Goal: Task Accomplishment & Management: Use online tool/utility

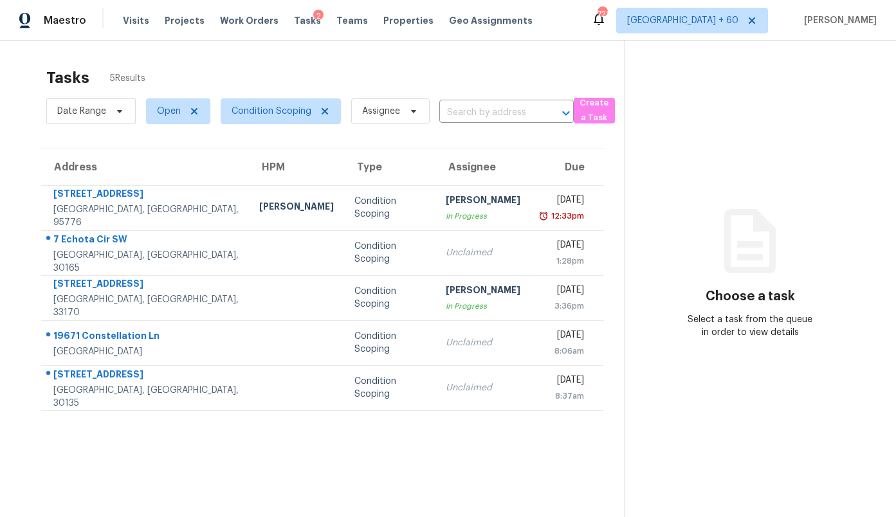
click at [409, 437] on section "Tasks 5 Results Date Range Open Condition Scoping Assignee ​ Create a Task Addr…" at bounding box center [323, 309] width 604 height 497
click at [661, 200] on section "Choose a task Select a task from the queue in order to view details" at bounding box center [750, 299] width 251 height 517
click at [712, 28] on span "[GEOGRAPHIC_DATA] + 60" at bounding box center [692, 21] width 152 height 26
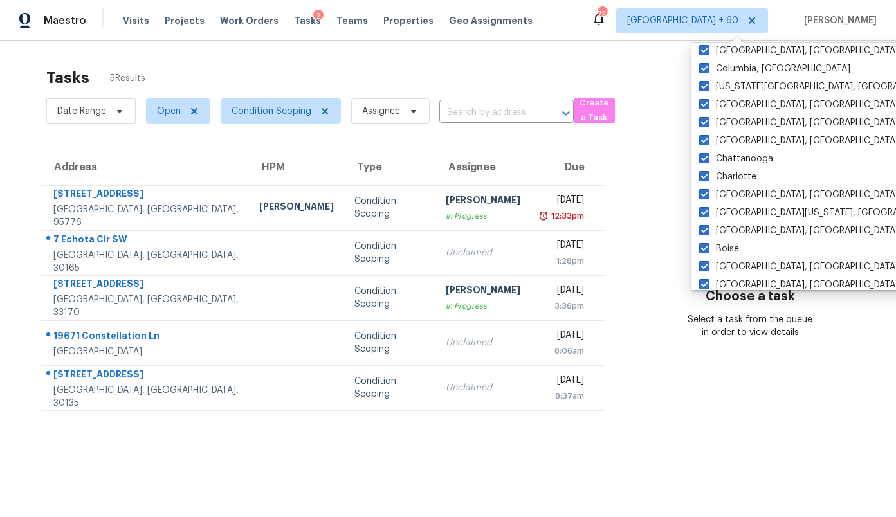
scroll to position [880, 0]
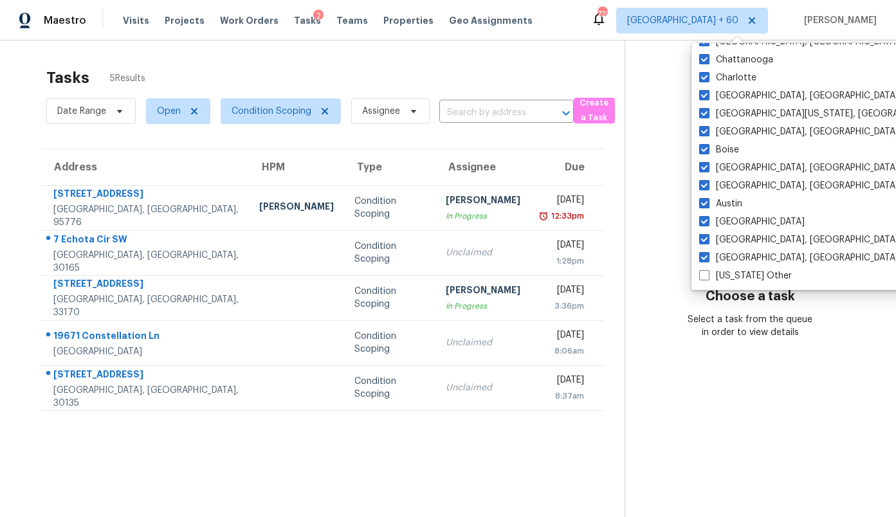
click at [456, 70] on div "Tasks 5 Results" at bounding box center [335, 77] width 578 height 33
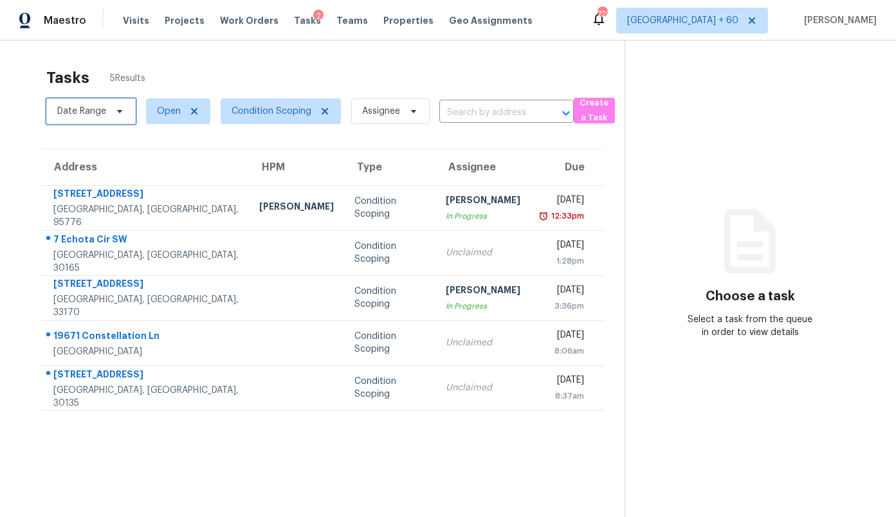
click at [84, 112] on span "Date Range" at bounding box center [81, 111] width 49 height 13
click at [166, 111] on span "Open" at bounding box center [169, 111] width 24 height 13
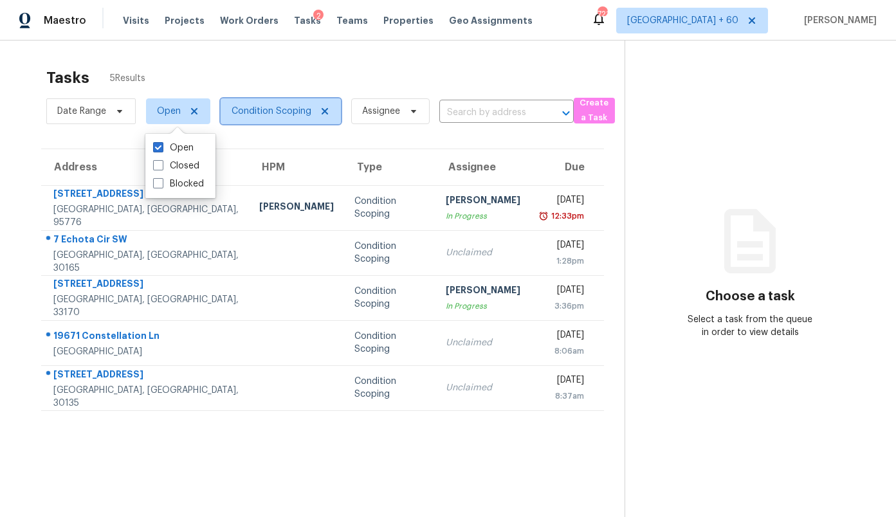
click at [255, 120] on span "Condition Scoping" at bounding box center [281, 111] width 120 height 26
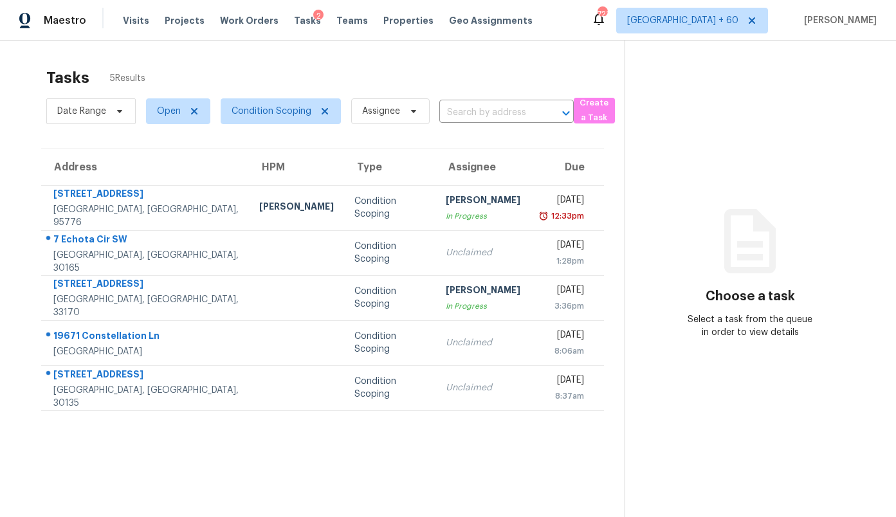
click at [472, 136] on section "Tasks 5 Results Date Range Open Condition Scoping Assignee ​ Create a Task Addr…" at bounding box center [323, 309] width 604 height 497
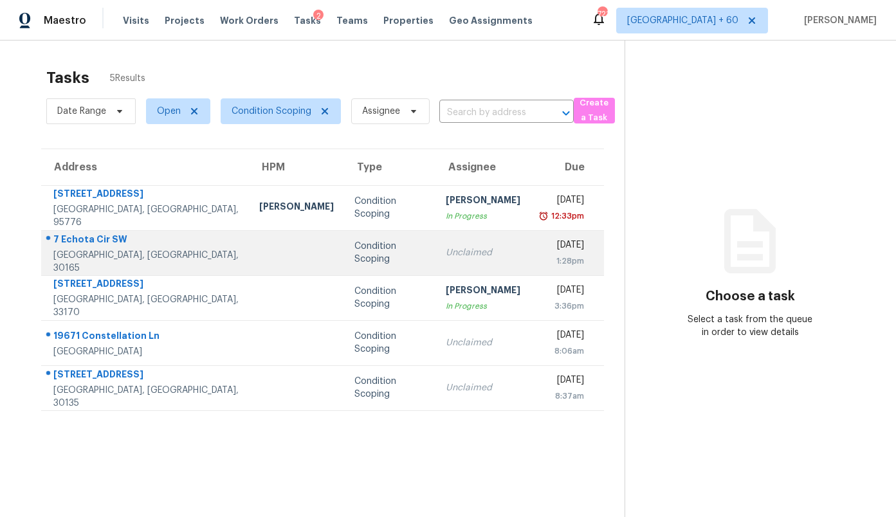
click at [354, 250] on div "Condition Scoping" at bounding box center [389, 253] width 70 height 26
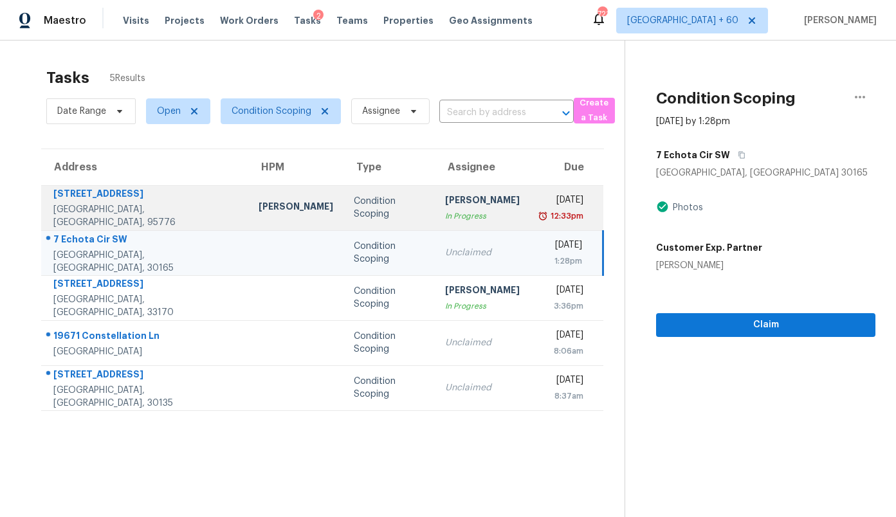
click at [378, 205] on td "Condition Scoping" at bounding box center [389, 207] width 91 height 45
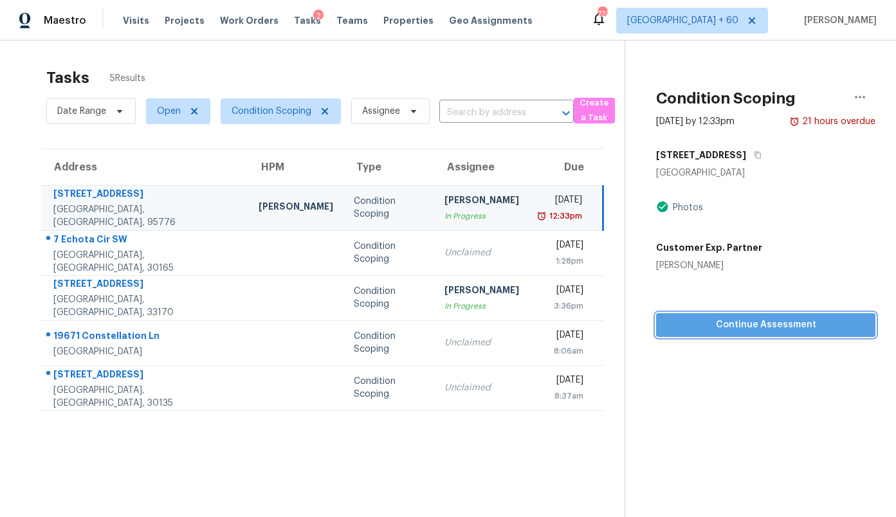
click at [773, 327] on span "Continue Assessment" at bounding box center [766, 325] width 199 height 16
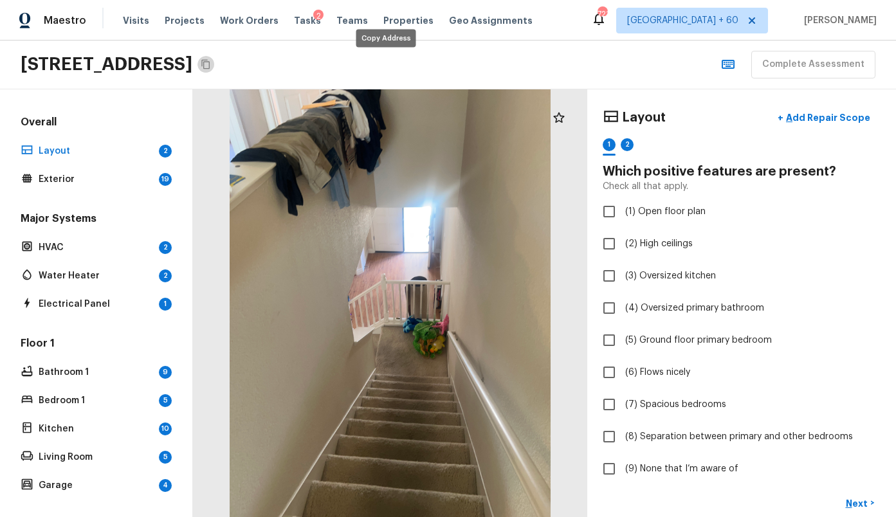
click at [210, 66] on icon "Copy Address" at bounding box center [205, 65] width 8 height 10
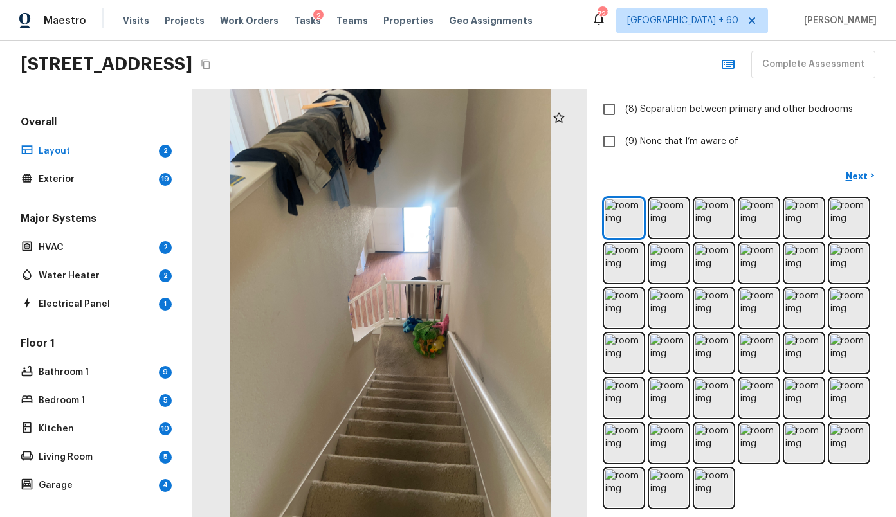
scroll to position [329, 0]
click at [680, 213] on img at bounding box center [668, 216] width 37 height 37
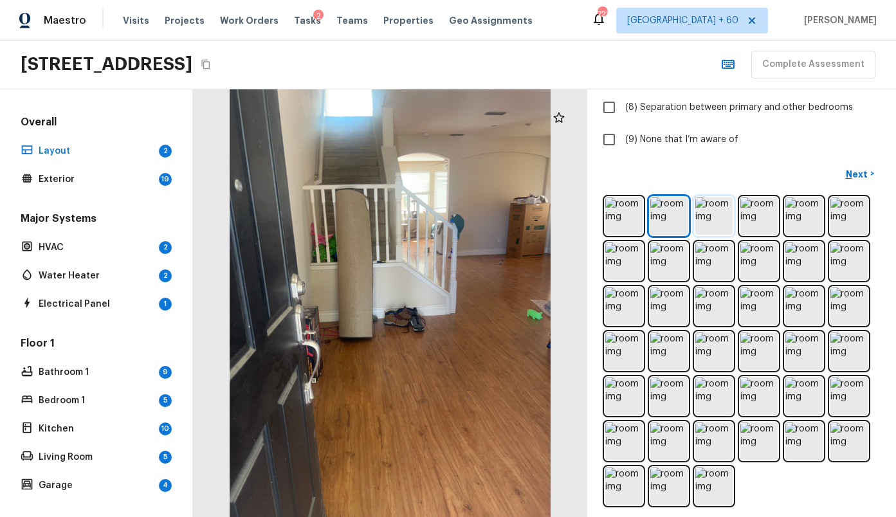
click at [725, 216] on img at bounding box center [713, 216] width 37 height 37
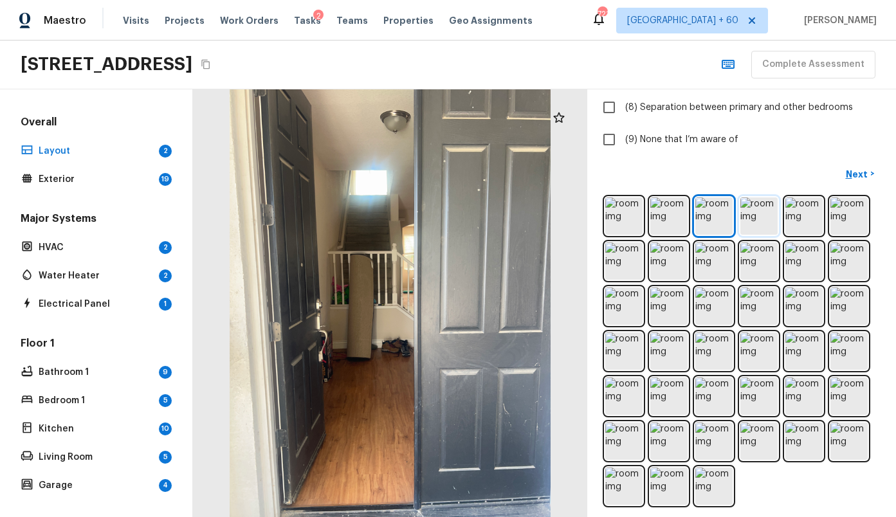
click at [756, 208] on img at bounding box center [759, 216] width 37 height 37
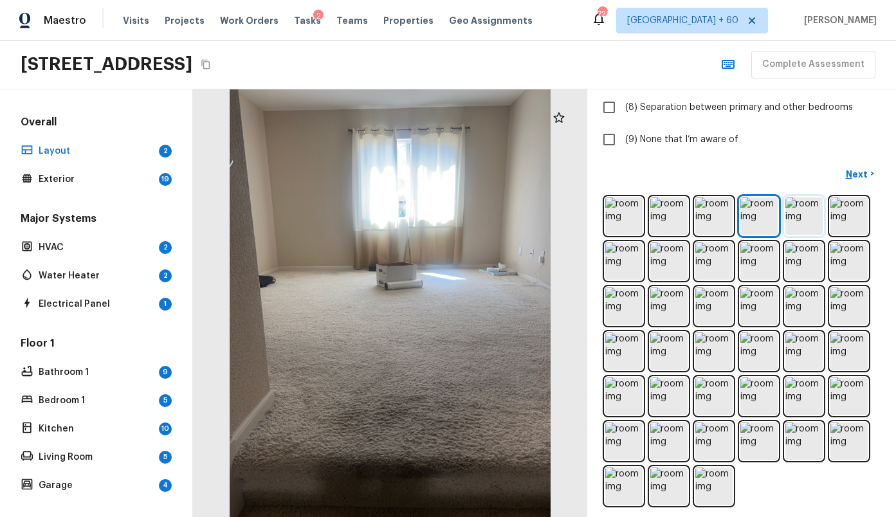
click at [798, 221] on img at bounding box center [804, 216] width 37 height 37
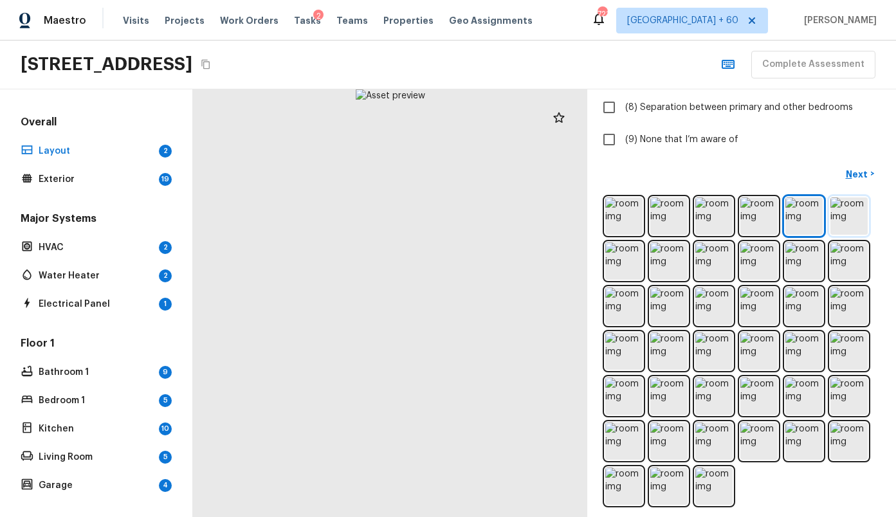
click at [849, 232] on img at bounding box center [849, 216] width 37 height 37
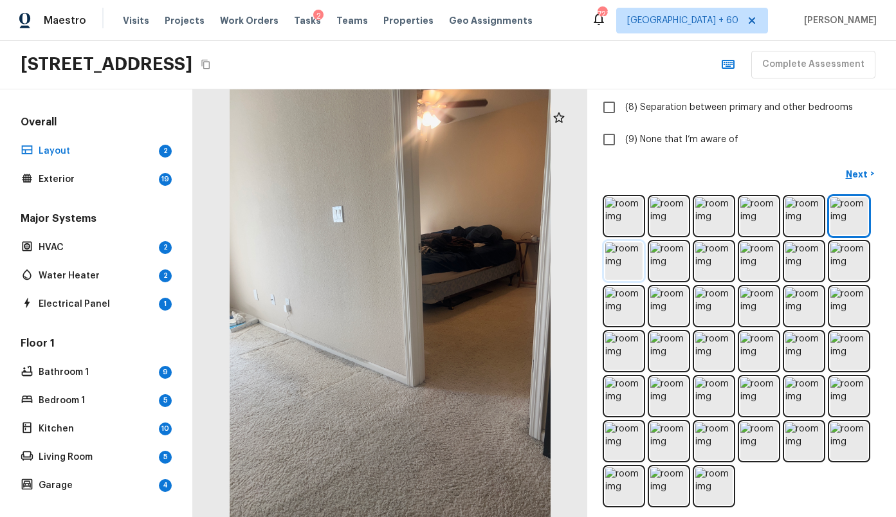
click at [618, 268] on img at bounding box center [623, 261] width 37 height 37
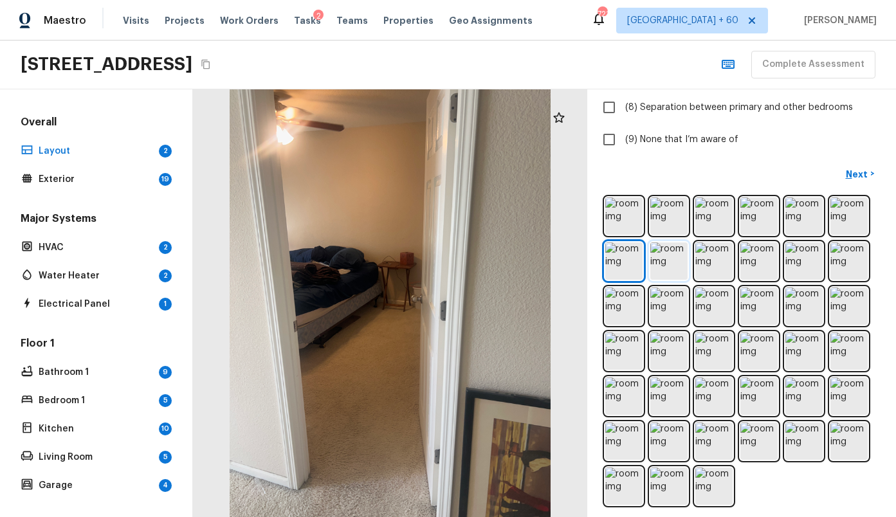
click at [677, 269] on img at bounding box center [668, 261] width 37 height 37
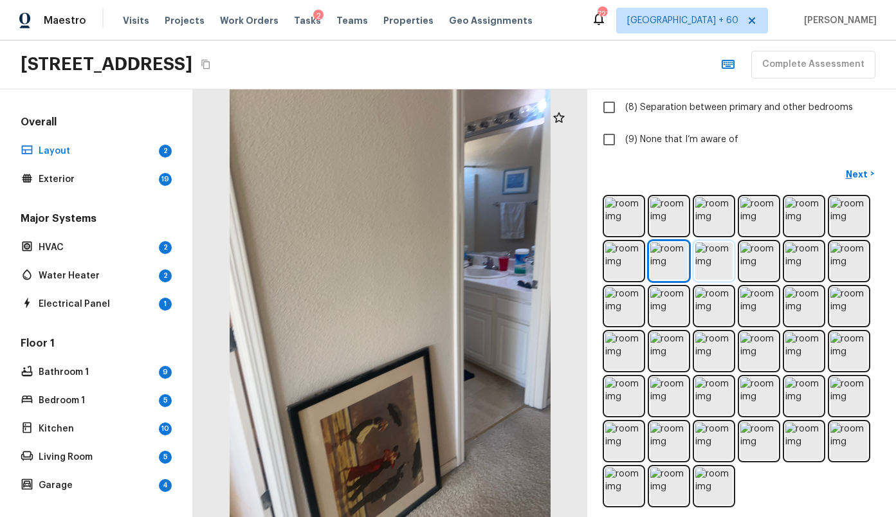
click at [722, 275] on img at bounding box center [713, 261] width 37 height 37
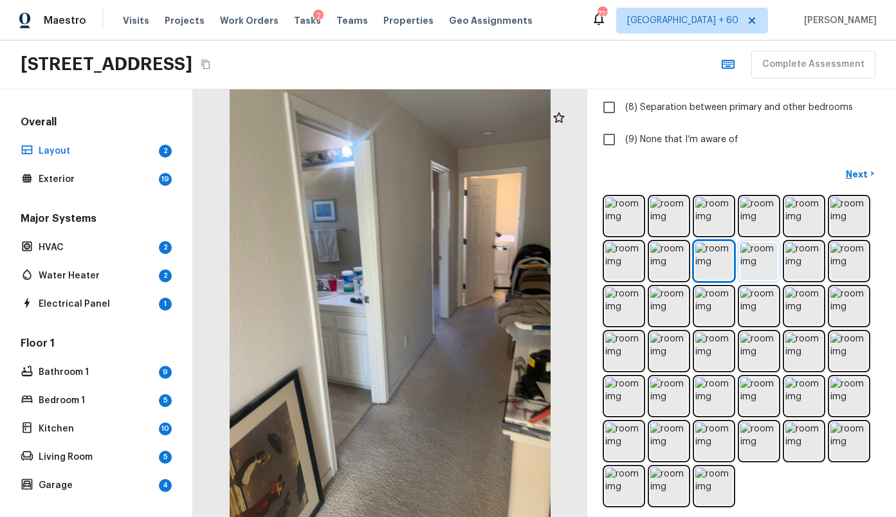
click at [754, 272] on img at bounding box center [759, 261] width 37 height 37
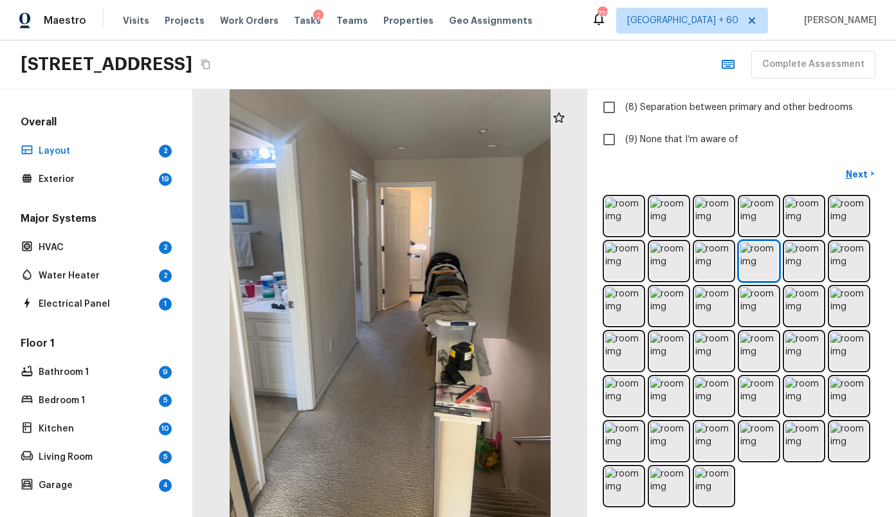
click at [784, 275] on div at bounding box center [742, 351] width 278 height 313
click at [802, 273] on img at bounding box center [804, 261] width 37 height 37
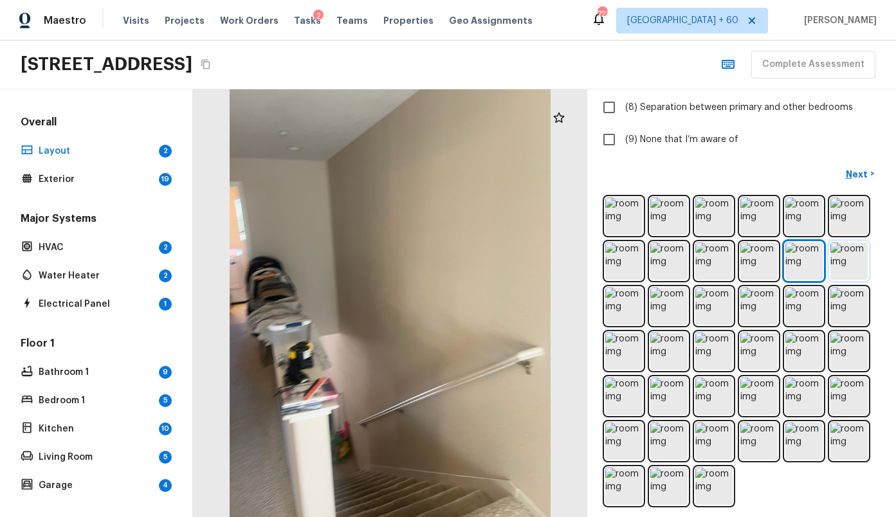
click at [840, 269] on img at bounding box center [849, 261] width 37 height 37
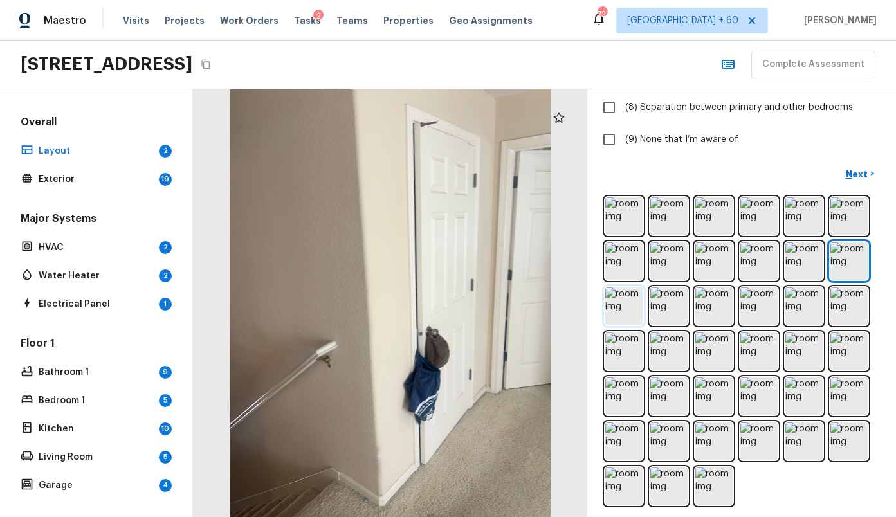
click at [614, 310] on img at bounding box center [623, 306] width 37 height 37
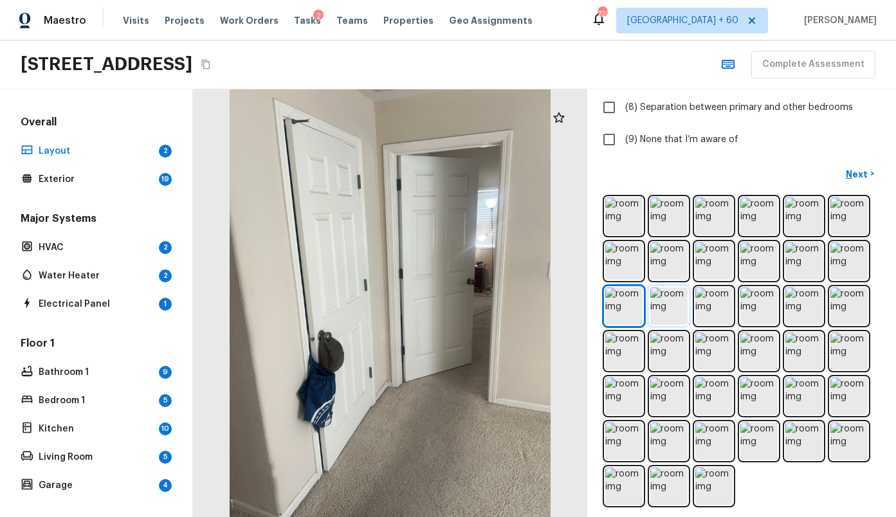
click at [656, 319] on img at bounding box center [668, 306] width 37 height 37
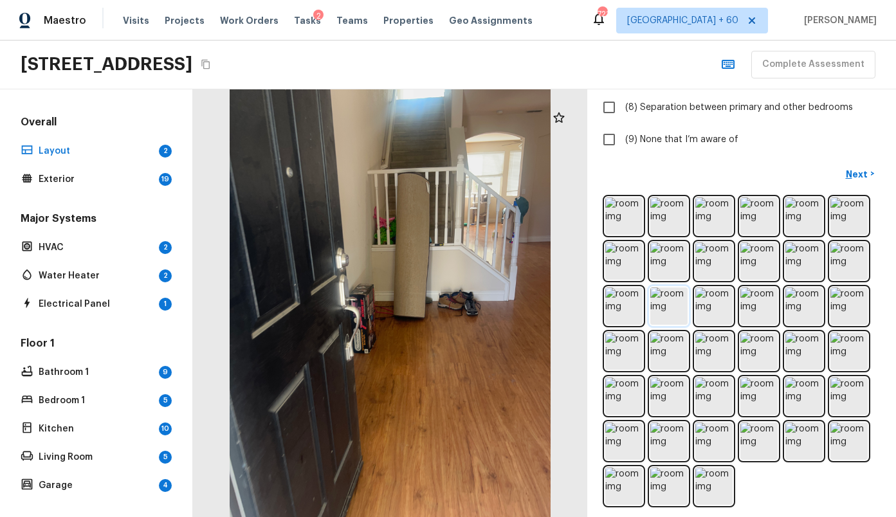
click at [667, 319] on img at bounding box center [668, 306] width 37 height 37
click at [706, 318] on img at bounding box center [713, 306] width 37 height 37
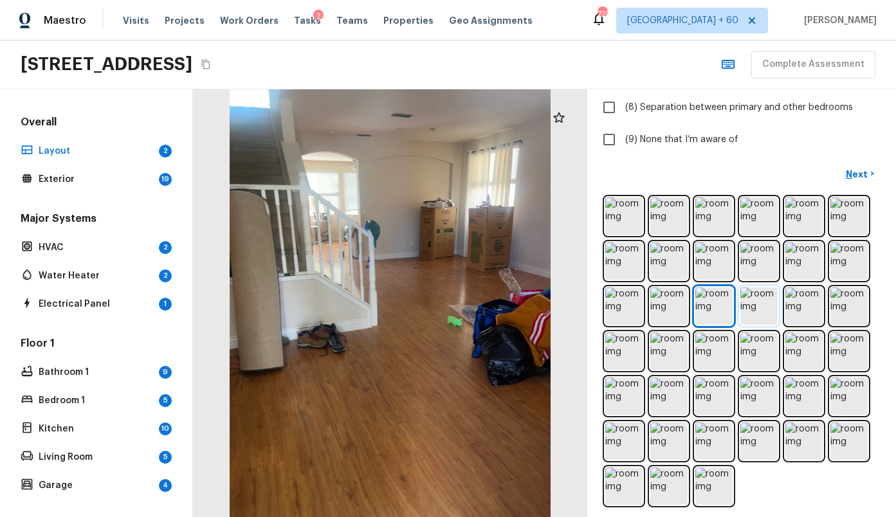
click at [763, 317] on img at bounding box center [759, 306] width 37 height 37
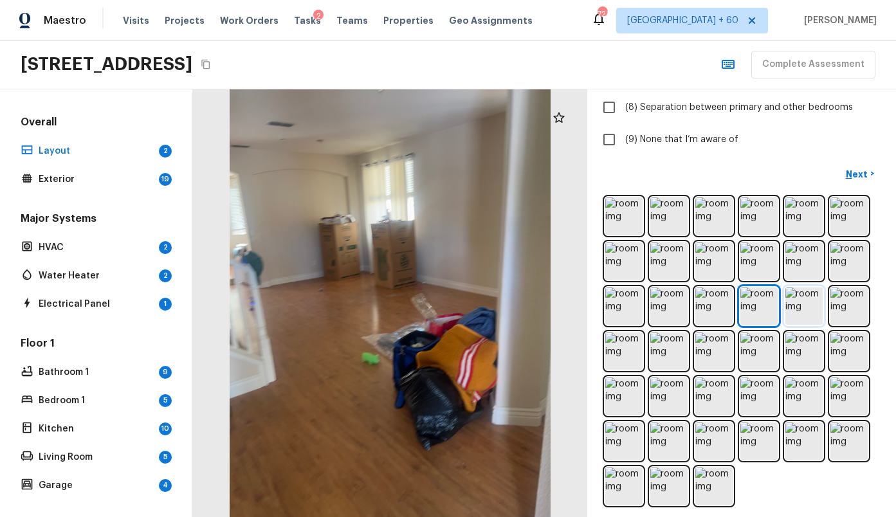
click at [794, 313] on img at bounding box center [804, 306] width 37 height 37
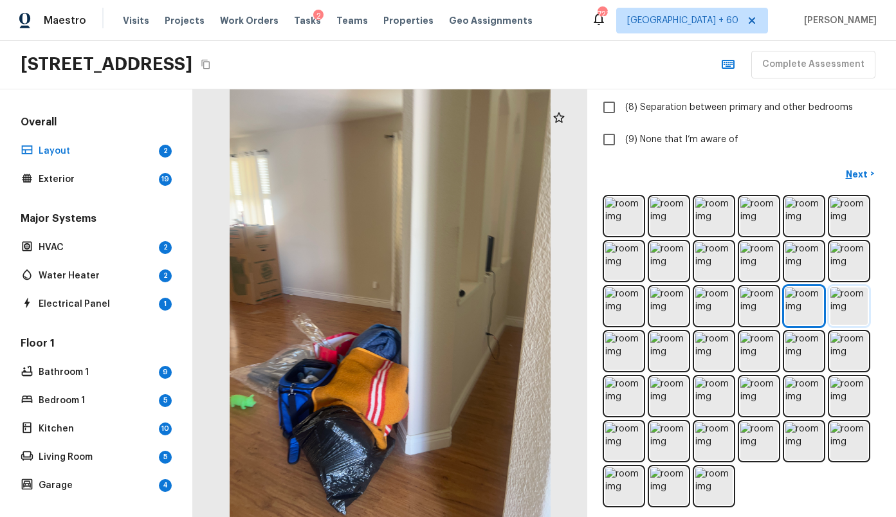
click at [840, 309] on img at bounding box center [849, 306] width 37 height 37
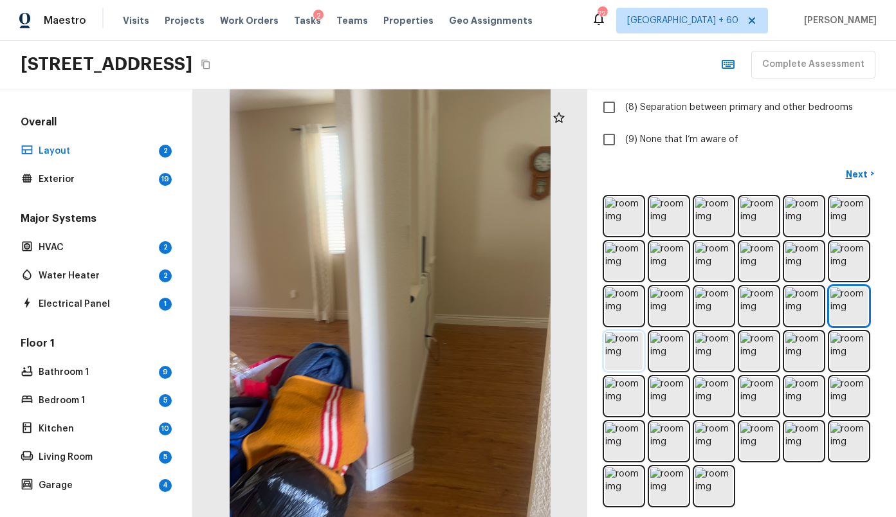
click at [612, 360] on img at bounding box center [623, 351] width 37 height 37
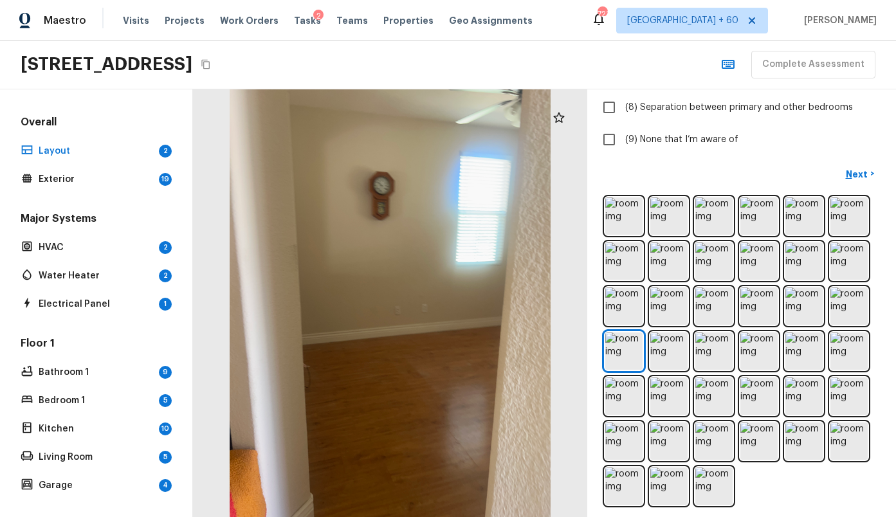
click at [649, 352] on div at bounding box center [742, 351] width 278 height 313
click at [699, 353] on img at bounding box center [713, 351] width 37 height 37
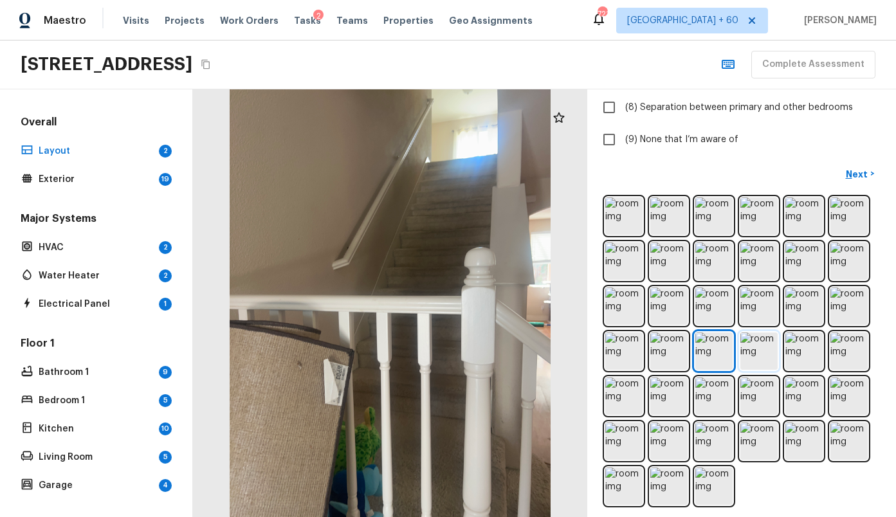
click at [753, 355] on img at bounding box center [759, 351] width 37 height 37
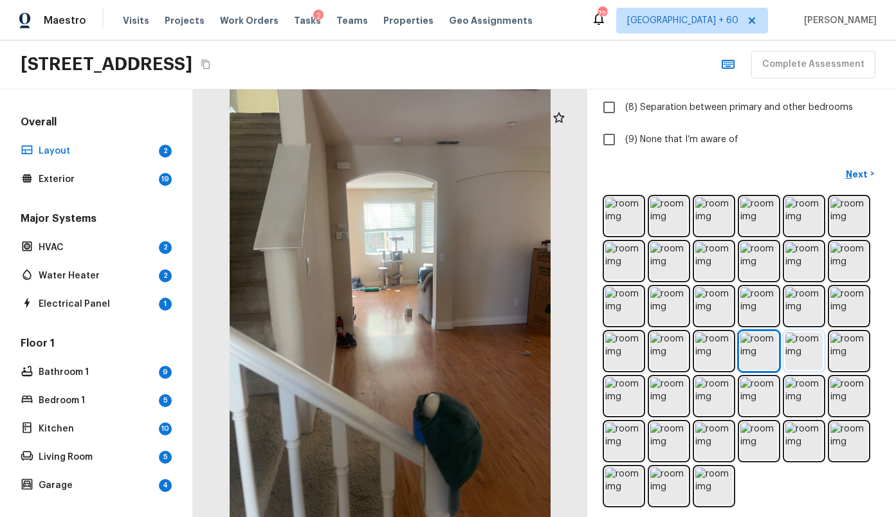
click at [795, 358] on img at bounding box center [804, 351] width 37 height 37
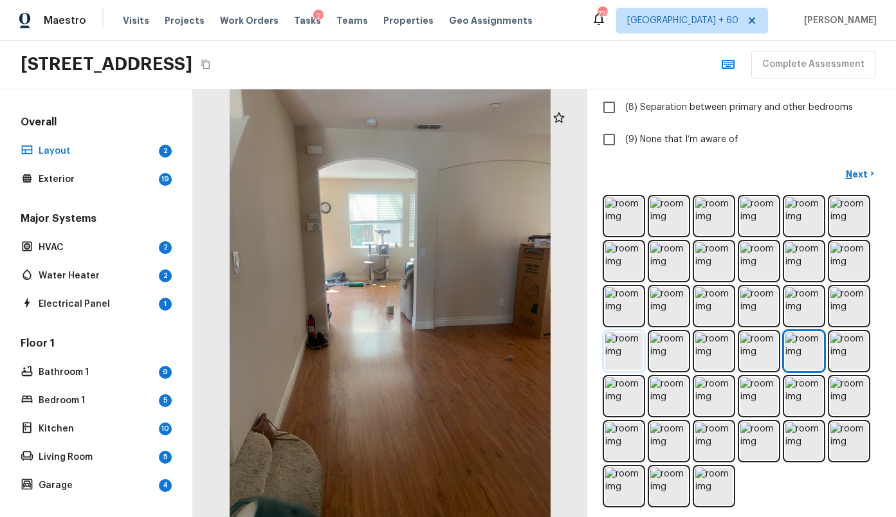
click at [640, 339] on img at bounding box center [623, 351] width 37 height 37
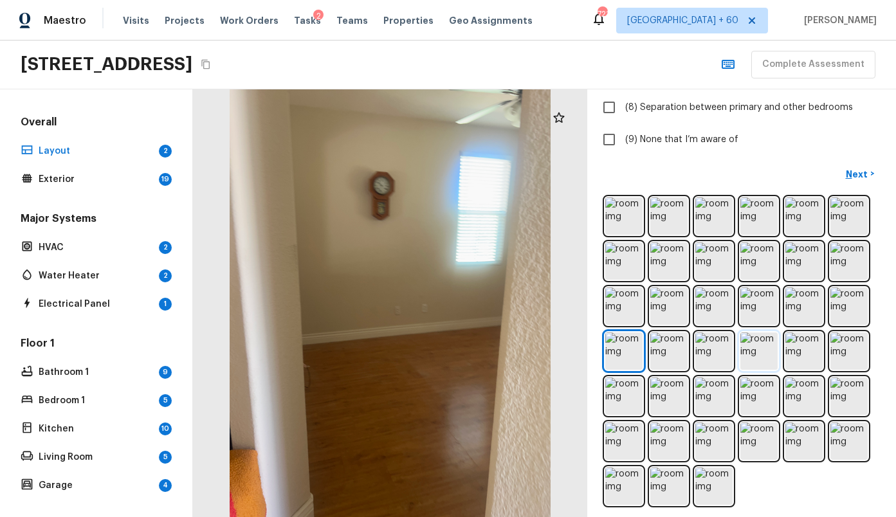
click at [767, 353] on img at bounding box center [759, 351] width 37 height 37
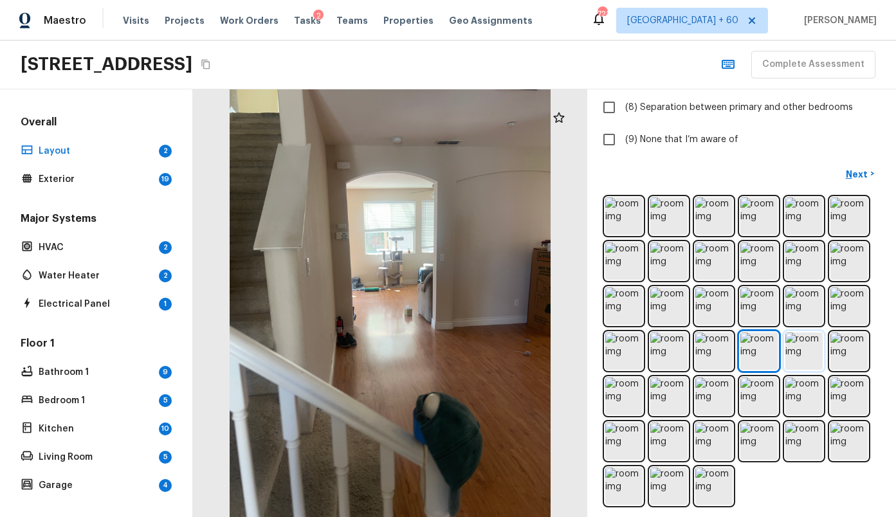
click at [810, 351] on img at bounding box center [804, 351] width 37 height 37
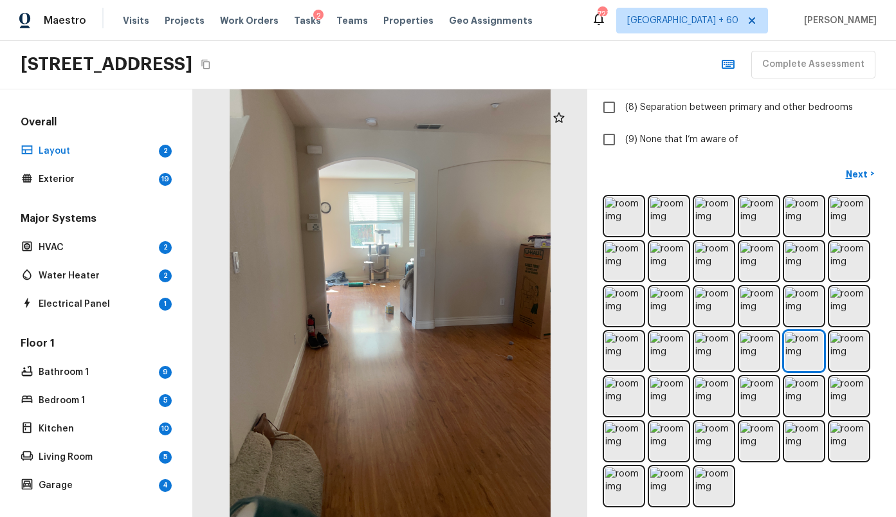
click at [594, 387] on div "Layout + Add Repair Scope 1 2 Which positive features are present? Check all th…" at bounding box center [741, 303] width 309 height 428
click at [622, 395] on img at bounding box center [623, 396] width 37 height 37
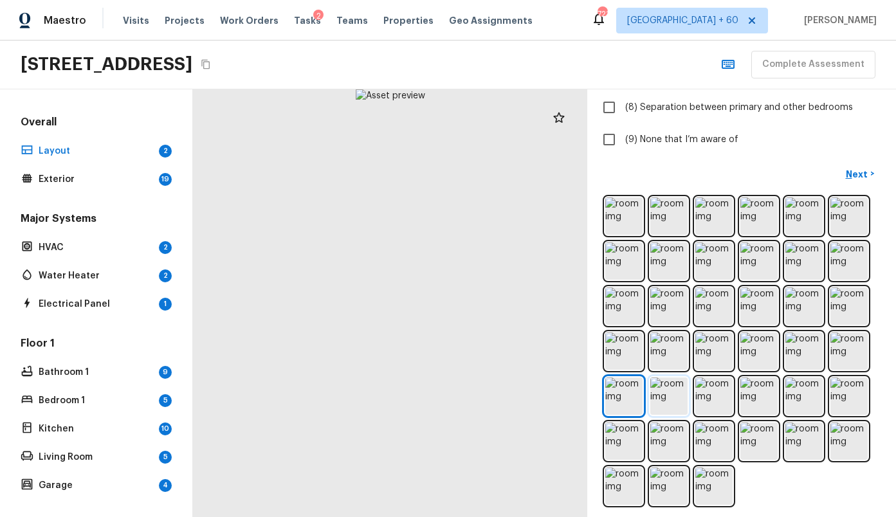
click at [668, 398] on img at bounding box center [668, 396] width 37 height 37
click at [730, 402] on img at bounding box center [713, 396] width 37 height 37
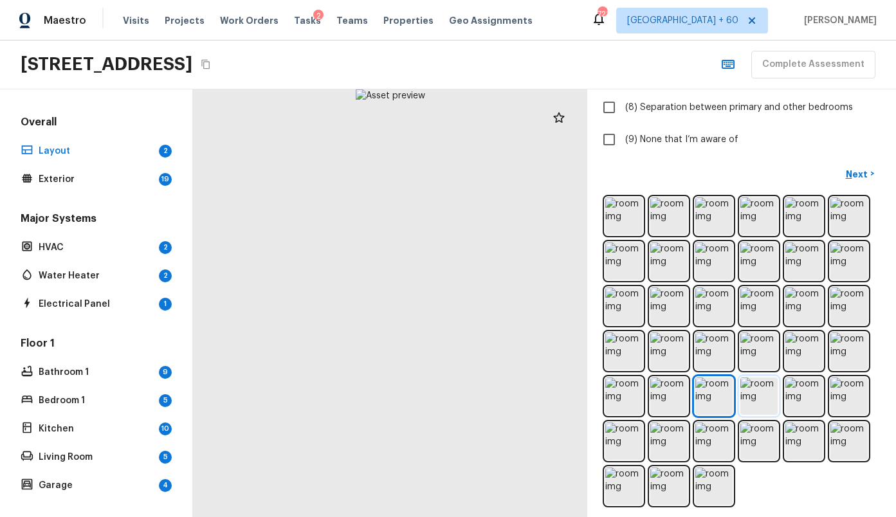
click at [763, 401] on img at bounding box center [759, 396] width 37 height 37
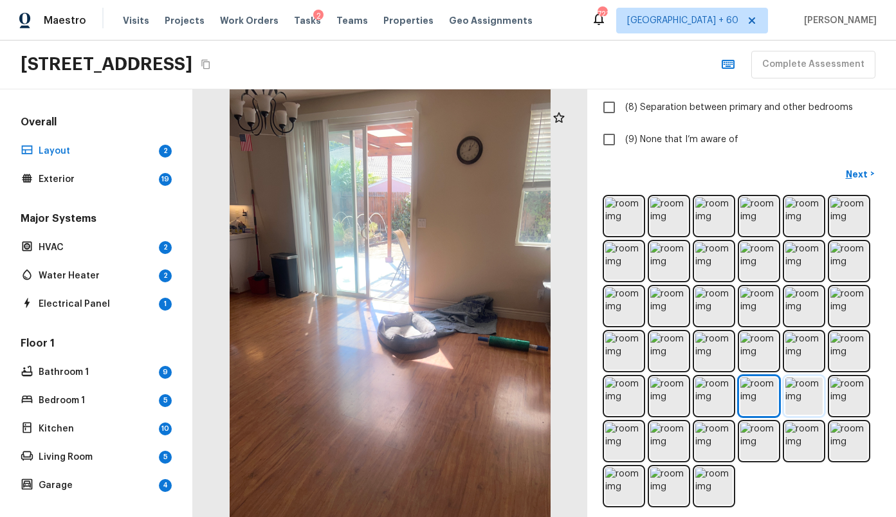
click at [795, 402] on img at bounding box center [804, 396] width 37 height 37
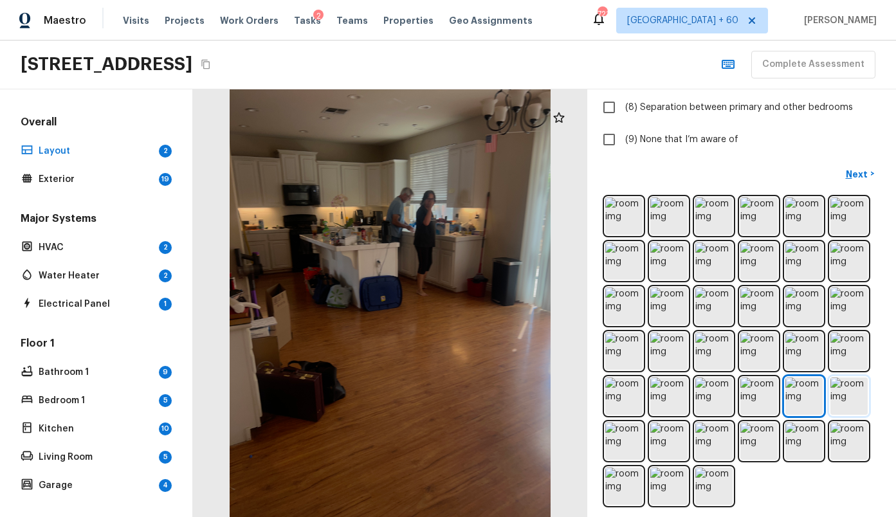
click at [849, 396] on img at bounding box center [849, 396] width 37 height 37
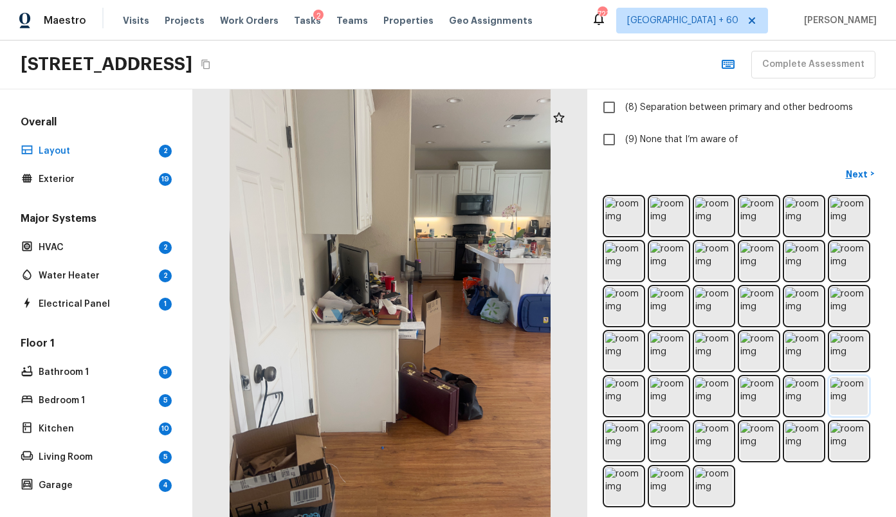
click at [850, 400] on img at bounding box center [849, 396] width 37 height 37
click at [635, 435] on img at bounding box center [623, 441] width 37 height 37
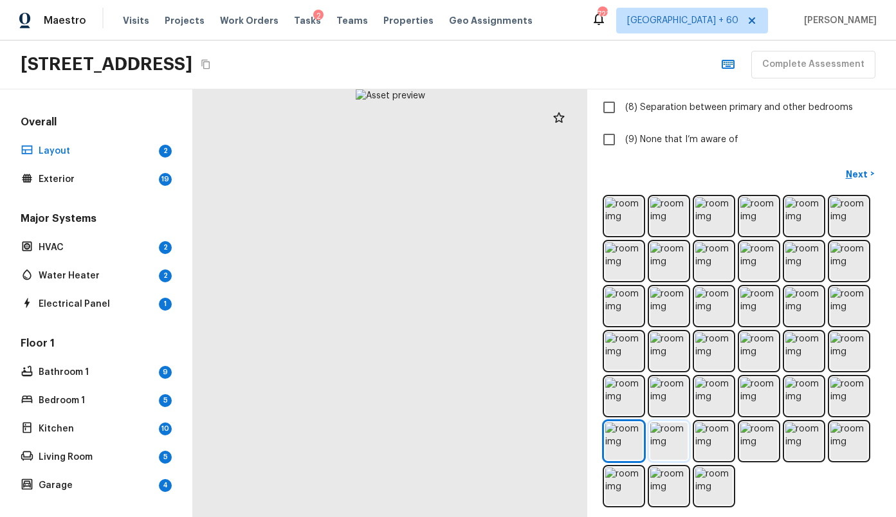
click at [659, 434] on img at bounding box center [668, 441] width 37 height 37
click at [715, 437] on img at bounding box center [713, 441] width 37 height 37
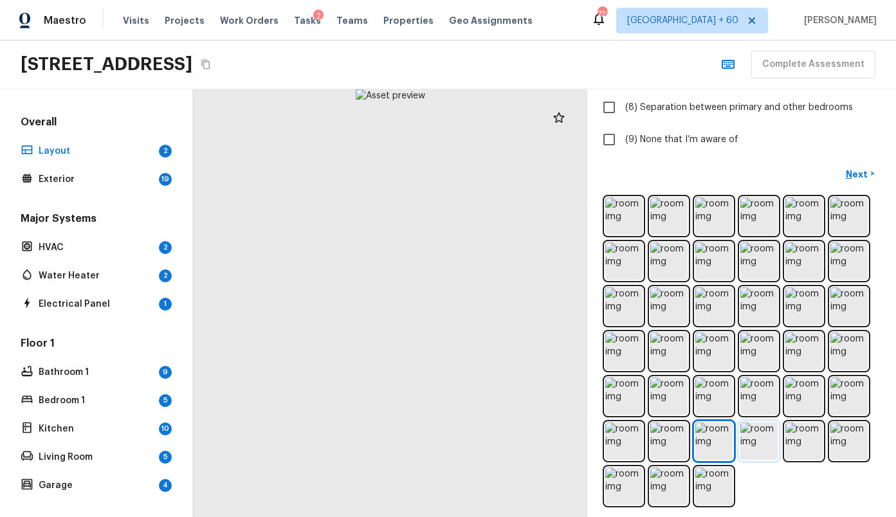
click at [752, 438] on img at bounding box center [759, 441] width 37 height 37
click at [796, 442] on img at bounding box center [804, 441] width 37 height 37
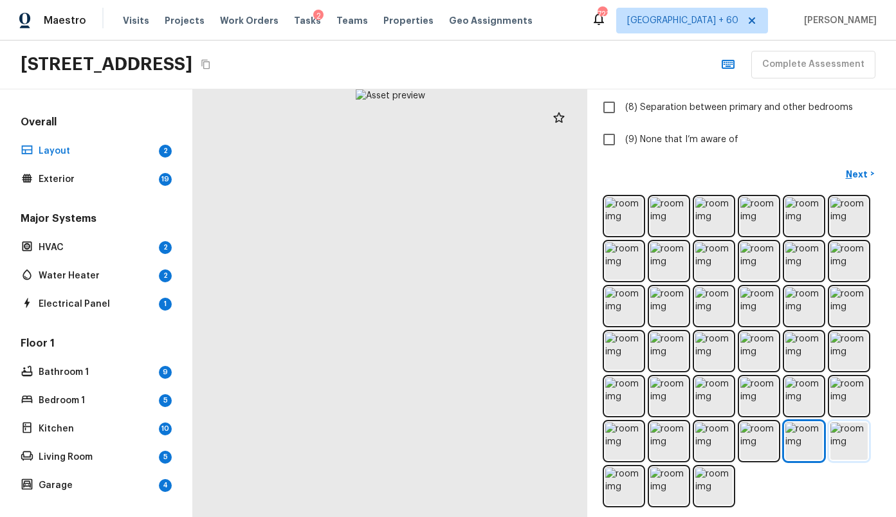
click at [836, 442] on img at bounding box center [849, 441] width 37 height 37
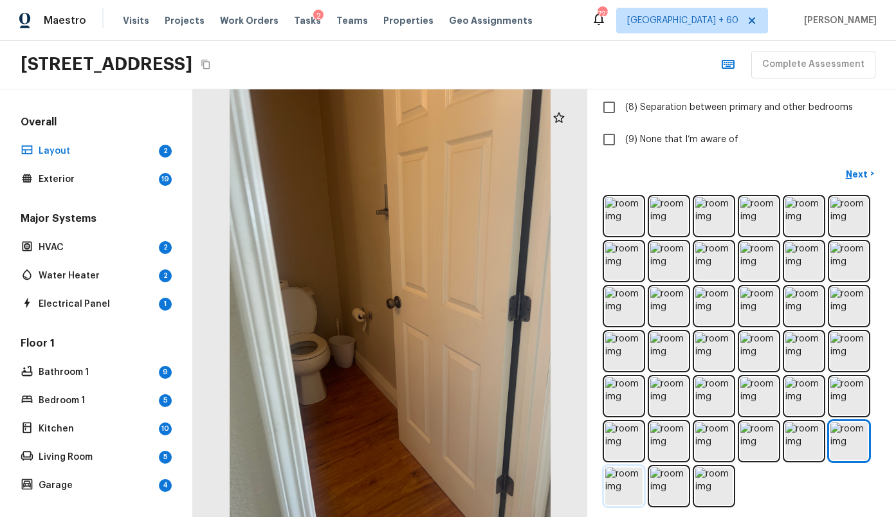
click at [630, 489] on img at bounding box center [623, 486] width 37 height 37
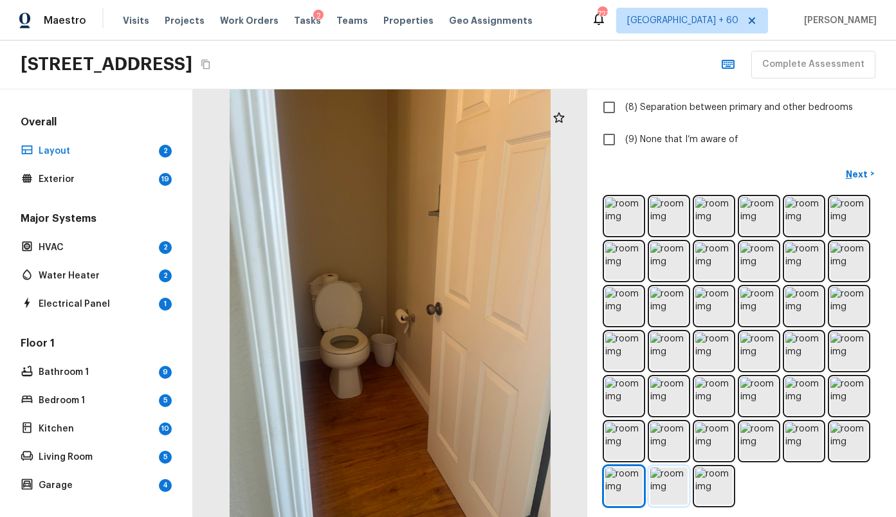
click at [656, 488] on img at bounding box center [668, 486] width 37 height 37
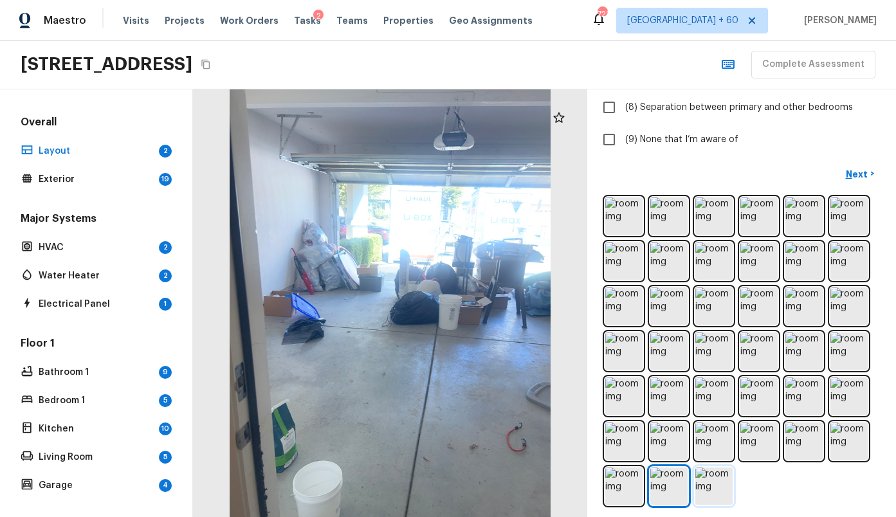
click at [713, 486] on img at bounding box center [713, 486] width 37 height 37
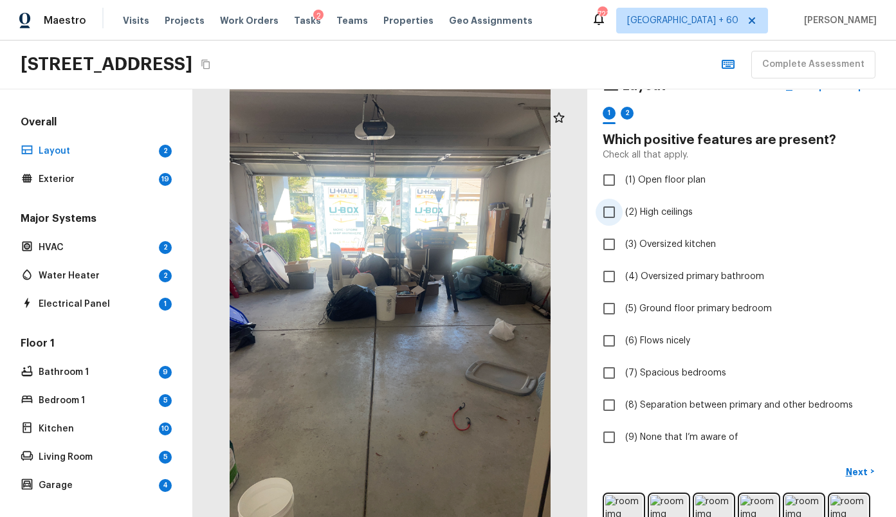
scroll to position [29, 0]
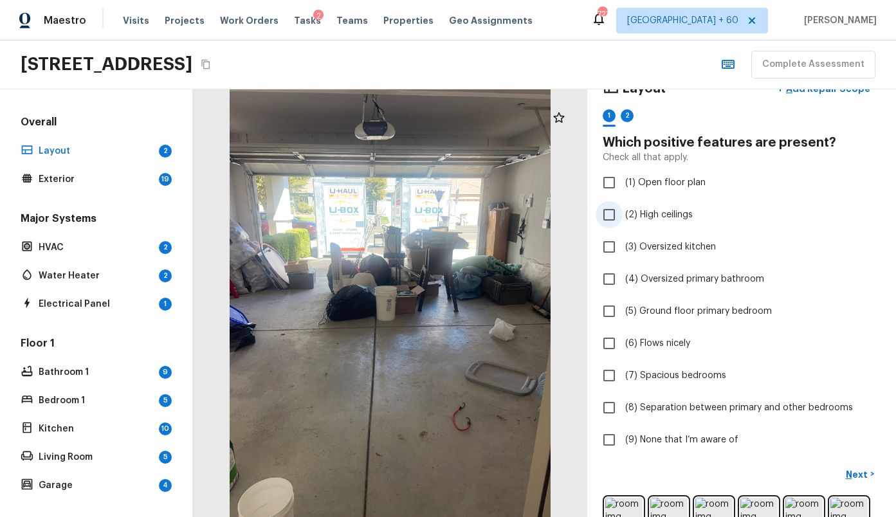
click at [681, 216] on span "(2) High ceilings" at bounding box center [659, 214] width 68 height 13
click at [623, 216] on input "(2) High ceilings" at bounding box center [609, 214] width 27 height 27
checkbox input "true"
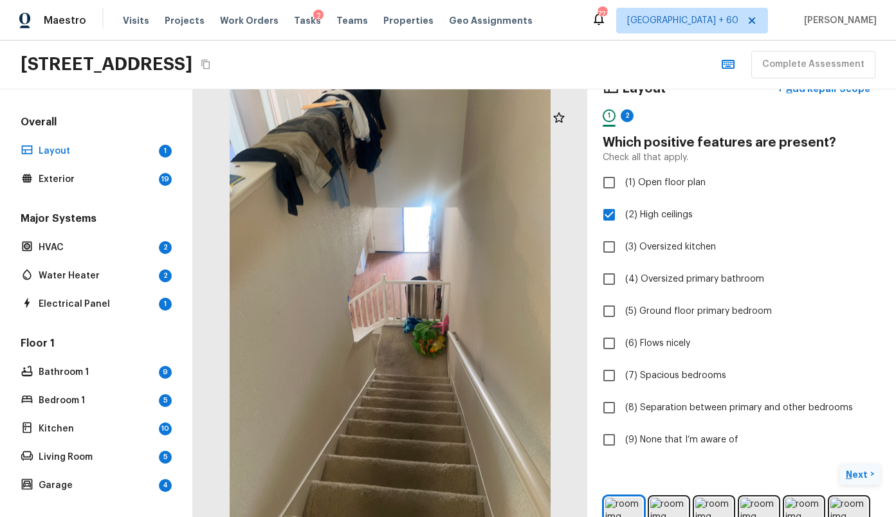
click at [854, 472] on p "Next" at bounding box center [858, 474] width 24 height 13
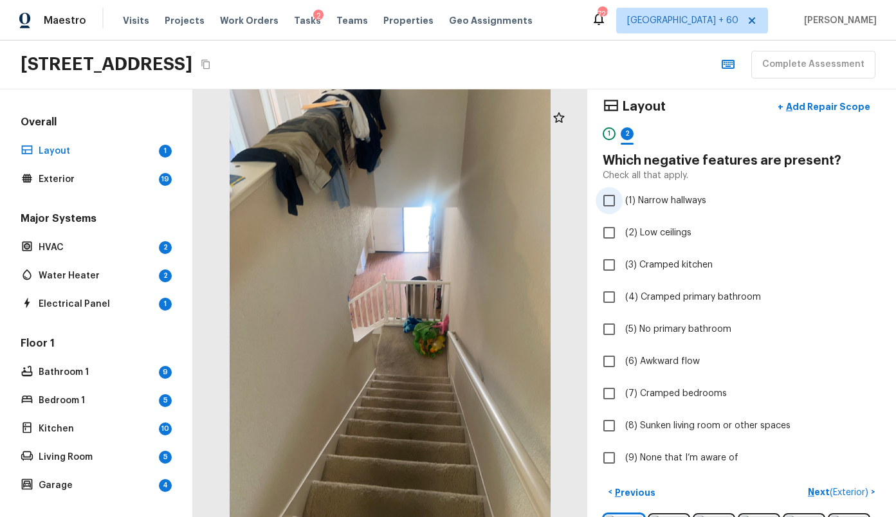
scroll to position [13, 0]
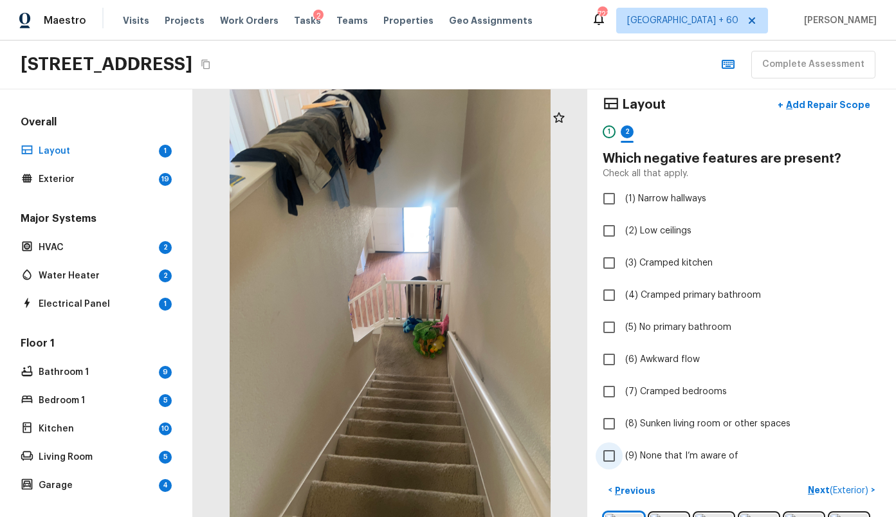
click at [693, 459] on span "(9) None that I’m aware of" at bounding box center [681, 456] width 113 height 13
click at [623, 459] on input "(9) None that I’m aware of" at bounding box center [609, 456] width 27 height 27
checkbox input "true"
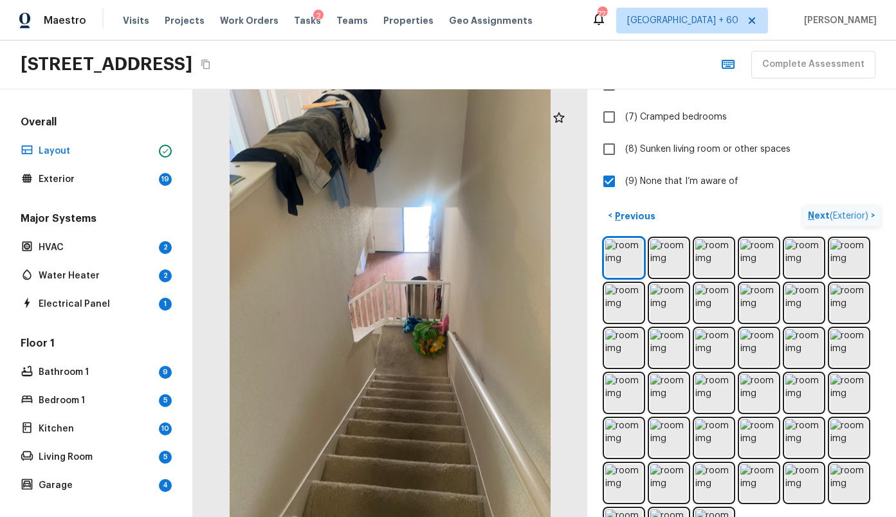
scroll to position [300, 0]
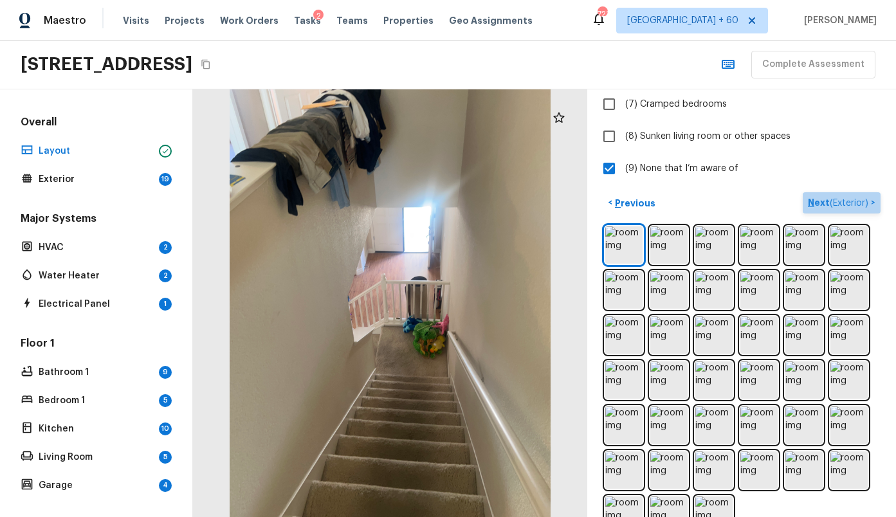
click at [848, 198] on p "Next ( Exterior )" at bounding box center [839, 203] width 63 height 14
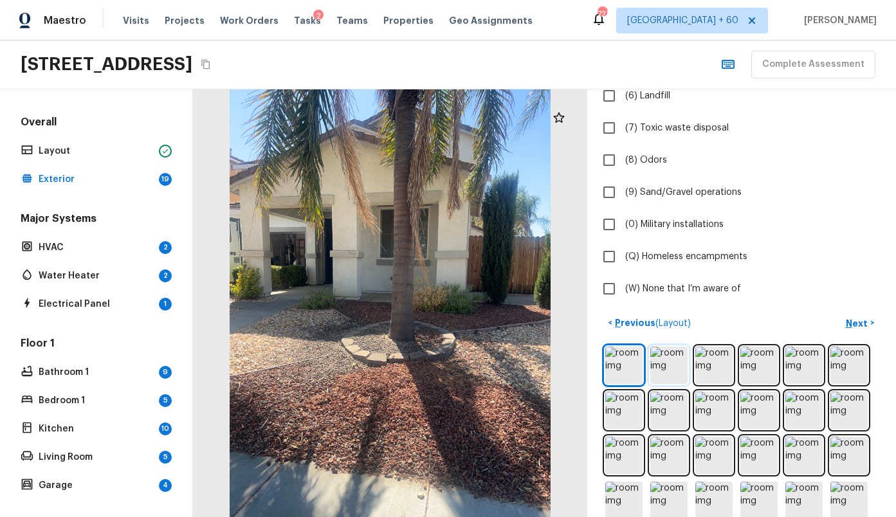
click at [658, 371] on img at bounding box center [668, 365] width 37 height 37
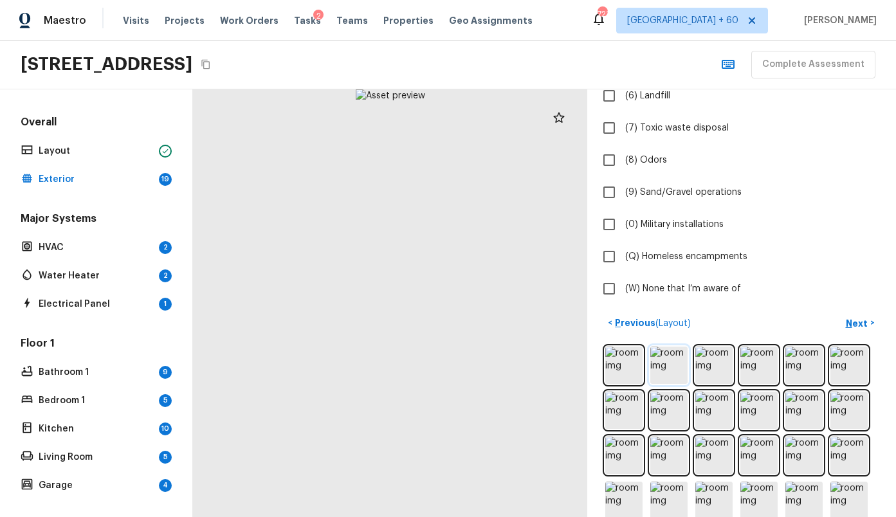
click at [676, 365] on img at bounding box center [668, 365] width 37 height 37
click at [710, 364] on img at bounding box center [713, 365] width 37 height 37
click at [751, 364] on img at bounding box center [759, 365] width 37 height 37
click at [795, 363] on img at bounding box center [804, 365] width 37 height 37
click at [851, 376] on img at bounding box center [849, 365] width 37 height 37
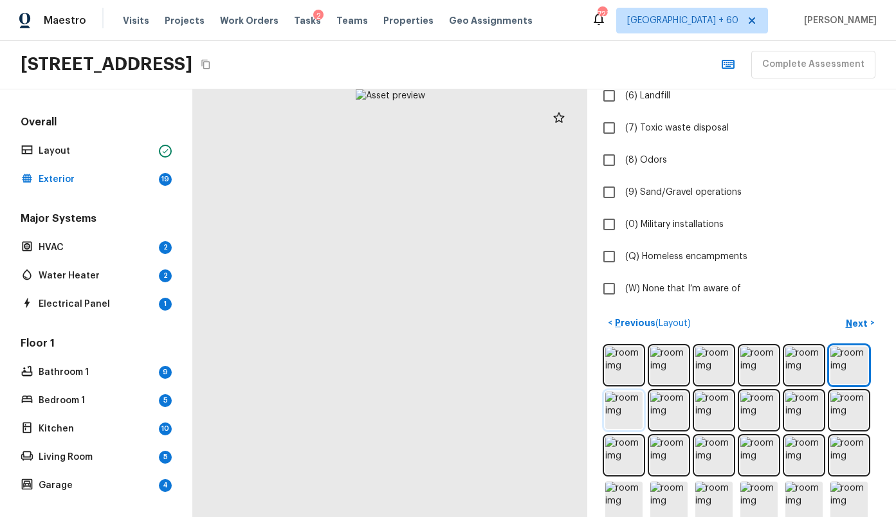
click at [628, 410] on img at bounding box center [623, 410] width 37 height 37
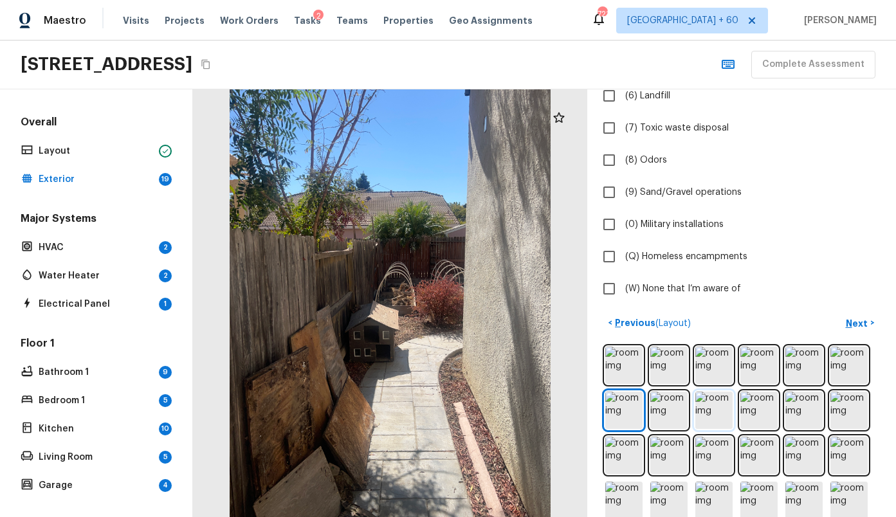
click at [716, 411] on img at bounding box center [713, 410] width 37 height 37
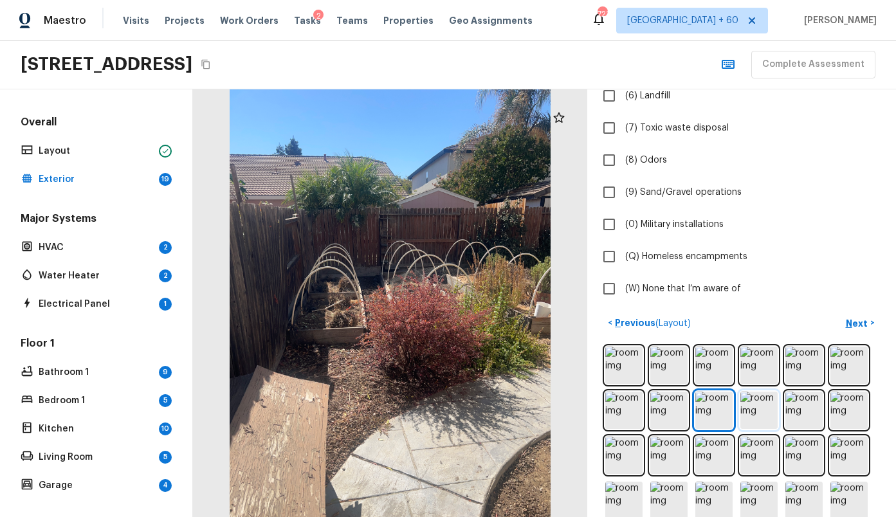
click at [760, 415] on img at bounding box center [759, 410] width 37 height 37
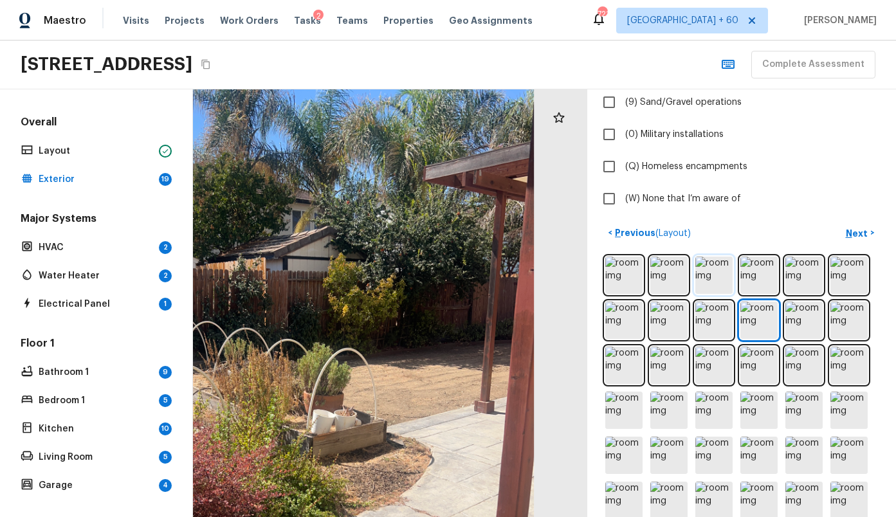
scroll to position [397, 0]
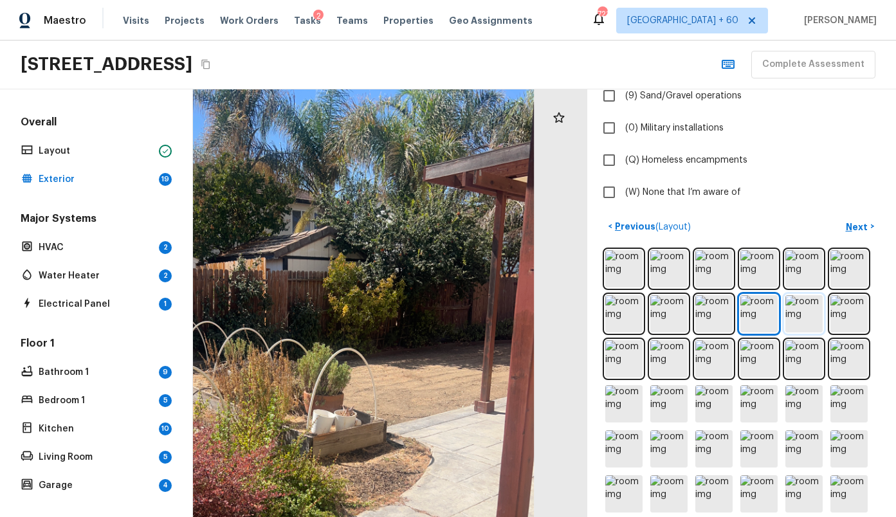
click at [801, 322] on img at bounding box center [804, 313] width 37 height 37
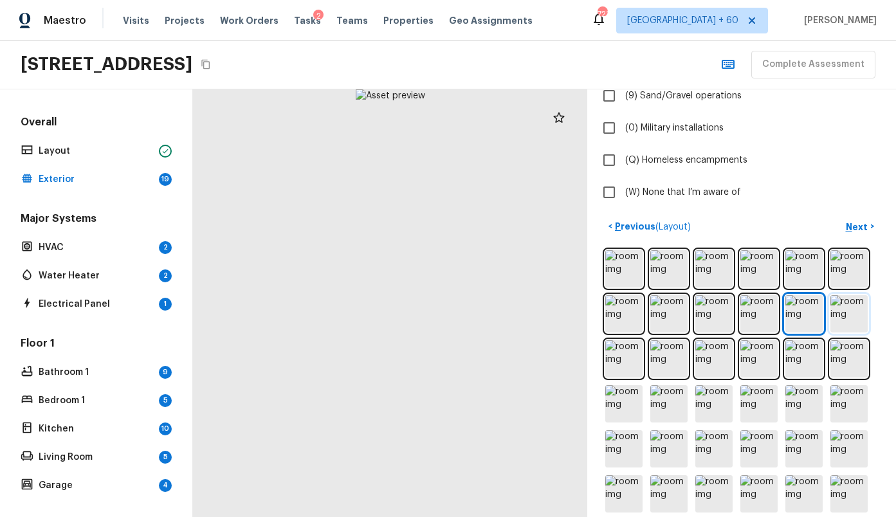
click at [851, 318] on img at bounding box center [849, 313] width 37 height 37
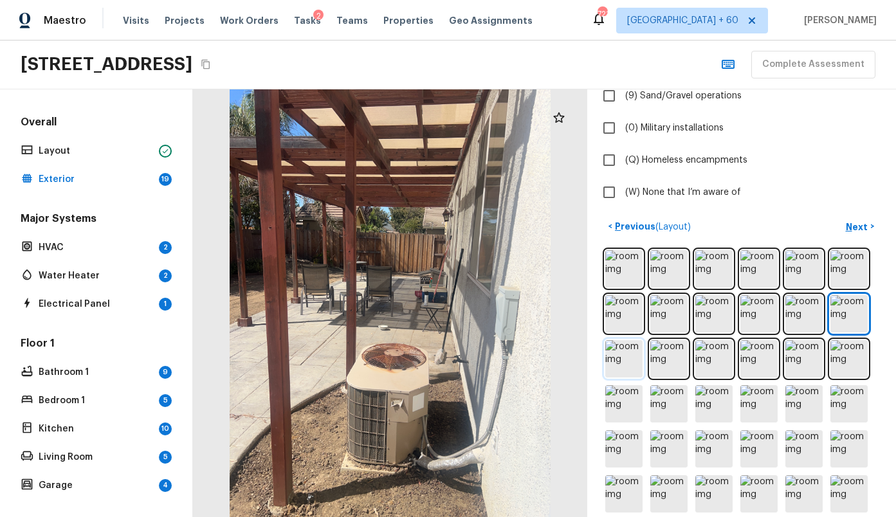
click at [632, 351] on img at bounding box center [623, 358] width 37 height 37
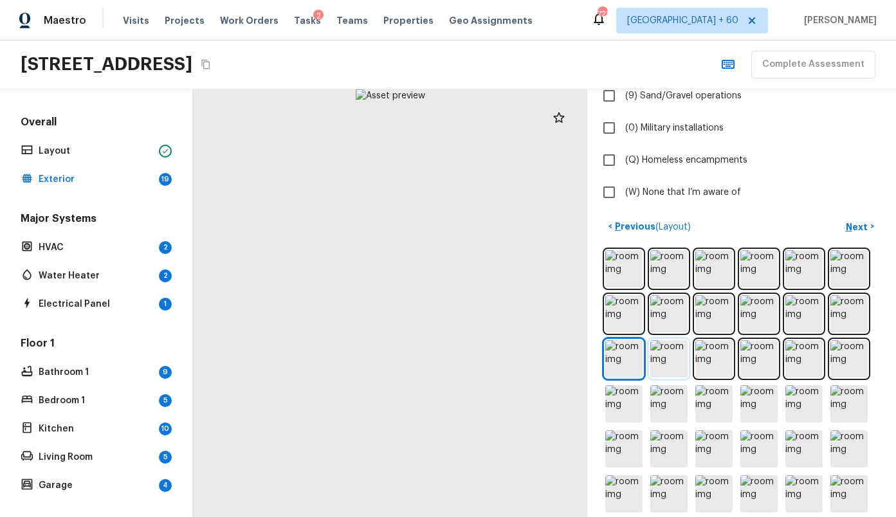
click at [667, 358] on img at bounding box center [668, 358] width 37 height 37
click at [726, 369] on img at bounding box center [713, 358] width 37 height 37
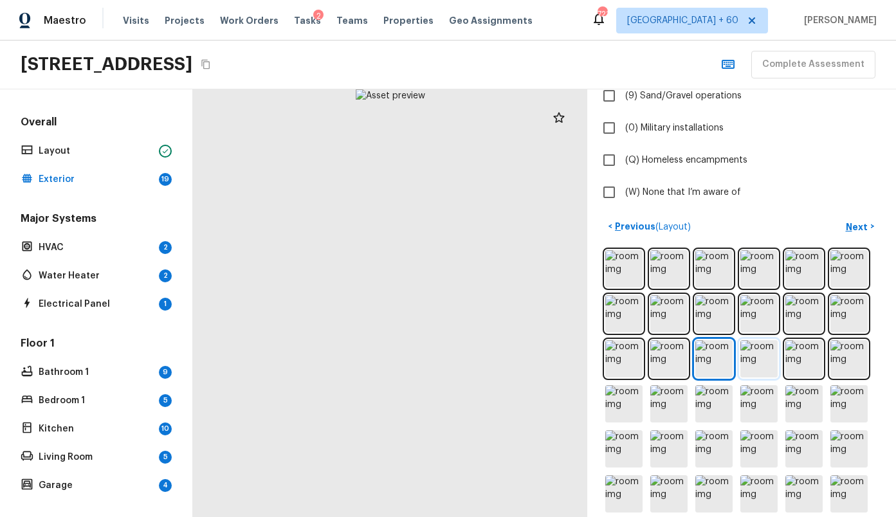
click at [762, 366] on img at bounding box center [759, 358] width 37 height 37
click at [793, 367] on img at bounding box center [804, 358] width 37 height 37
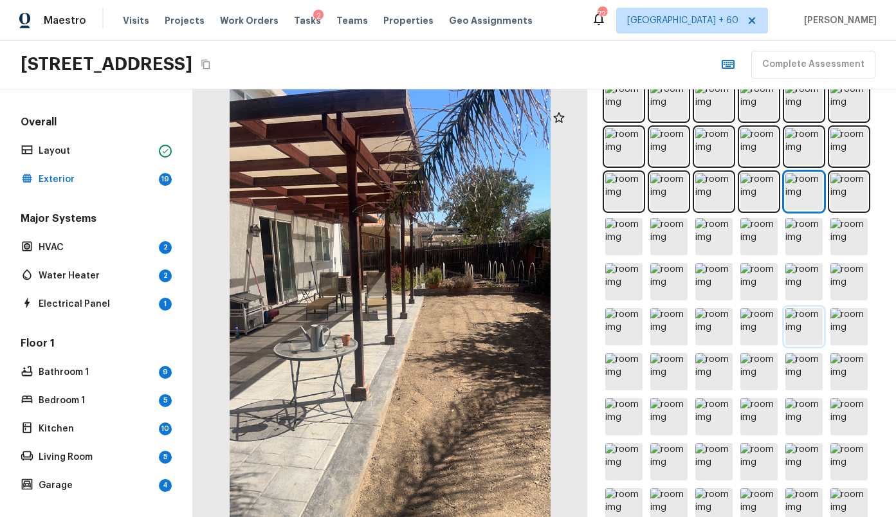
scroll to position [568, 0]
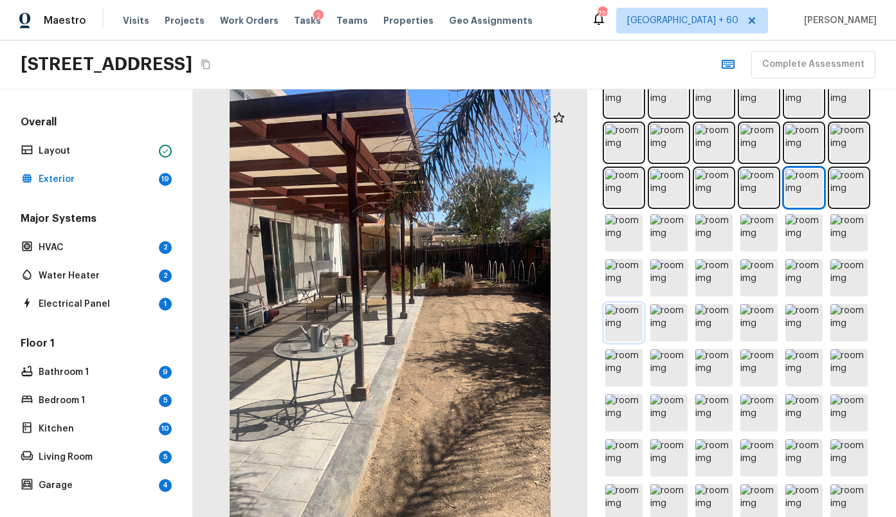
click at [612, 331] on img at bounding box center [623, 322] width 37 height 37
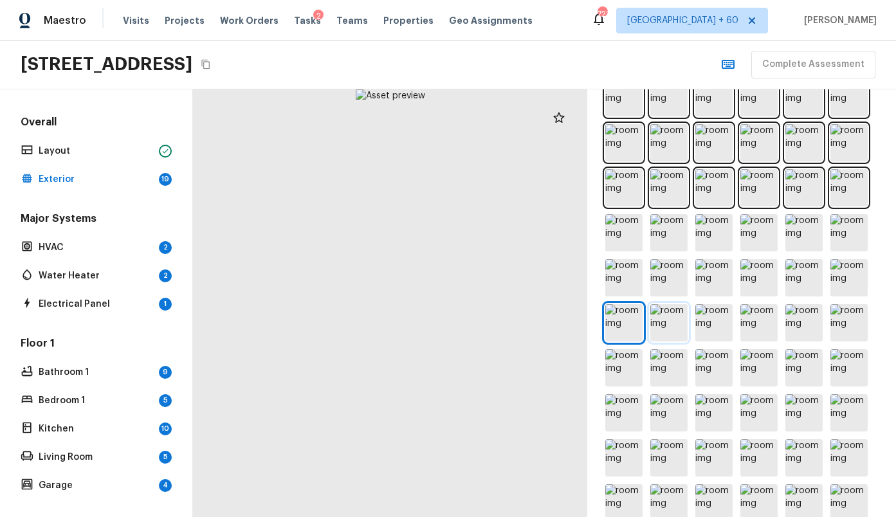
click at [667, 329] on img at bounding box center [668, 322] width 37 height 37
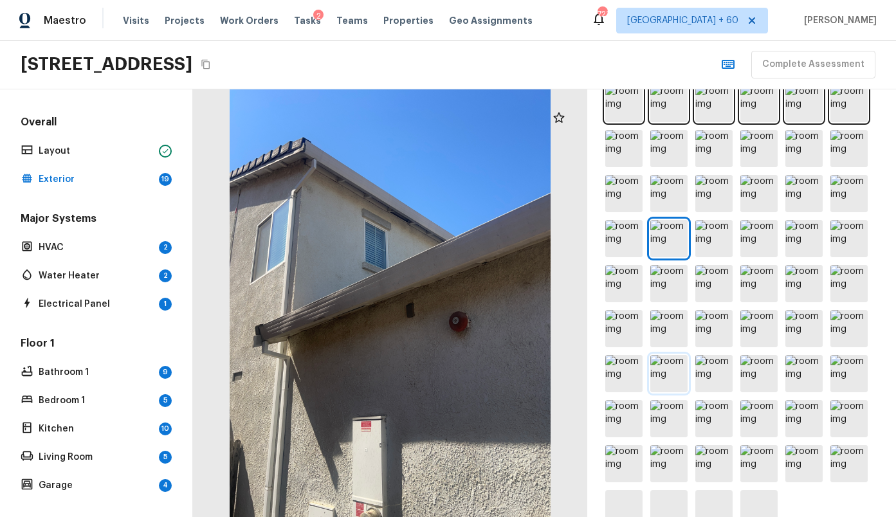
scroll to position [681, 0]
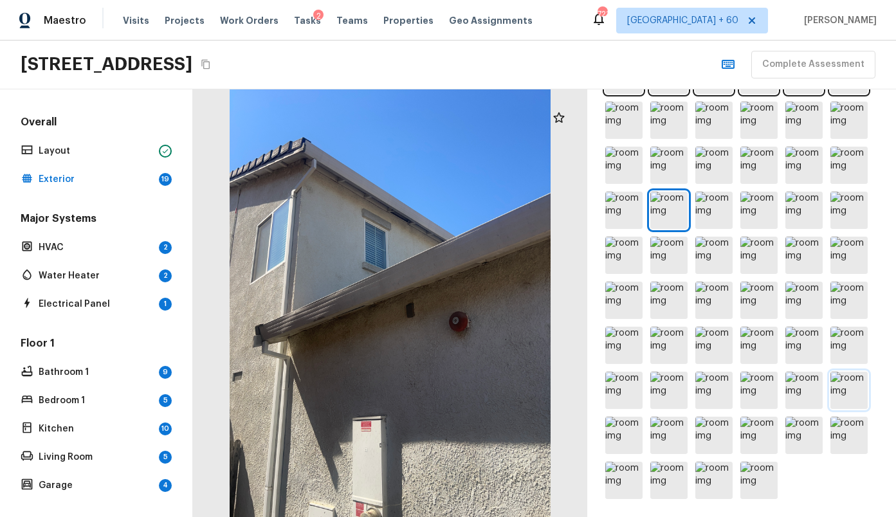
click at [858, 388] on img at bounding box center [849, 390] width 37 height 37
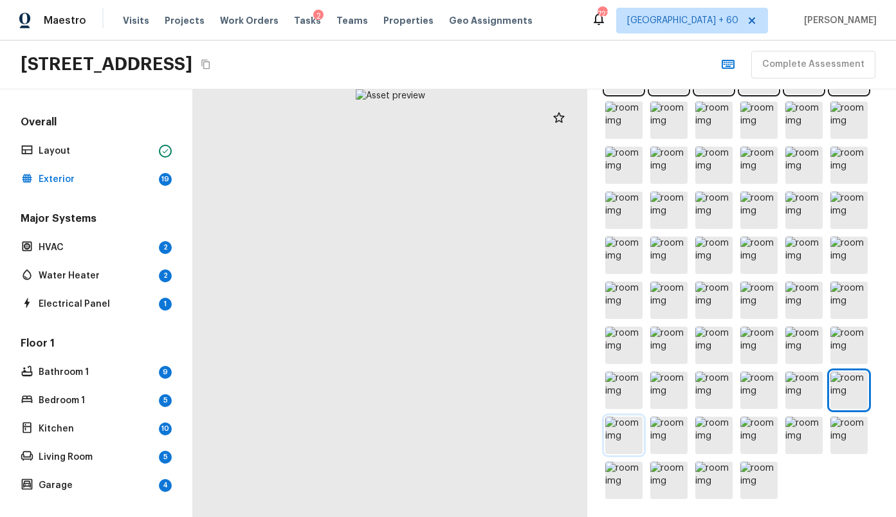
click at [626, 437] on img at bounding box center [623, 435] width 37 height 37
click at [693, 444] on div at bounding box center [742, 233] width 278 height 538
click at [743, 439] on img at bounding box center [759, 435] width 37 height 37
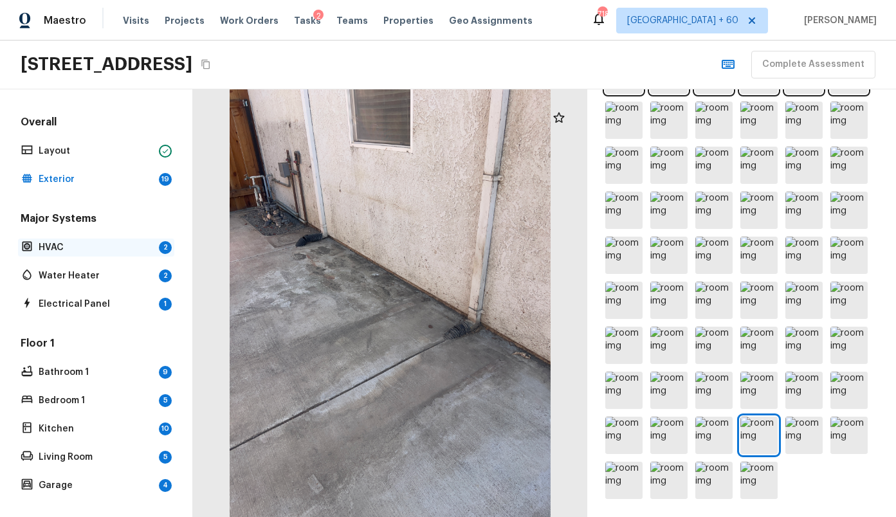
click at [66, 248] on p "HVAC" at bounding box center [96, 247] width 115 height 13
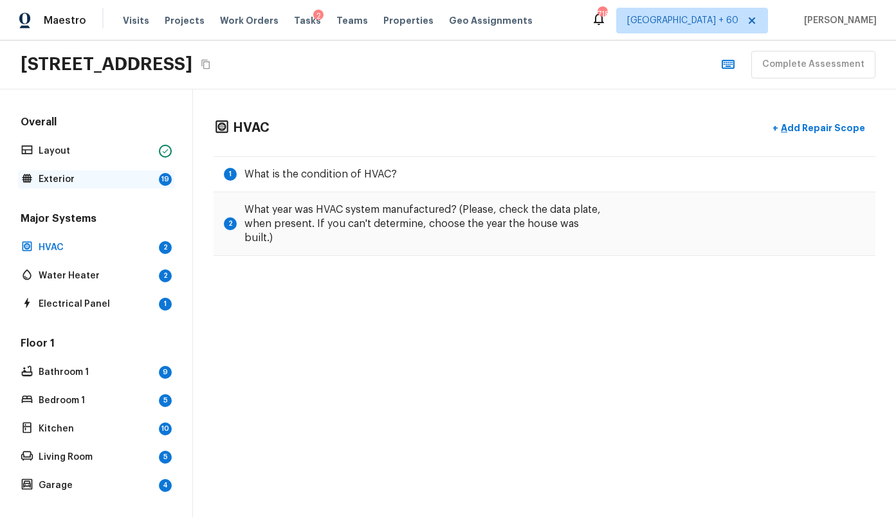
click at [84, 179] on p "Exterior" at bounding box center [96, 179] width 115 height 13
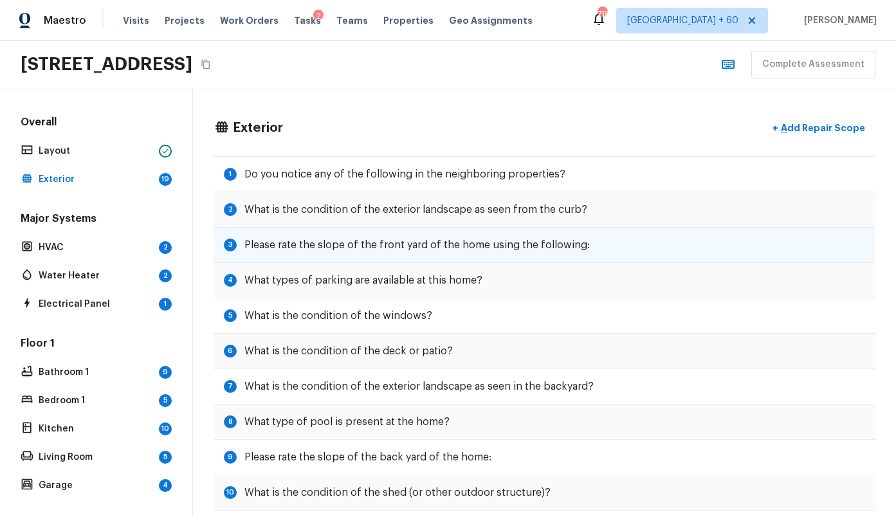
scroll to position [7, 0]
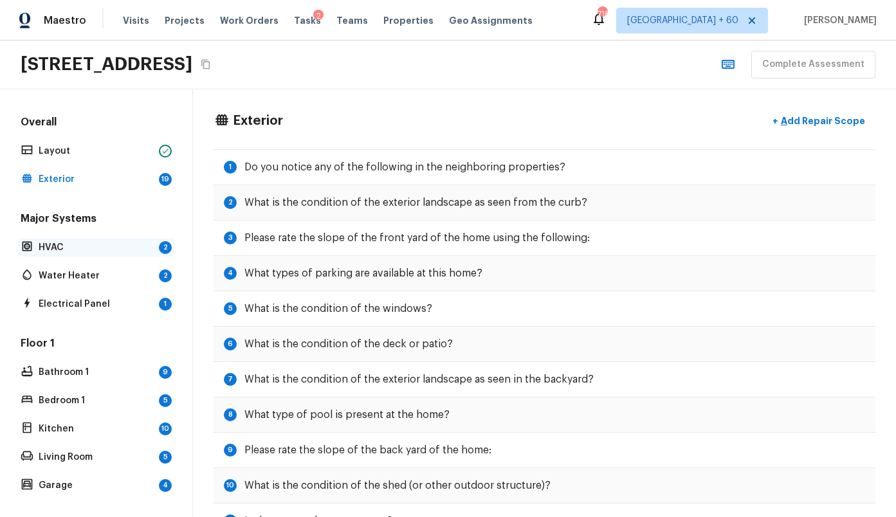
click at [93, 248] on p "HVAC" at bounding box center [96, 247] width 115 height 13
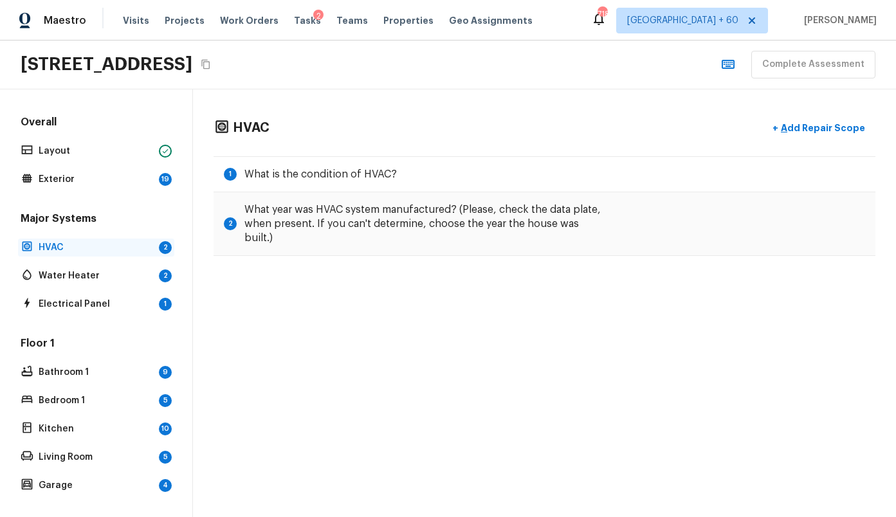
scroll to position [0, 0]
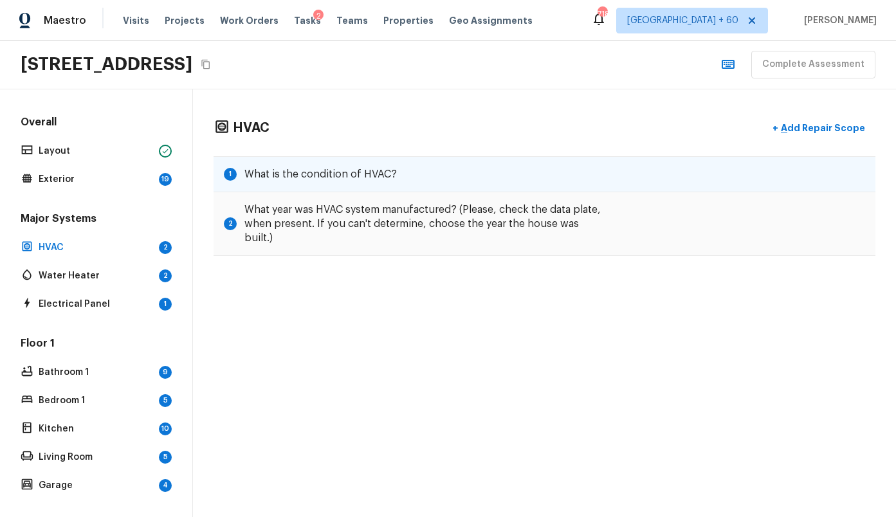
click at [368, 174] on h5 "What is the condition of HVAC?" at bounding box center [320, 174] width 152 height 14
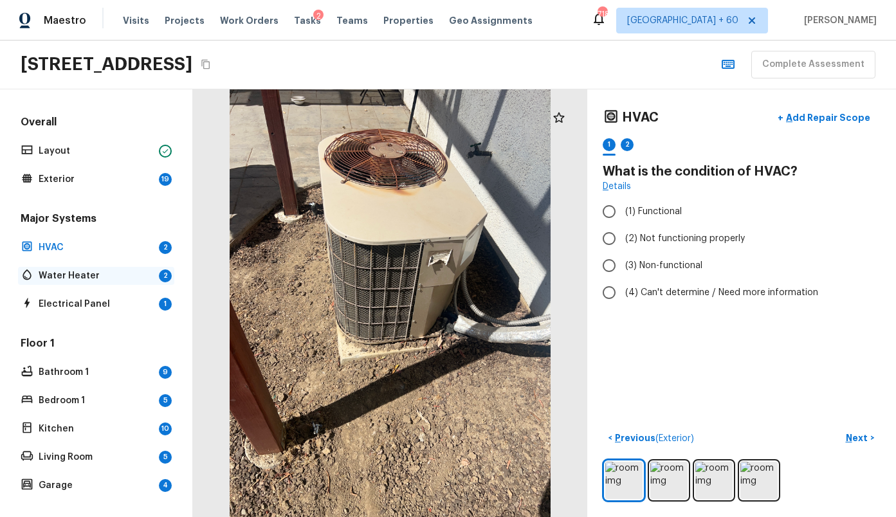
click at [67, 277] on p "Water Heater" at bounding box center [96, 276] width 115 height 13
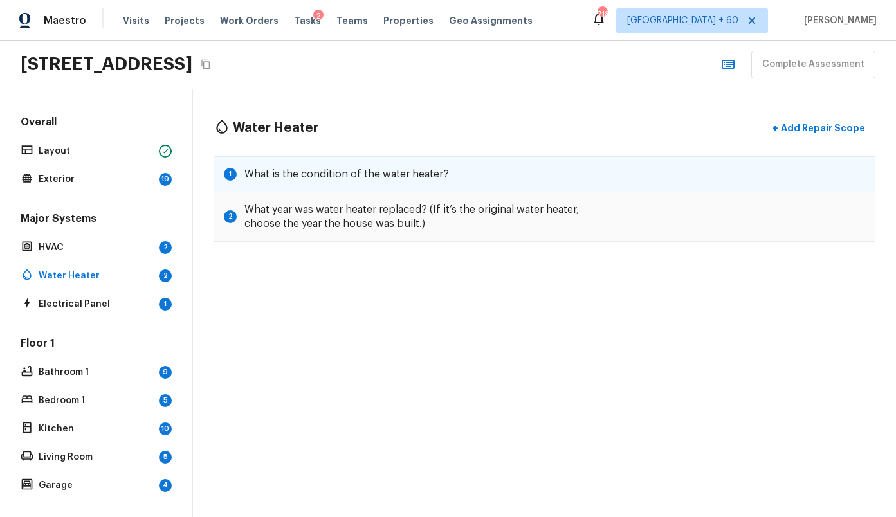
click at [293, 176] on h5 "What is the condition of the water heater?" at bounding box center [346, 174] width 205 height 14
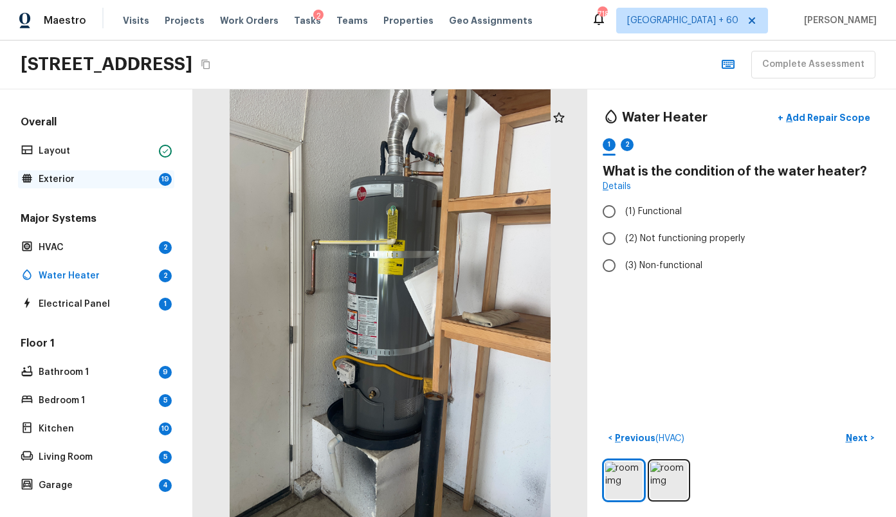
click at [100, 176] on p "Exterior" at bounding box center [96, 179] width 115 height 13
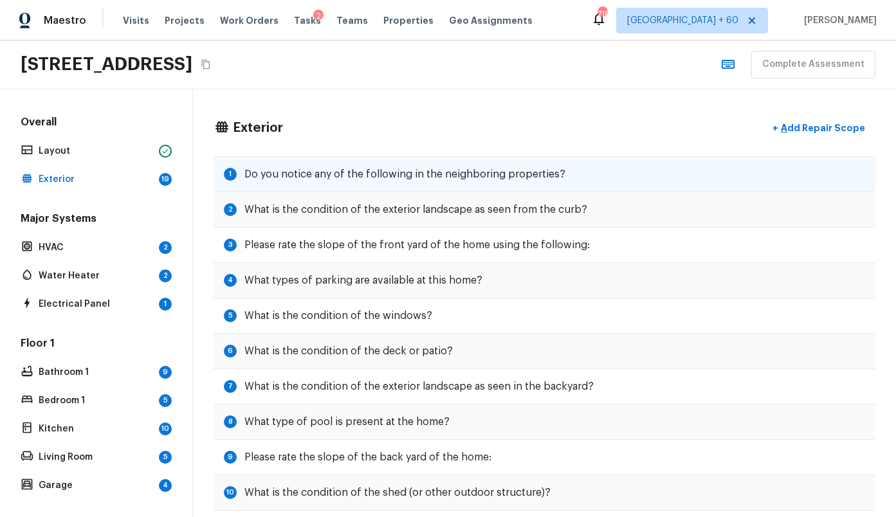
click at [354, 188] on div "1 Do you notice any of the following in the neighboring properties?" at bounding box center [545, 174] width 662 height 36
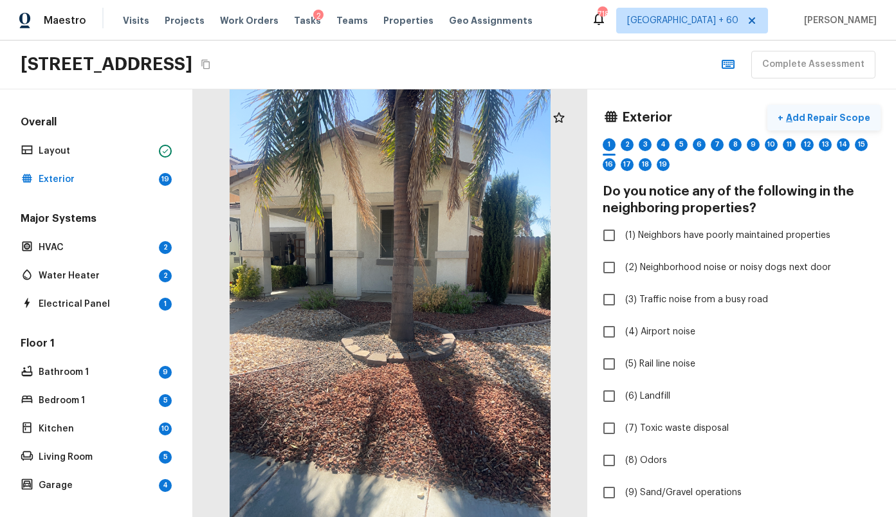
click at [838, 113] on p "Add Repair Scope" at bounding box center [827, 117] width 87 height 13
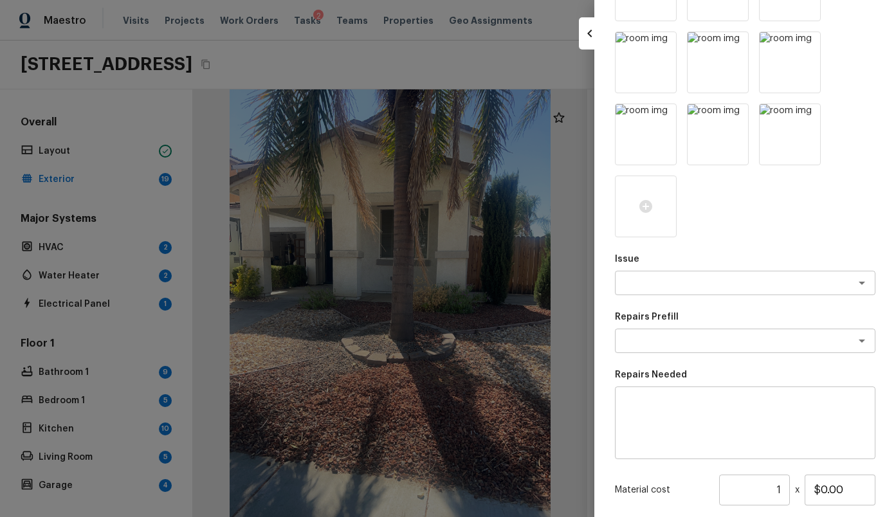
scroll to position [448, 0]
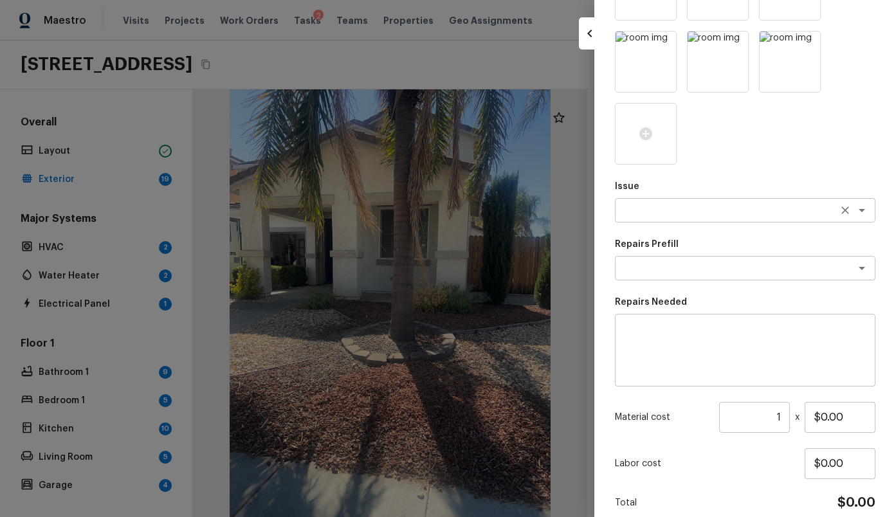
click at [667, 219] on div "x ​" at bounding box center [745, 210] width 261 height 24
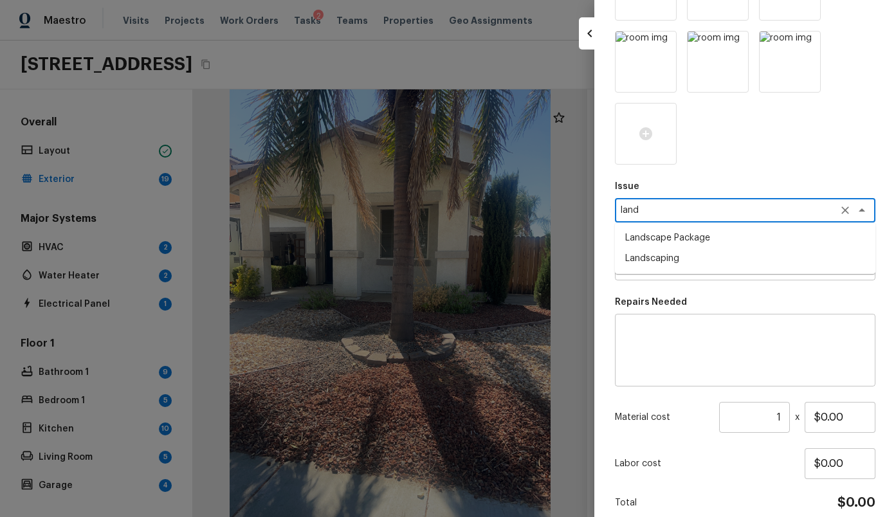
click at [681, 238] on li "Landscape Package" at bounding box center [745, 238] width 261 height 21
click at [686, 258] on div "x ​" at bounding box center [745, 268] width 261 height 24
type textarea "Landscape Package"
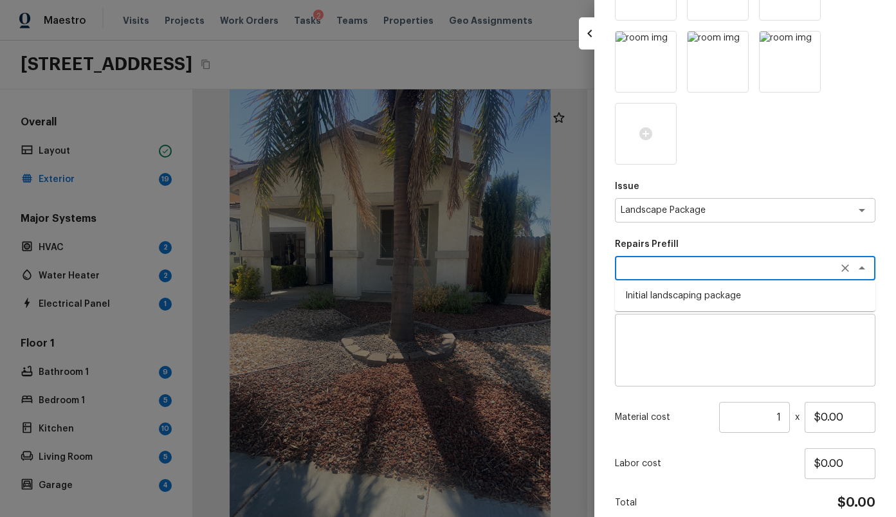
click at [677, 299] on li "Initial landscaping package" at bounding box center [745, 296] width 261 height 21
type textarea "Initial landscaping package"
type textarea "Mowing of grass up to 6" in height. Mow, edge along driveways & sidewalks, trim…"
type input "$60.00"
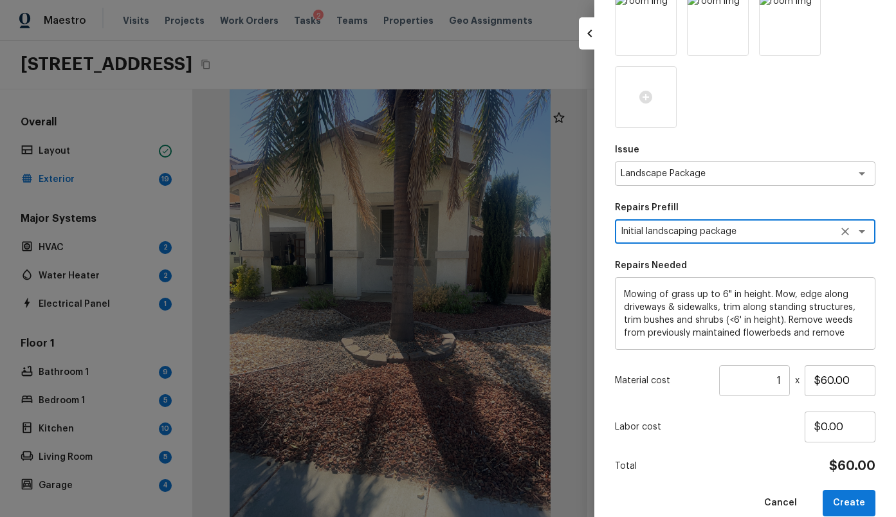
scroll to position [504, 0]
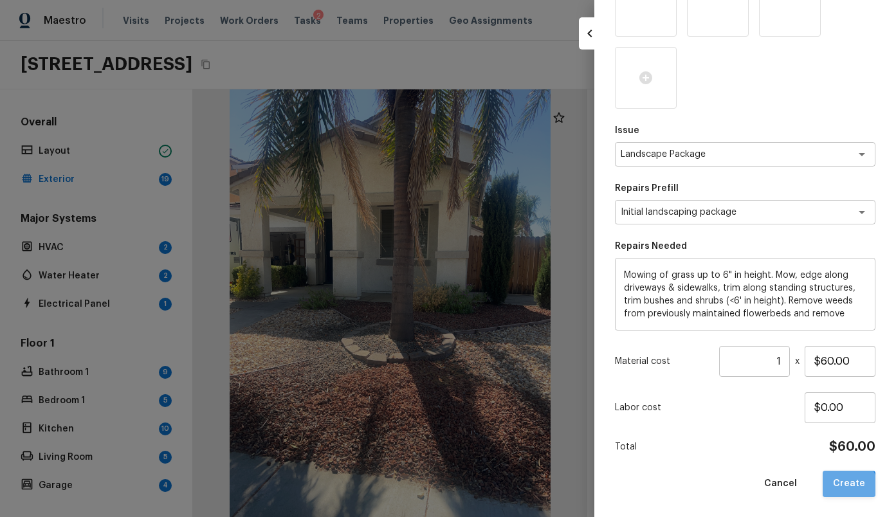
click at [847, 486] on button "Create" at bounding box center [849, 484] width 53 height 26
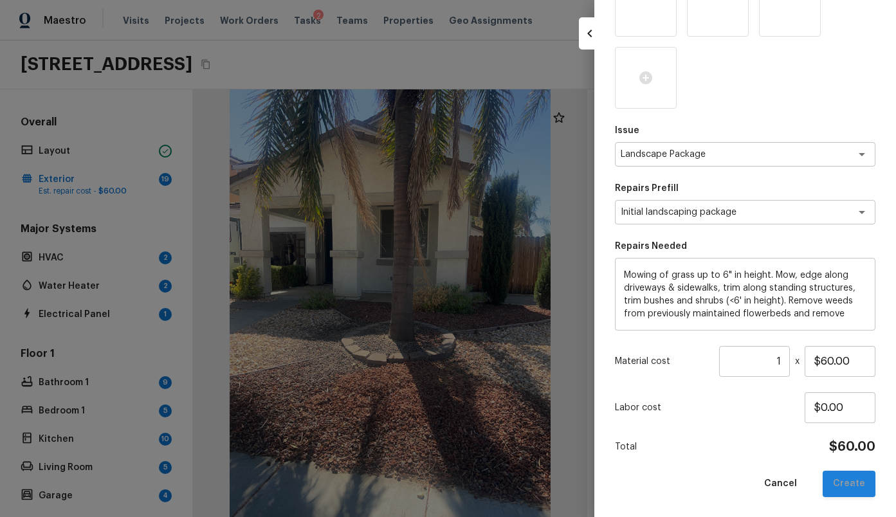
type input "$0.00"
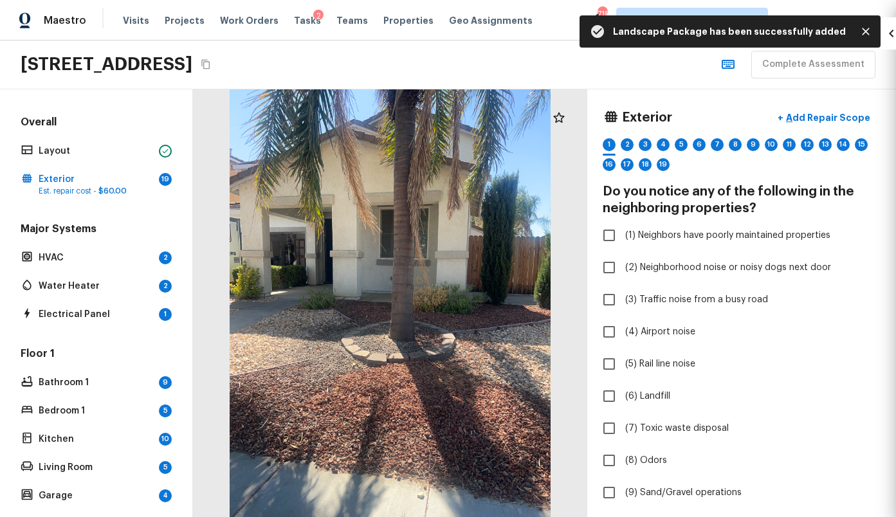
scroll to position [71, 0]
click at [830, 113] on p "Add Repair Scope" at bounding box center [827, 117] width 87 height 13
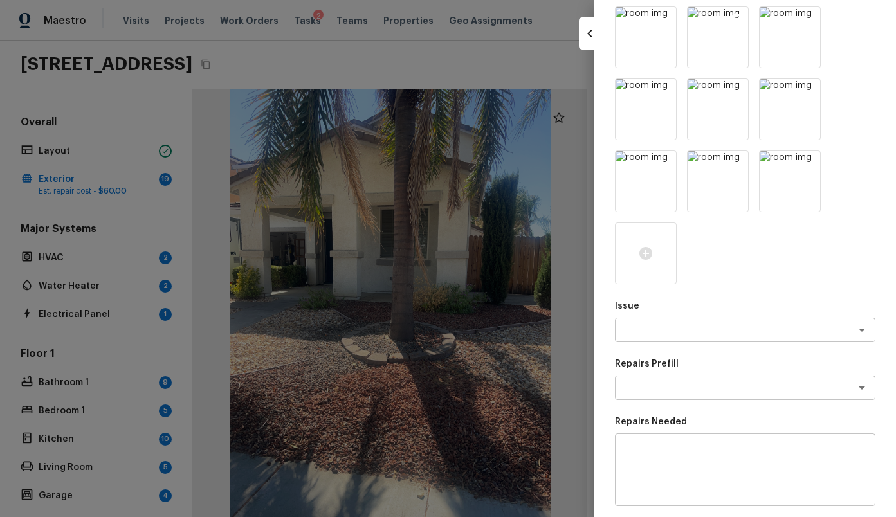
scroll to position [504, 0]
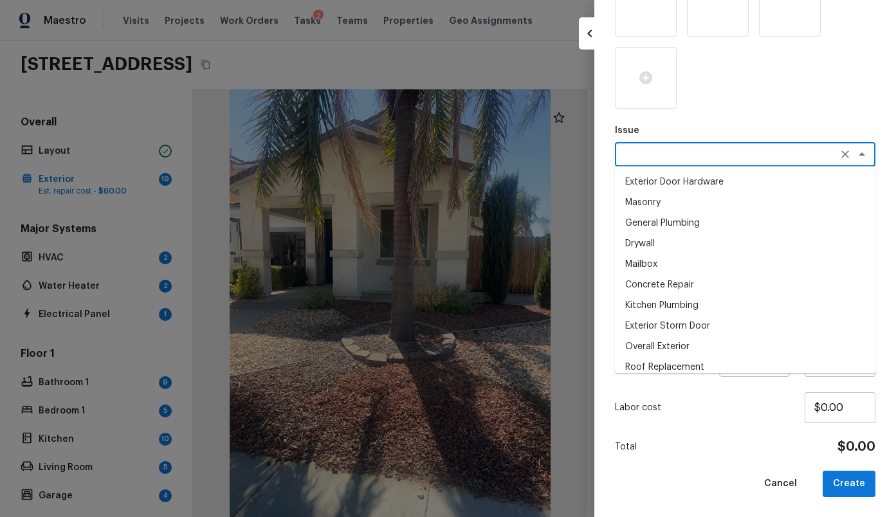
click at [656, 149] on textarea at bounding box center [727, 154] width 213 height 13
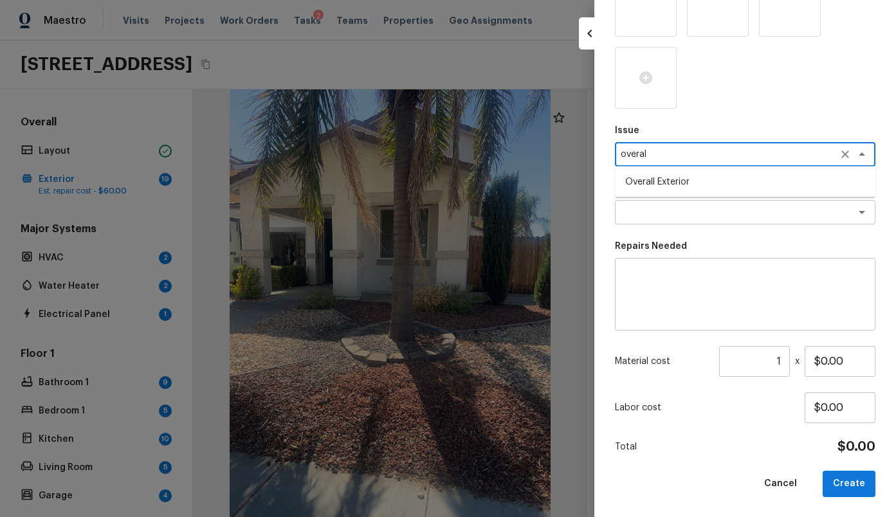
click at [654, 179] on li "Overall Exterior" at bounding box center [745, 182] width 261 height 21
click at [676, 203] on div "x ​" at bounding box center [745, 212] width 261 height 24
type textarea "Overall Exterior"
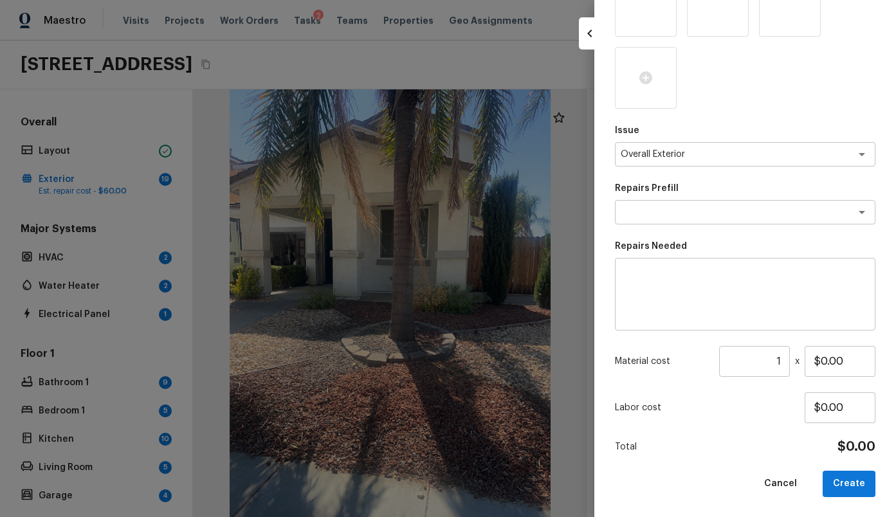
click at [637, 183] on p "Repairs Prefill" at bounding box center [745, 188] width 261 height 13
click at [663, 211] on textarea at bounding box center [727, 212] width 213 height 13
type textarea "d"
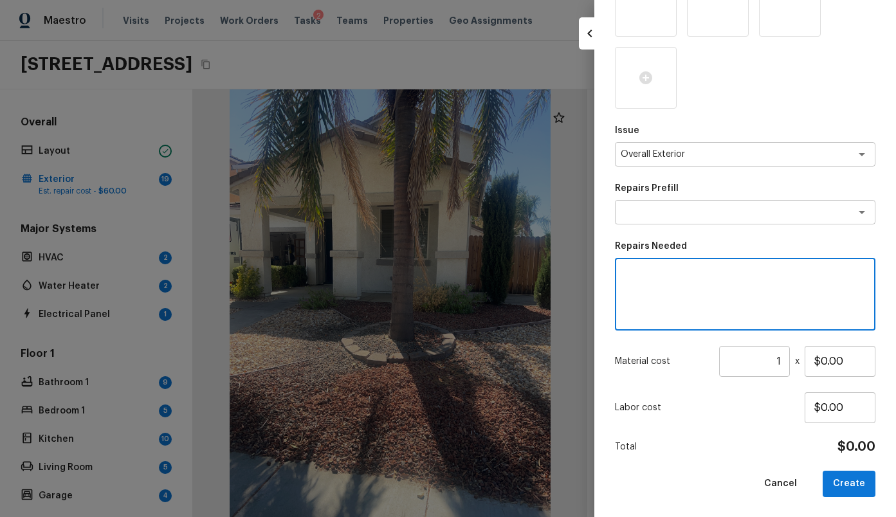
click at [654, 293] on textarea at bounding box center [745, 294] width 243 height 51
type textarea "Debris removal in back yard"
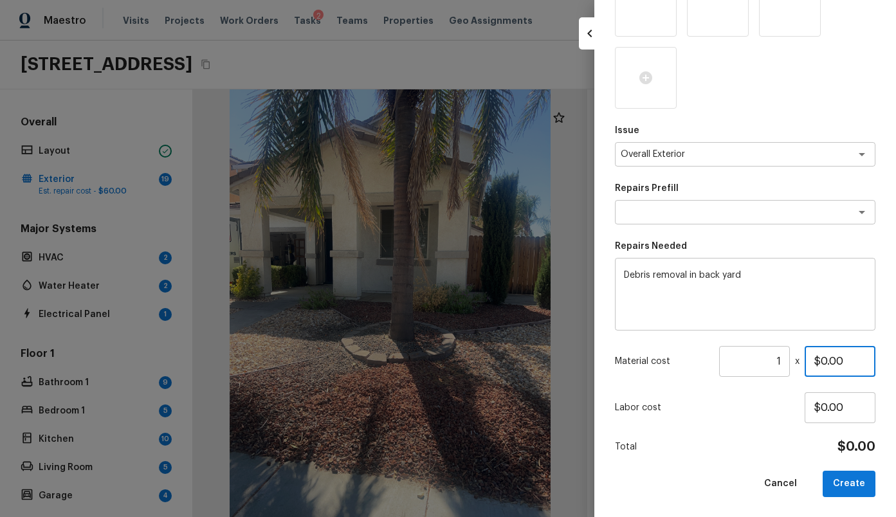
drag, startPoint x: 852, startPoint y: 359, endPoint x: 562, endPoint y: 332, distance: 290.8
click at [562, 332] on div "Create Repair Scope Exterior Overall / Neighborhood Do you notice any of the fo…" at bounding box center [448, 258] width 896 height 517
type input "$300.00"
click at [853, 487] on button "Create" at bounding box center [849, 484] width 53 height 26
type input "$0.00"
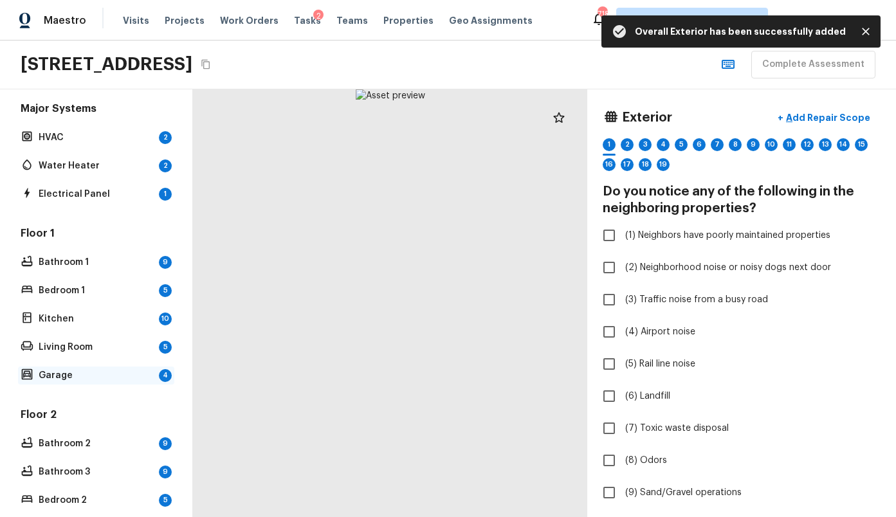
scroll to position [122, 0]
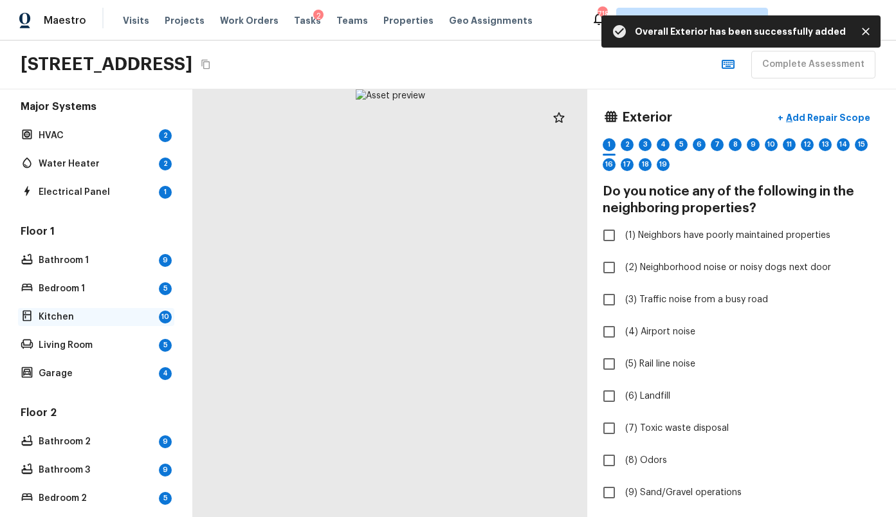
click at [89, 318] on p "Kitchen" at bounding box center [96, 317] width 115 height 13
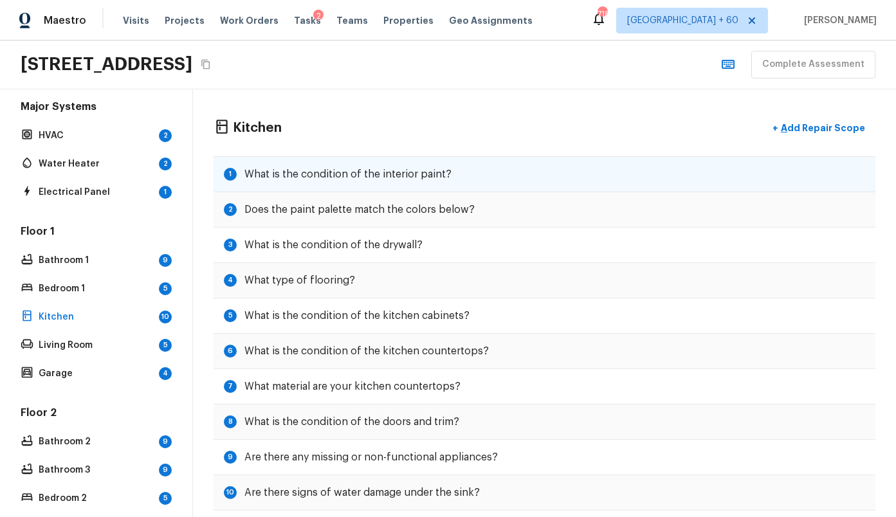
click at [333, 175] on h5 "What is the condition of the interior paint?" at bounding box center [347, 174] width 207 height 14
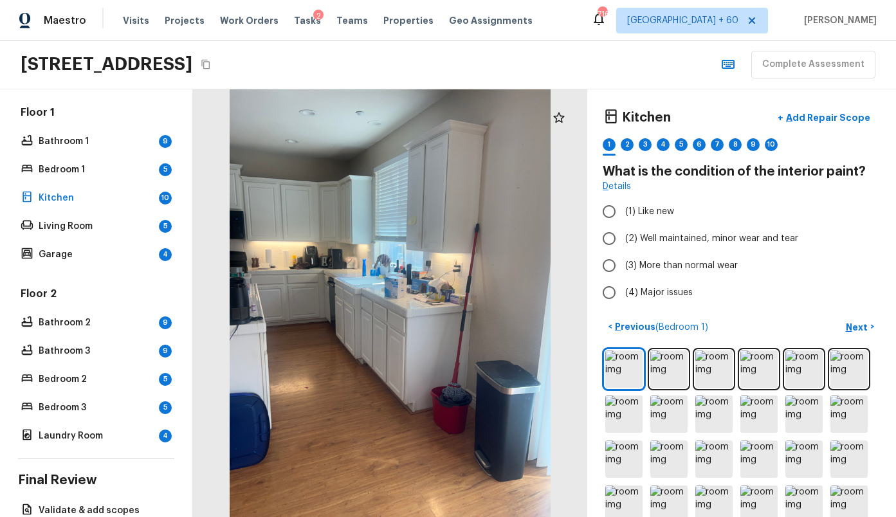
scroll to position [244, 0]
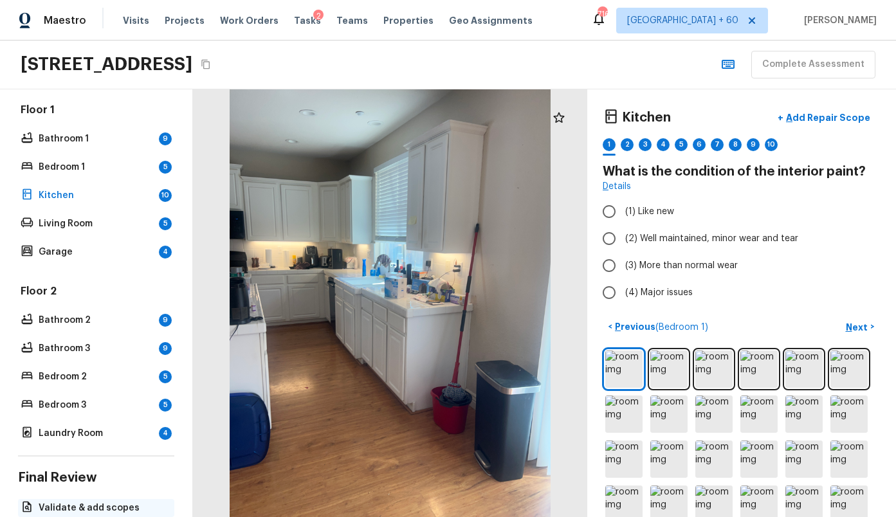
click at [97, 511] on p "Validate & add scopes" at bounding box center [103, 508] width 128 height 13
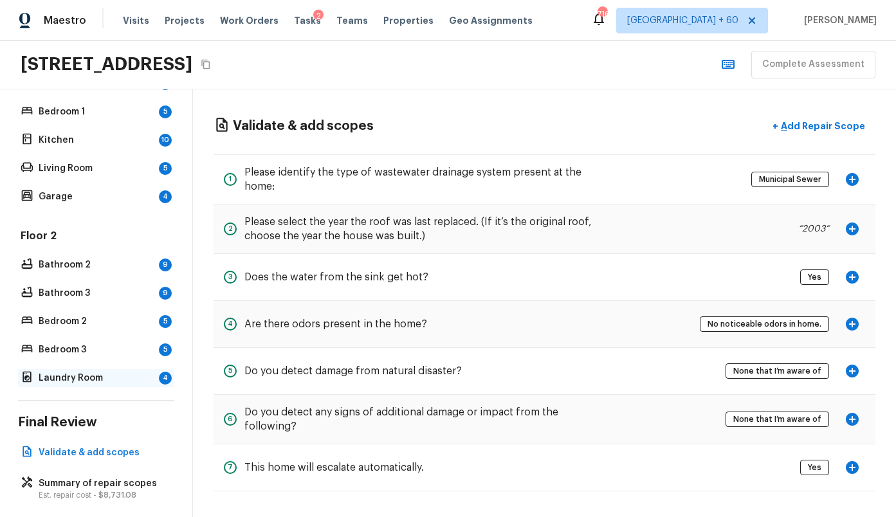
scroll to position [311, 0]
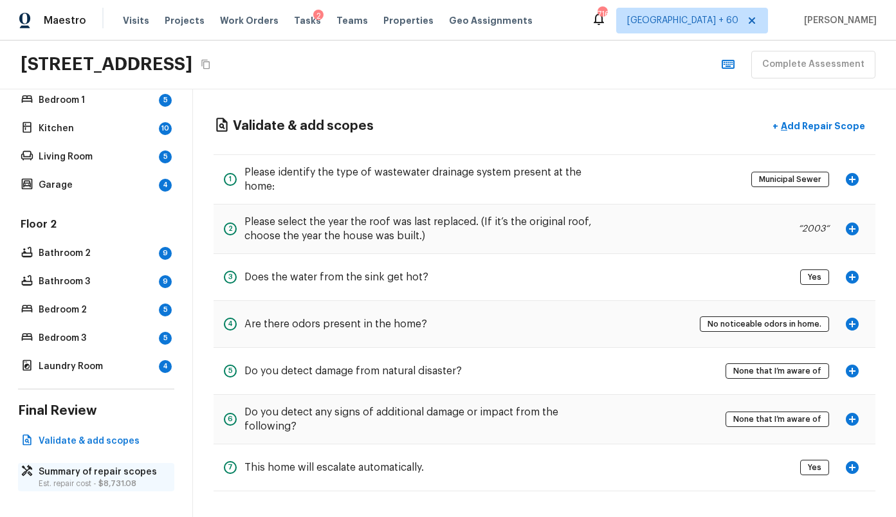
click at [107, 472] on p "Summary of repair scopes" at bounding box center [103, 472] width 128 height 13
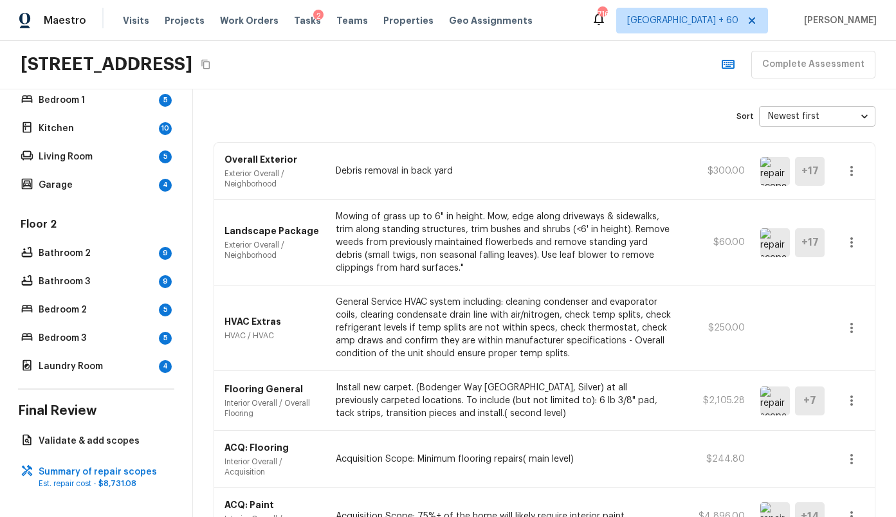
scroll to position [0, 0]
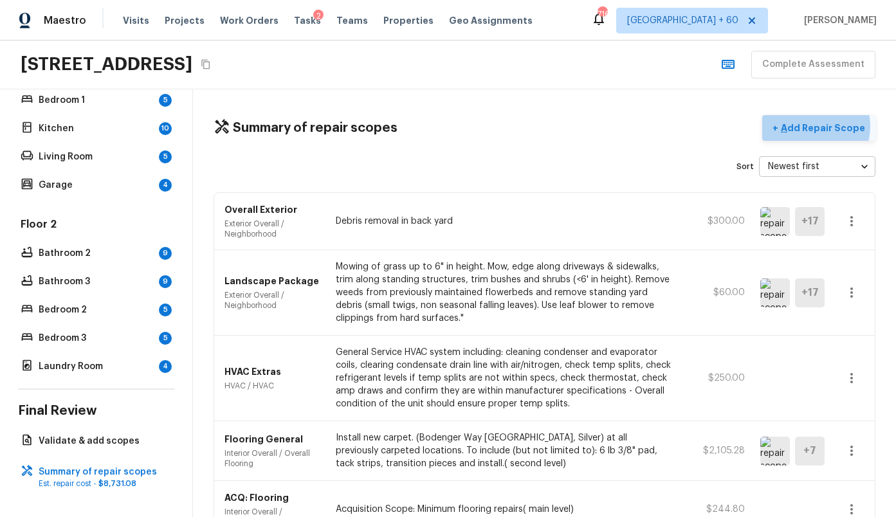
click at [818, 126] on p "Add Repair Scope" at bounding box center [821, 128] width 87 height 13
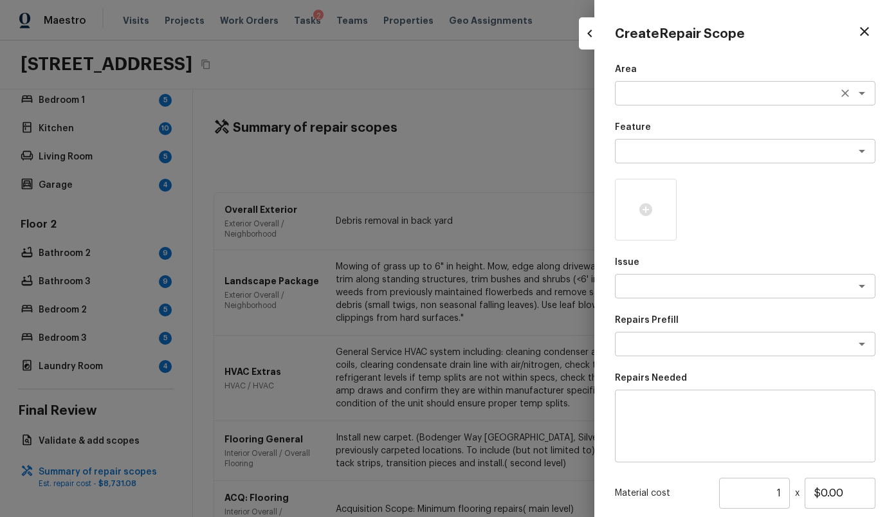
click at [683, 88] on textarea at bounding box center [727, 93] width 213 height 13
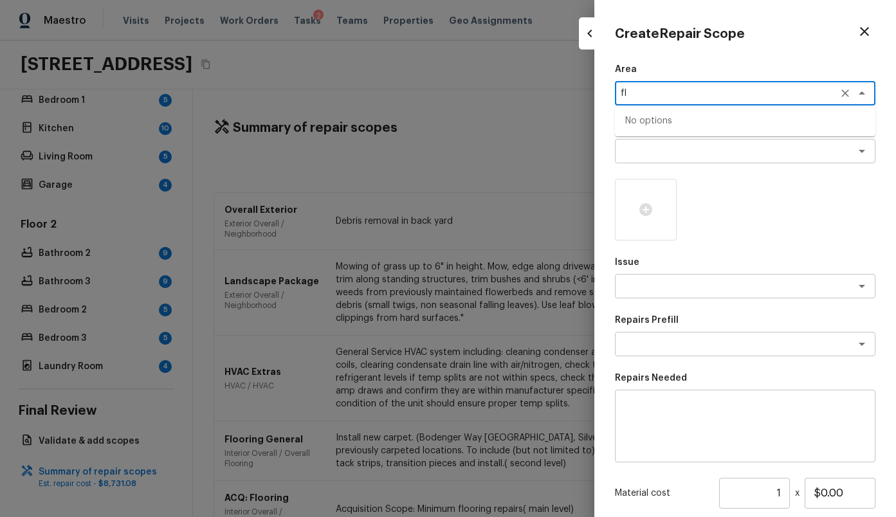
type textarea "f"
click at [637, 139] on li "Interior Overall" at bounding box center [745, 141] width 261 height 21
type textarea "Interior Overall"
click at [637, 145] on textarea at bounding box center [727, 151] width 213 height 13
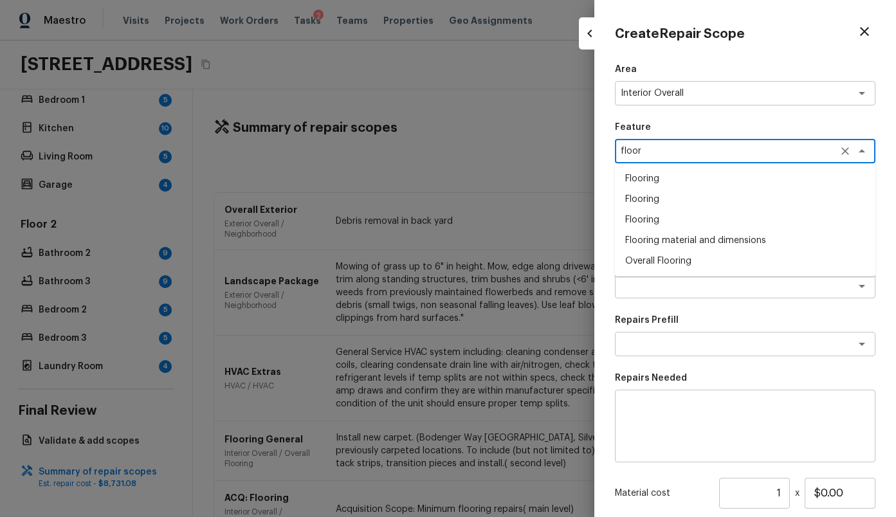
click at [643, 178] on li "Flooring" at bounding box center [745, 179] width 261 height 21
type textarea "Flooring"
click at [655, 284] on textarea at bounding box center [727, 286] width 213 height 13
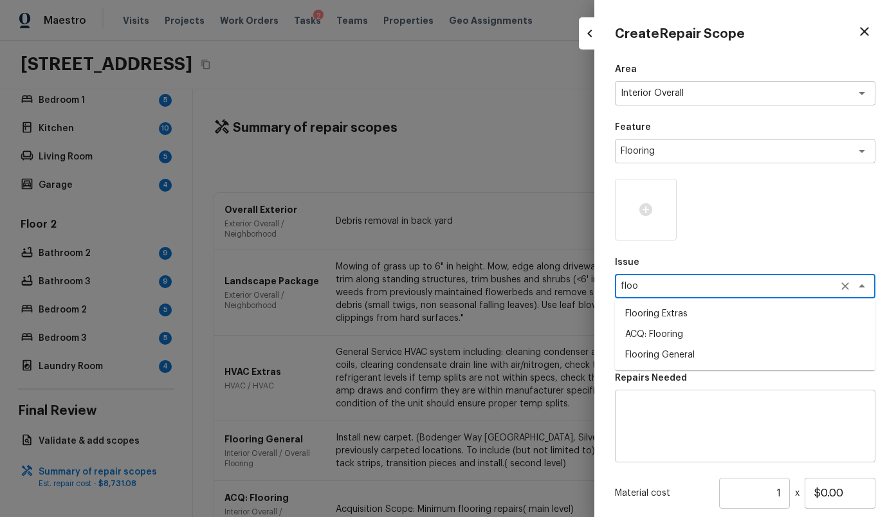
click at [693, 329] on li "ACQ: Flooring" at bounding box center [745, 334] width 261 height 21
type textarea "ACQ: Flooring"
click at [701, 318] on p "Repairs Prefill" at bounding box center [745, 320] width 261 height 13
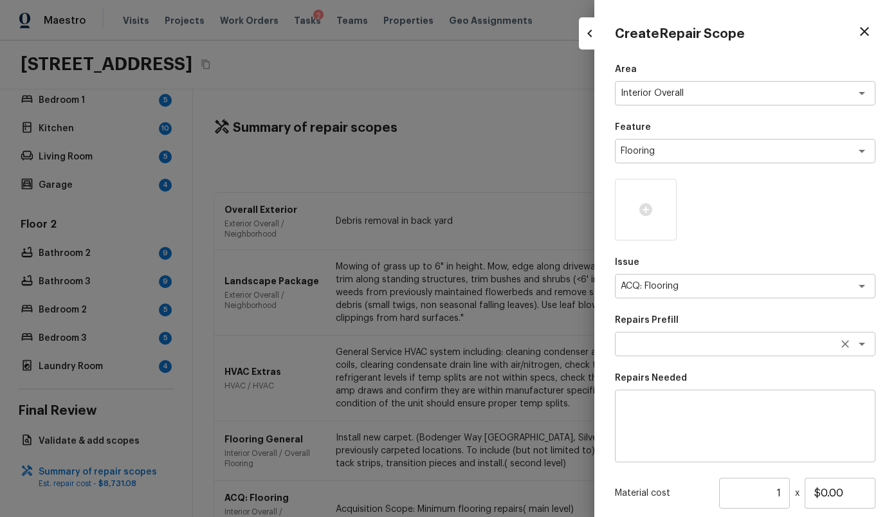
click at [697, 341] on textarea at bounding box center [727, 344] width 213 height 13
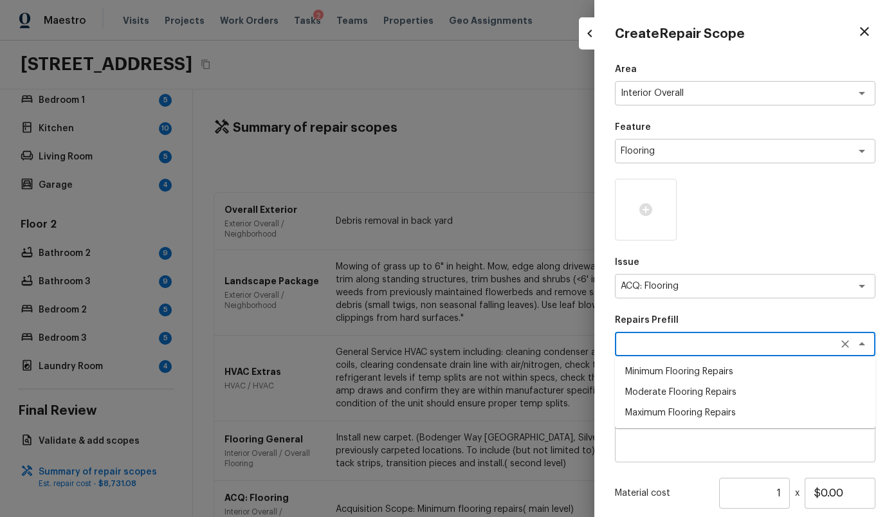
click at [711, 389] on li "Moderate Flooring Repairs" at bounding box center [745, 392] width 261 height 21
type textarea "Moderate Flooring Repairs"
type textarea "Acquisition Scope: Moderate flooring repairs"
type input "$0.52"
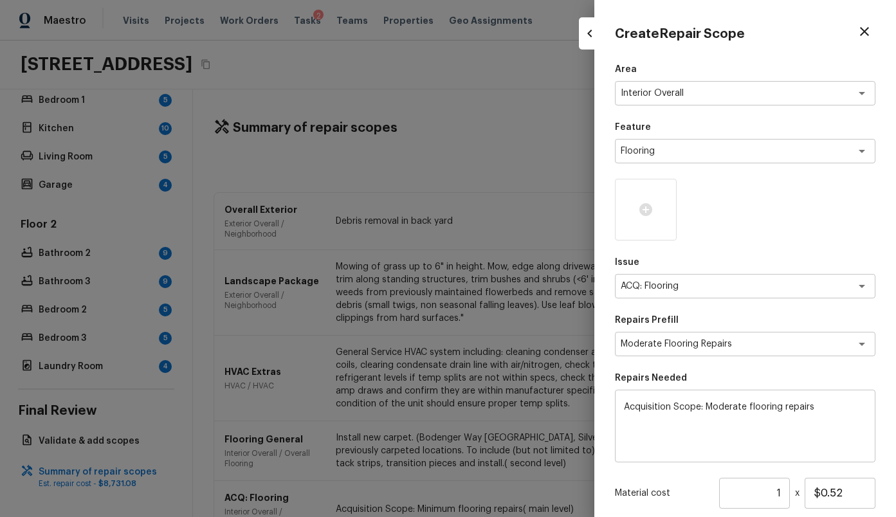
click at [712, 378] on p "Repairs Needed" at bounding box center [745, 378] width 261 height 13
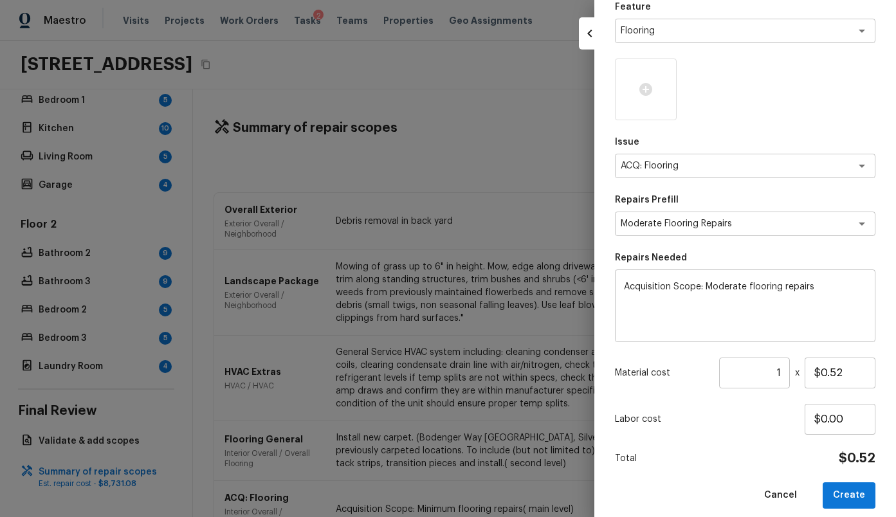
scroll to position [132, 0]
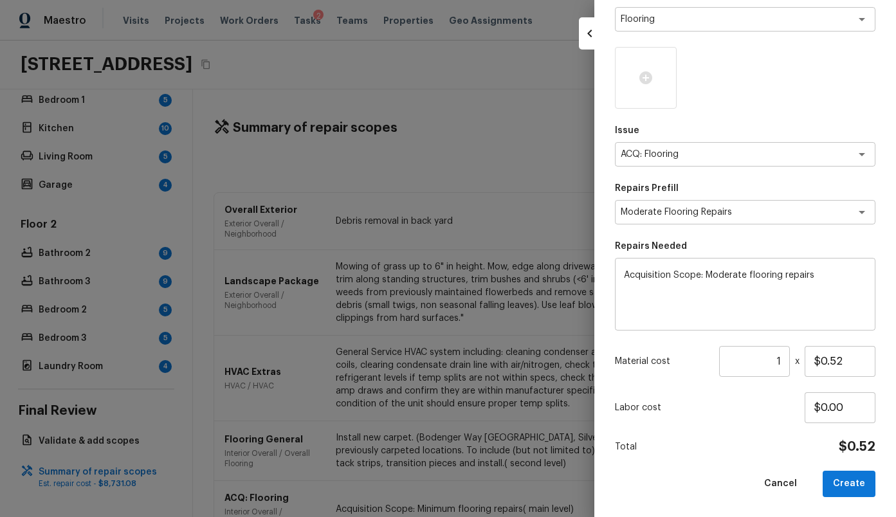
click at [736, 370] on input "1" at bounding box center [754, 361] width 71 height 31
paste input "2448"
type input "2448"
click at [765, 443] on div "Total $1,272.96" at bounding box center [745, 447] width 261 height 17
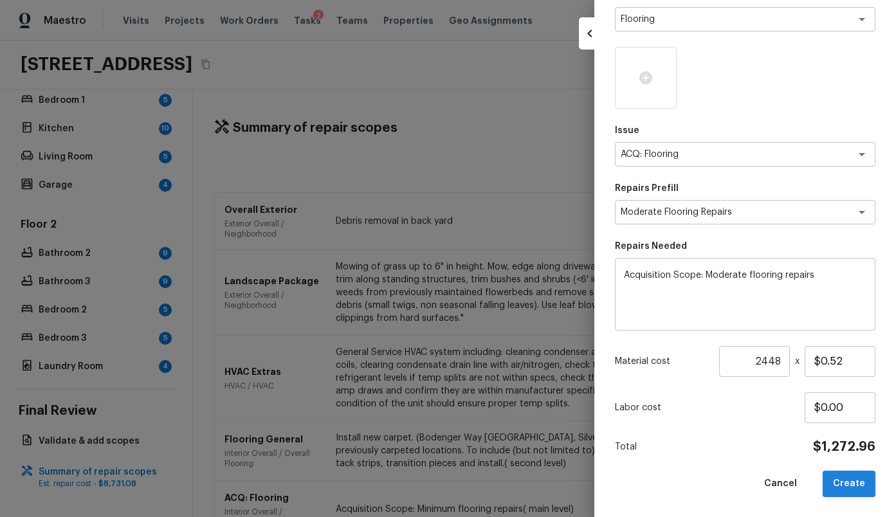
click at [843, 486] on button "Create" at bounding box center [849, 484] width 53 height 26
type input "1"
type input "$0.00"
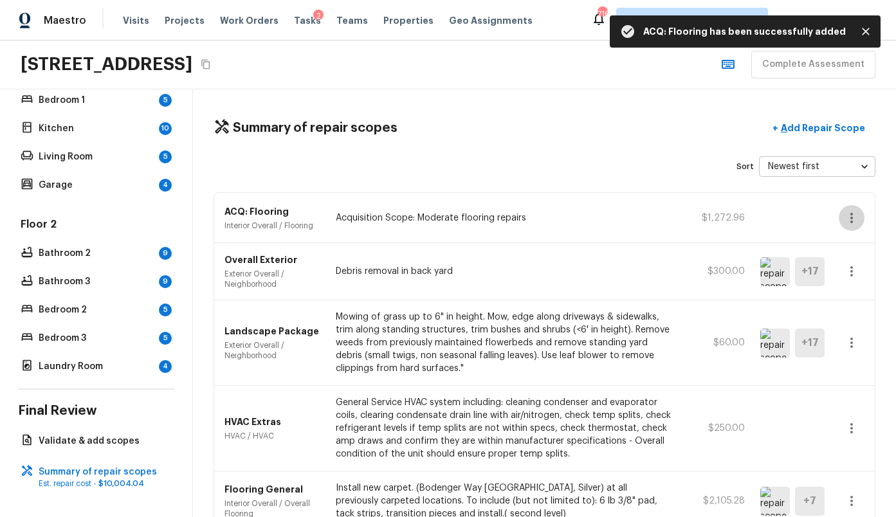
click at [852, 214] on icon "button" at bounding box center [852, 218] width 3 height 10
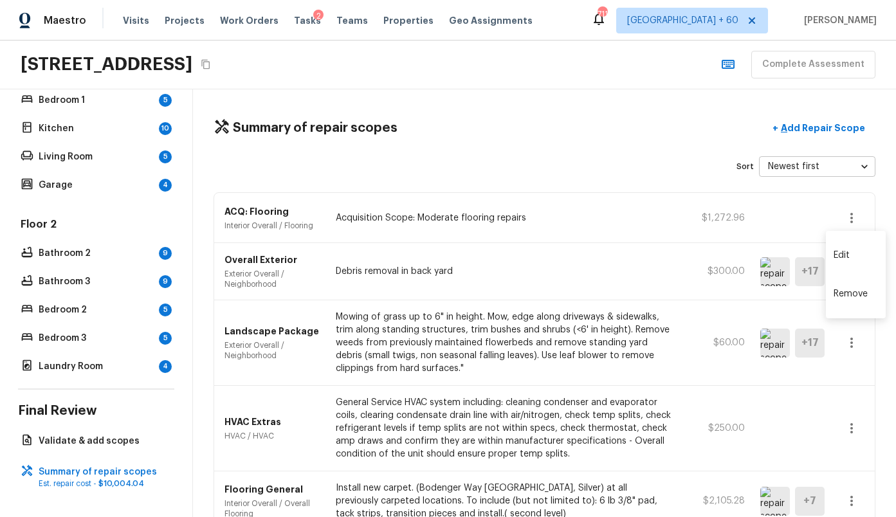
click at [663, 375] on div at bounding box center [448, 258] width 896 height 517
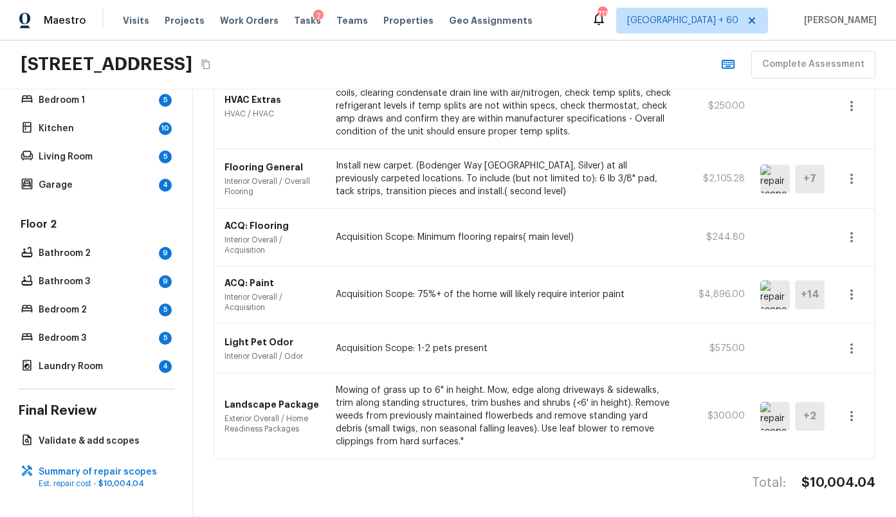
scroll to position [317, 0]
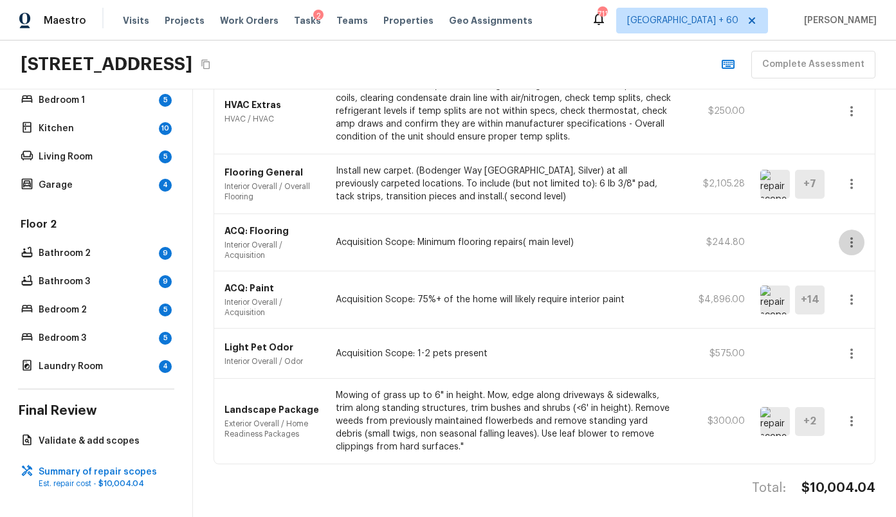
click at [858, 240] on icon "button" at bounding box center [851, 242] width 15 height 15
click at [854, 315] on li "Remove" at bounding box center [856, 318] width 60 height 39
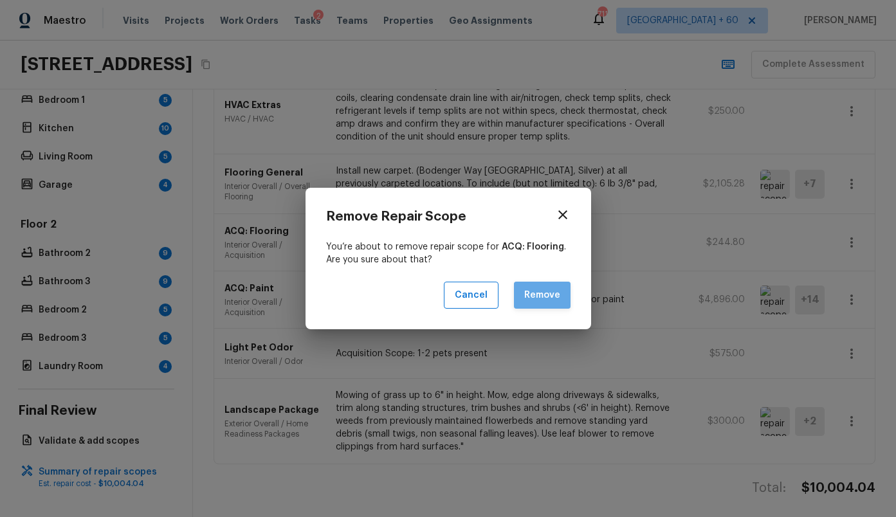
click at [548, 300] on button "Remove" at bounding box center [542, 296] width 57 height 28
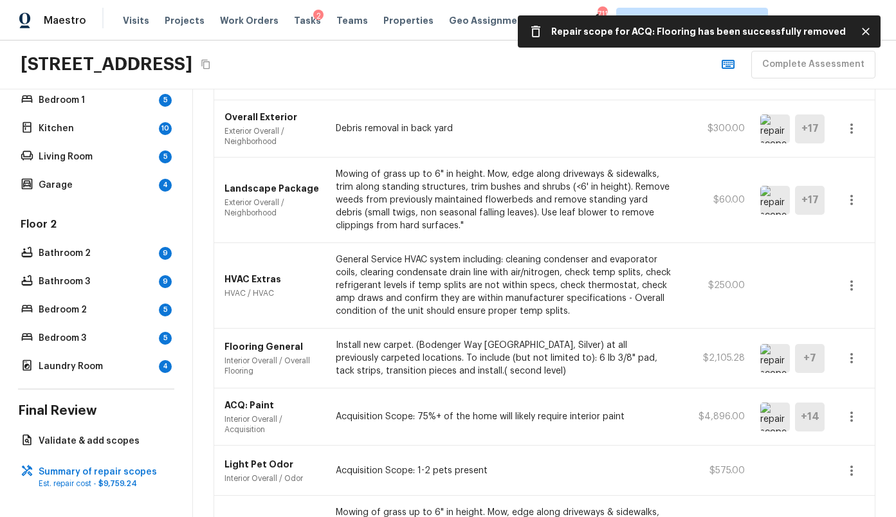
scroll to position [0, 0]
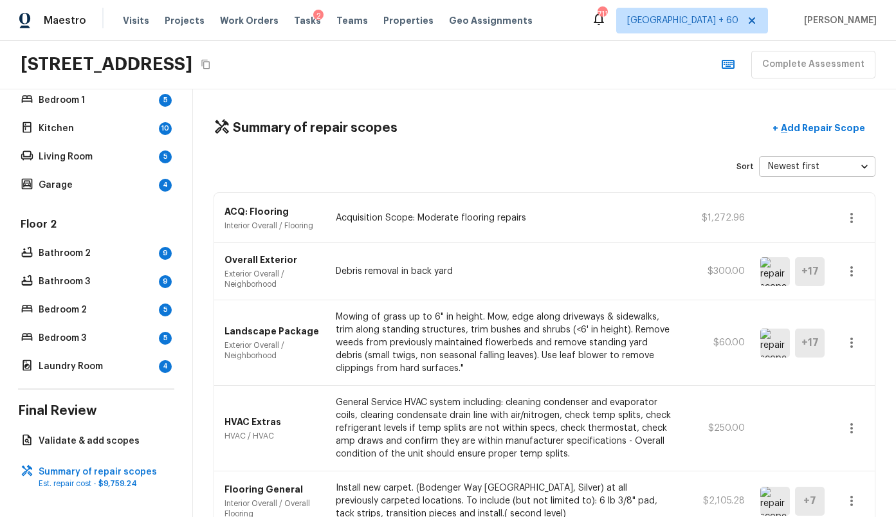
click at [210, 61] on icon "Copy Address" at bounding box center [205, 65] width 8 height 10
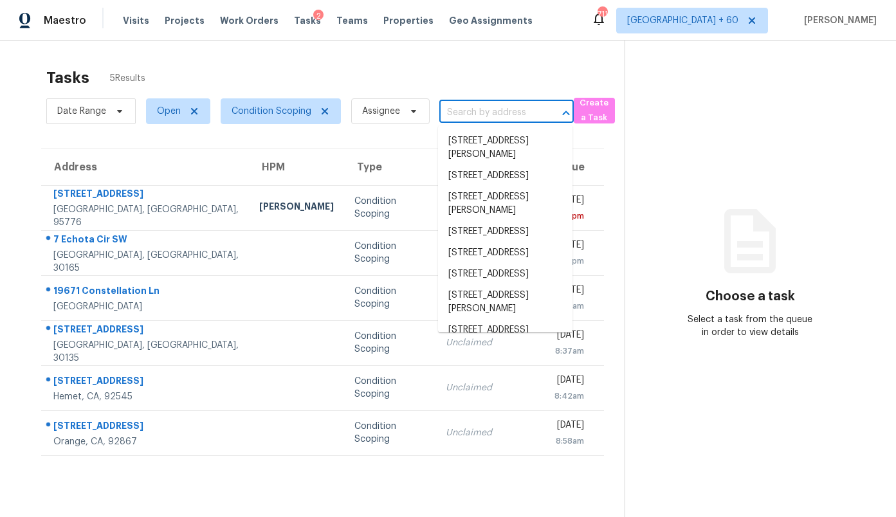
click at [480, 113] on input "text" at bounding box center [488, 113] width 98 height 20
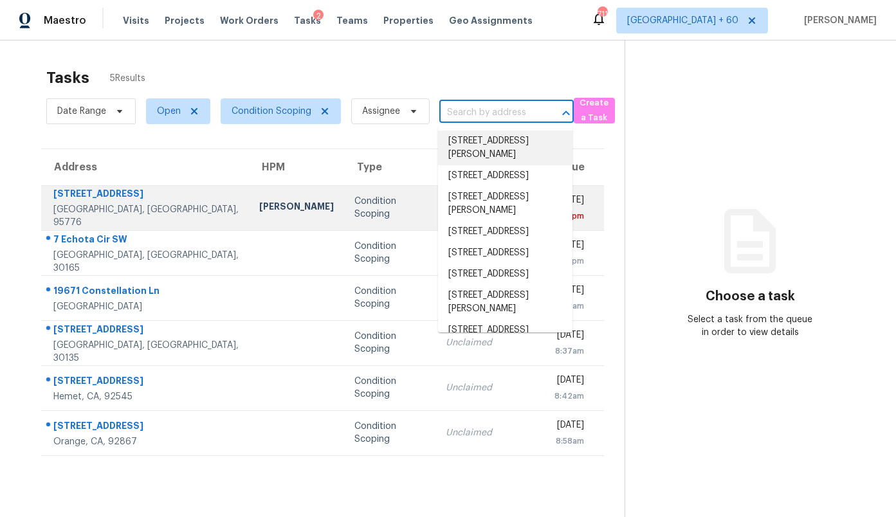
click at [358, 202] on div "Condition Scoping" at bounding box center [389, 208] width 70 height 26
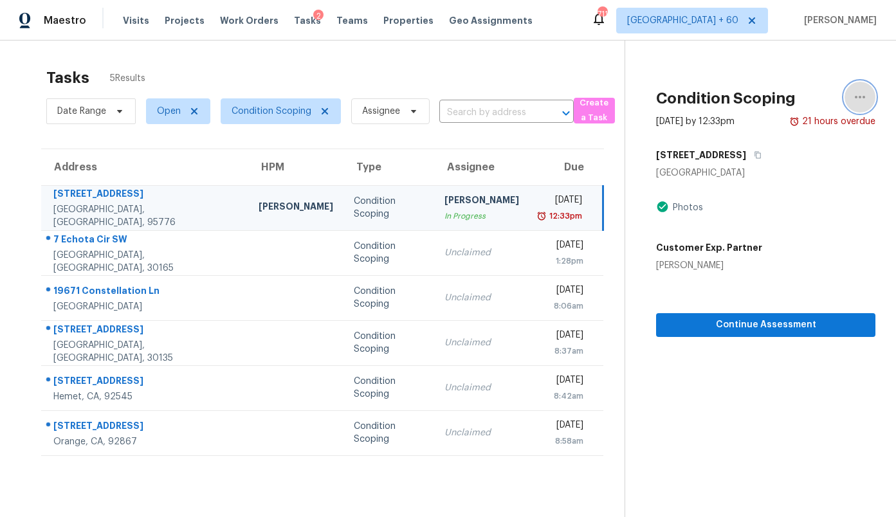
click at [861, 95] on icon "button" at bounding box center [859, 96] width 15 height 15
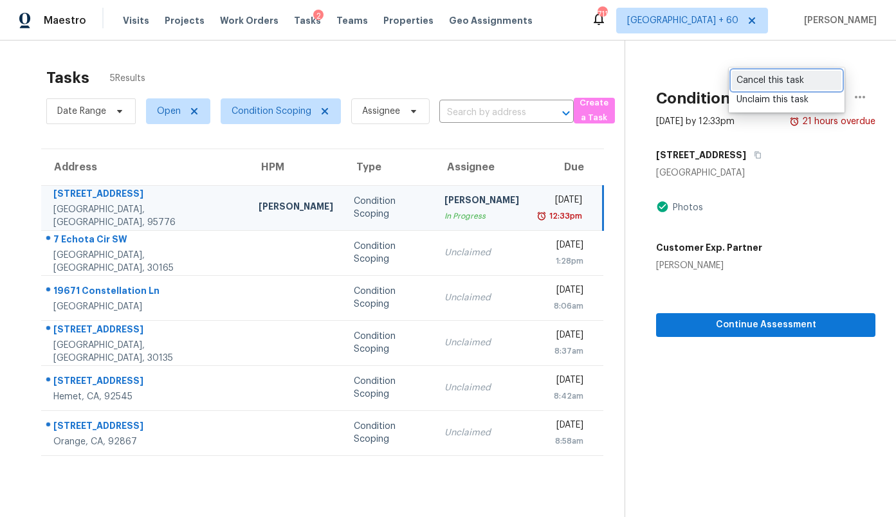
click at [790, 84] on div "Cancel this task" at bounding box center [787, 80] width 100 height 13
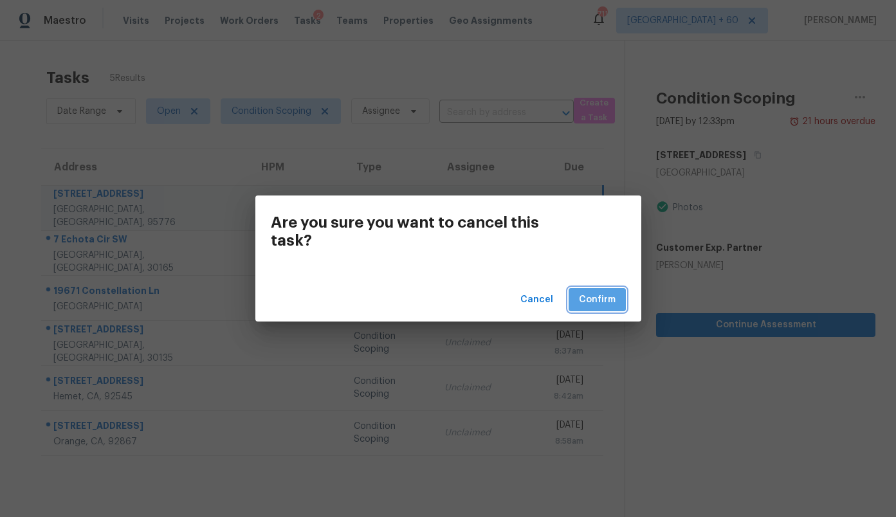
click at [607, 299] on span "Confirm" at bounding box center [597, 300] width 37 height 16
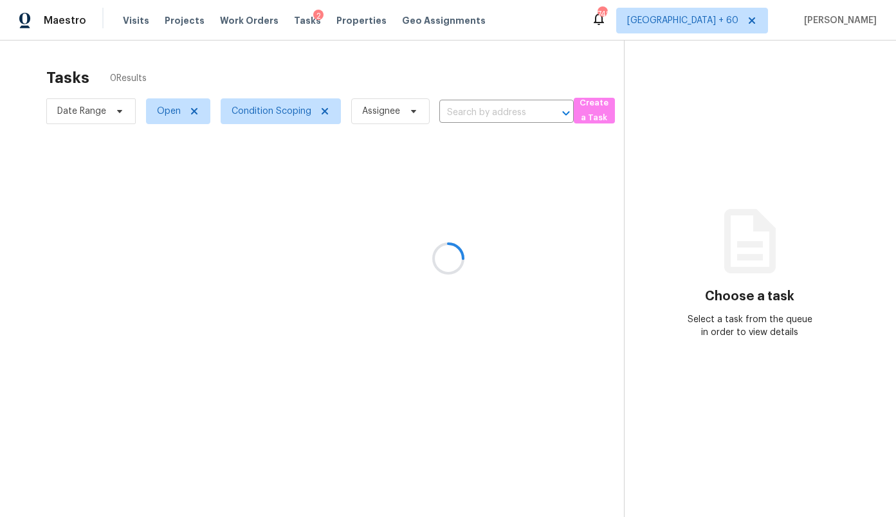
click at [287, 112] on div at bounding box center [448, 258] width 896 height 517
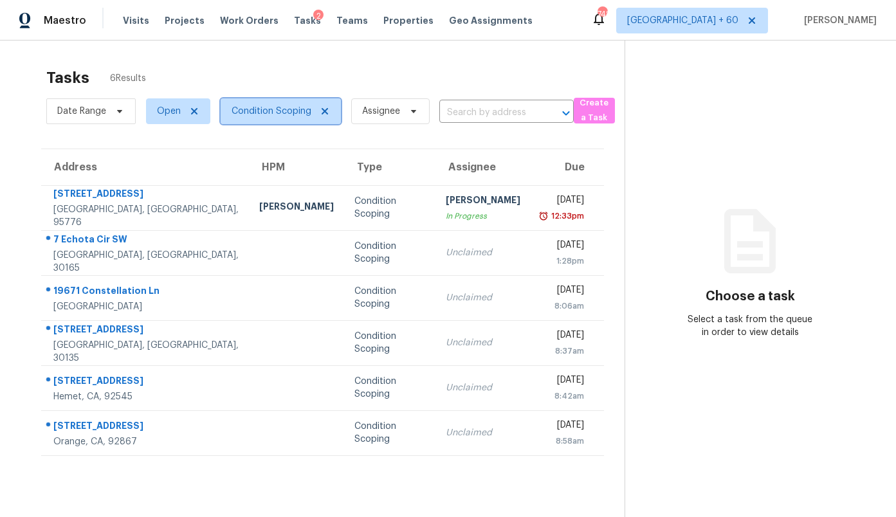
click at [286, 111] on span "Condition Scoping" at bounding box center [272, 111] width 80 height 13
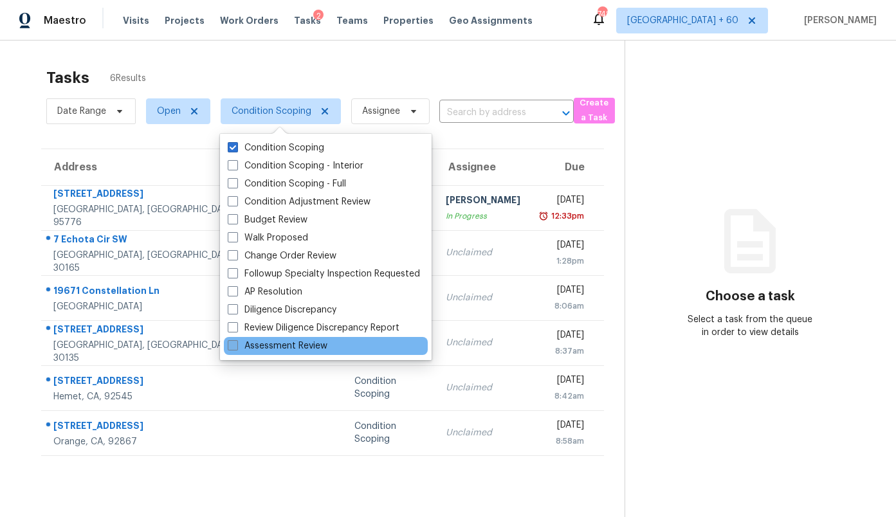
click at [295, 341] on label "Assessment Review" at bounding box center [278, 346] width 100 height 13
click at [236, 341] on input "Assessment Review" at bounding box center [232, 344] width 8 height 8
checkbox input "true"
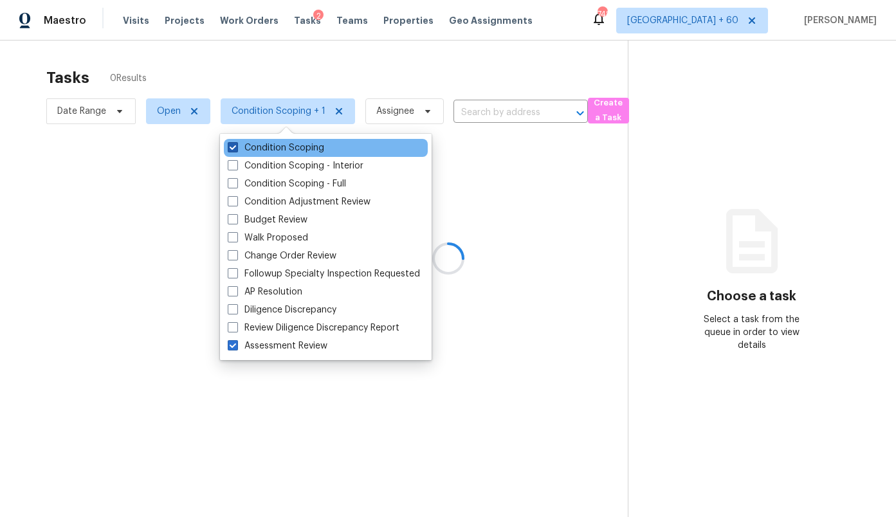
click at [253, 146] on label "Condition Scoping" at bounding box center [276, 148] width 97 height 13
click at [236, 146] on input "Condition Scoping" at bounding box center [232, 146] width 8 height 8
checkbox input "false"
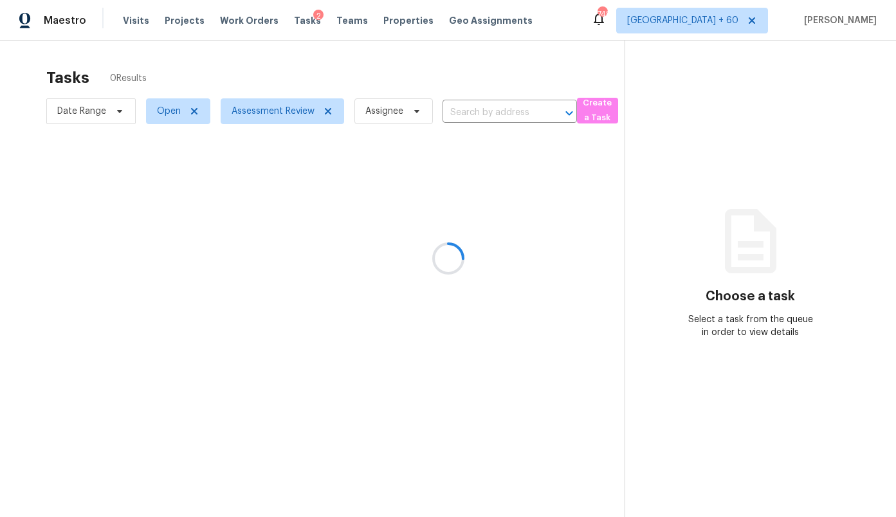
click at [176, 62] on div at bounding box center [448, 258] width 896 height 517
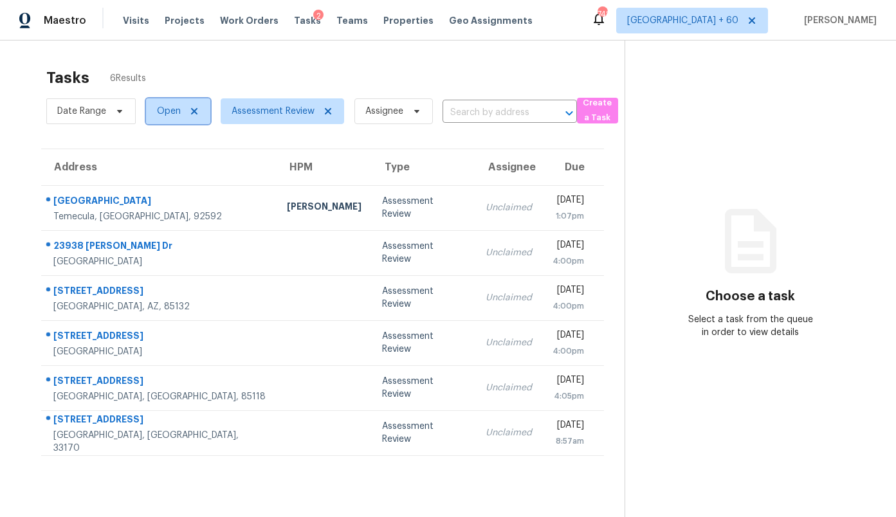
click at [178, 110] on span "Open" at bounding box center [169, 111] width 24 height 13
click at [195, 163] on label "Closed" at bounding box center [176, 166] width 46 height 13
click at [161, 163] on input "Closed" at bounding box center [157, 164] width 8 height 8
checkbox input "true"
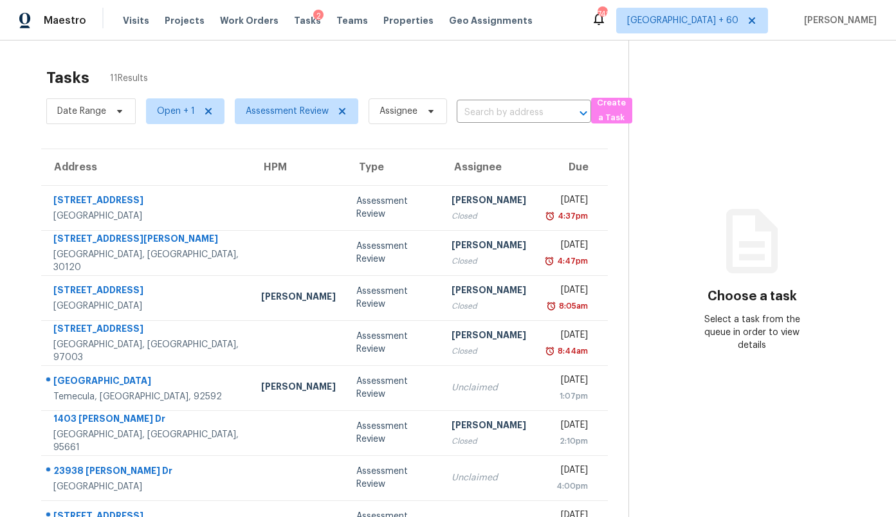
click at [308, 59] on div "Tasks 11 Results Date Range Open + 1 Assessment Review Assignee ​ Create a Task…" at bounding box center [448, 356] width 896 height 630
click at [698, 113] on section "Choose a task Select a task from the queue in order to view details" at bounding box center [752, 356] width 247 height 630
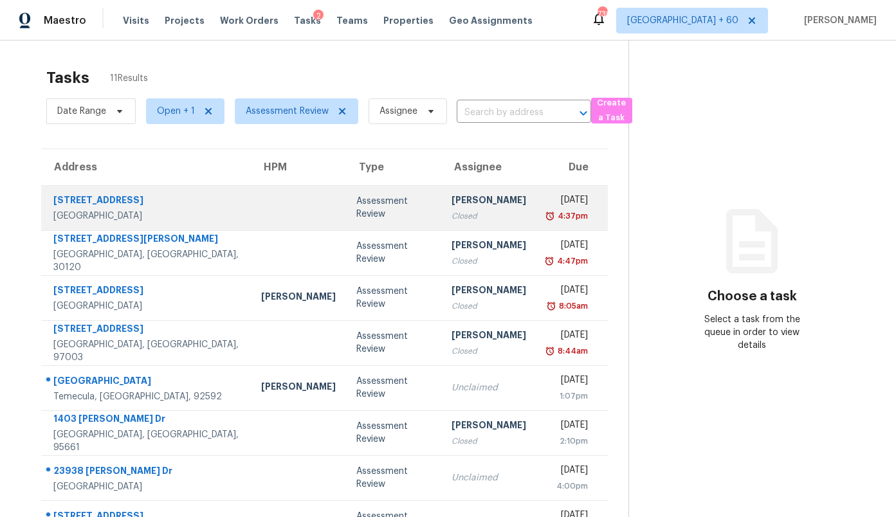
click at [251, 220] on td at bounding box center [298, 207] width 95 height 45
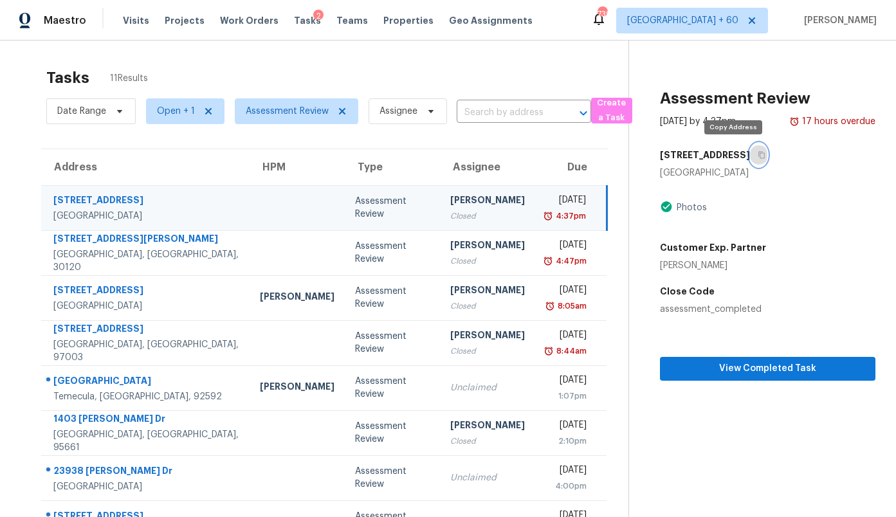
click at [758, 156] on icon "button" at bounding box center [762, 155] width 8 height 8
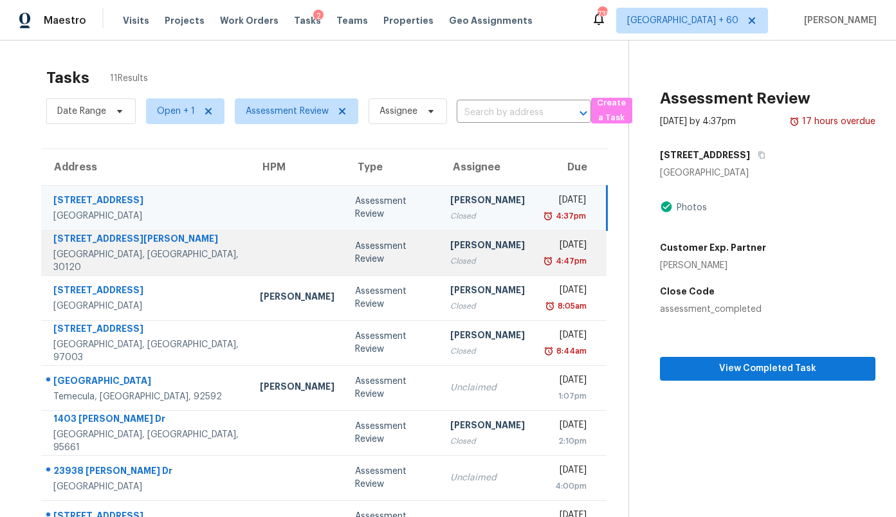
click at [440, 237] on td "Robert Hamilton Closed" at bounding box center [487, 252] width 95 height 45
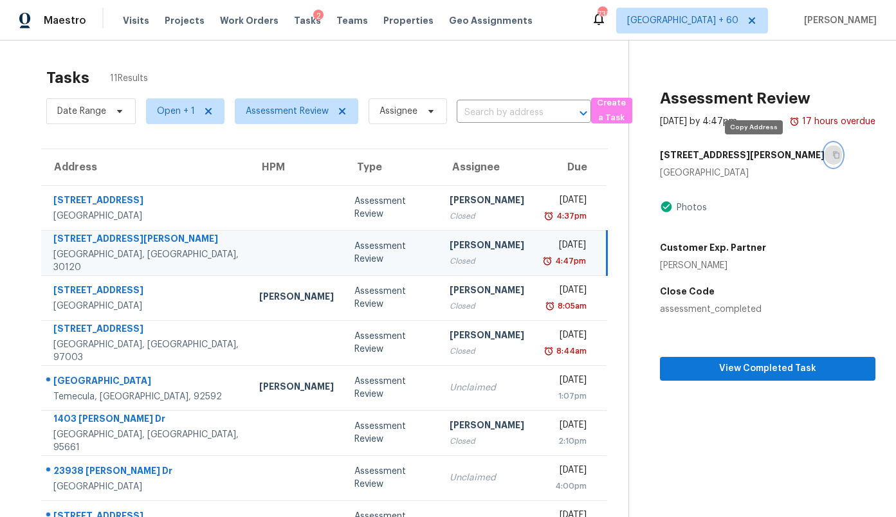
click at [825, 154] on button "button" at bounding box center [833, 154] width 17 height 23
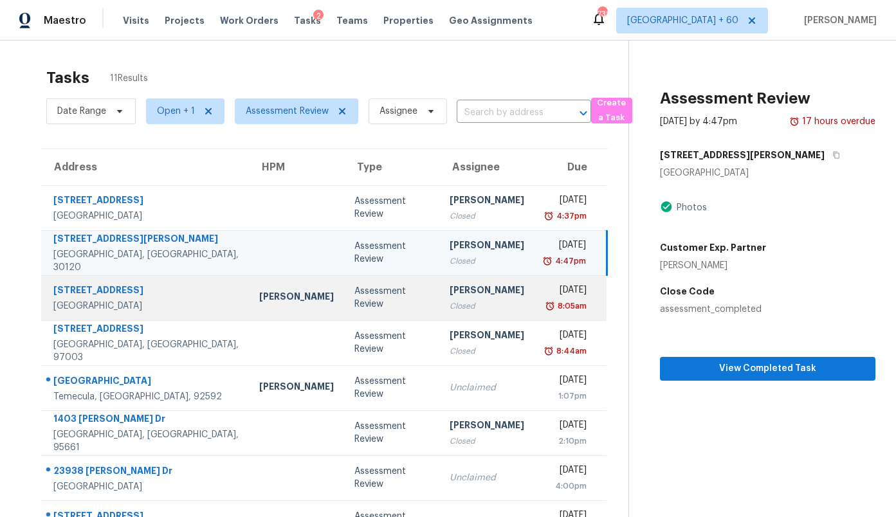
click at [450, 294] on div "Robert Hamilton" at bounding box center [487, 292] width 75 height 16
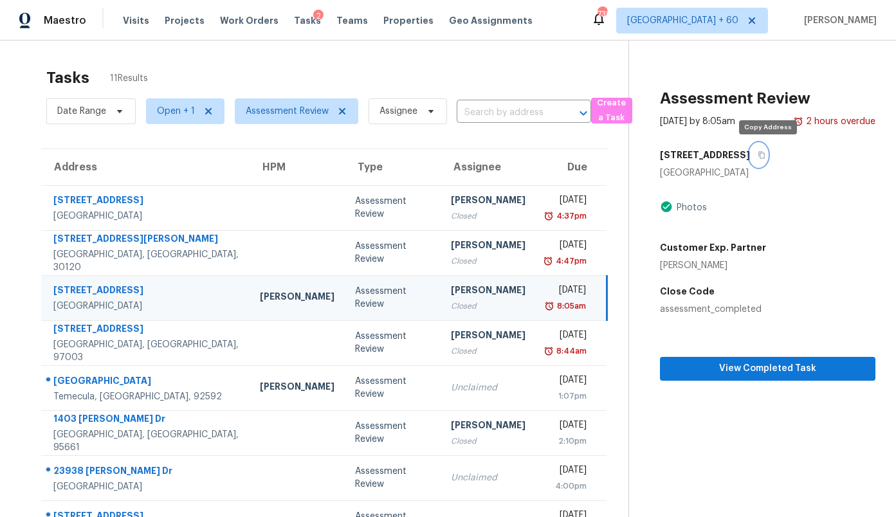
click at [764, 156] on button "button" at bounding box center [758, 154] width 17 height 23
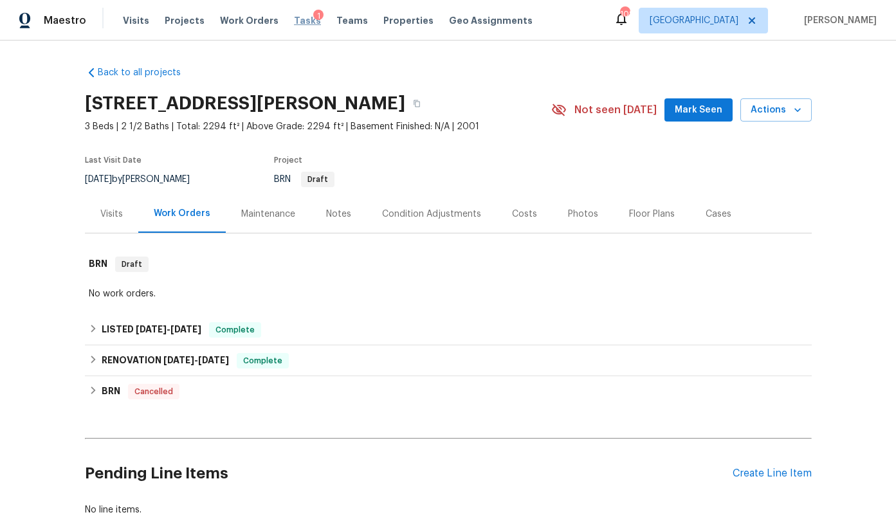
click at [294, 24] on span "Tasks" at bounding box center [307, 20] width 27 height 9
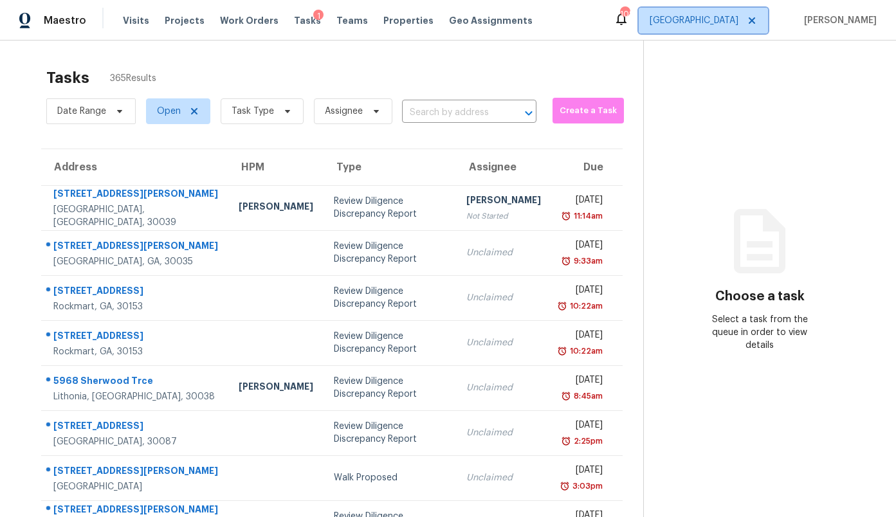
click at [736, 12] on span "[GEOGRAPHIC_DATA]" at bounding box center [703, 21] width 129 height 26
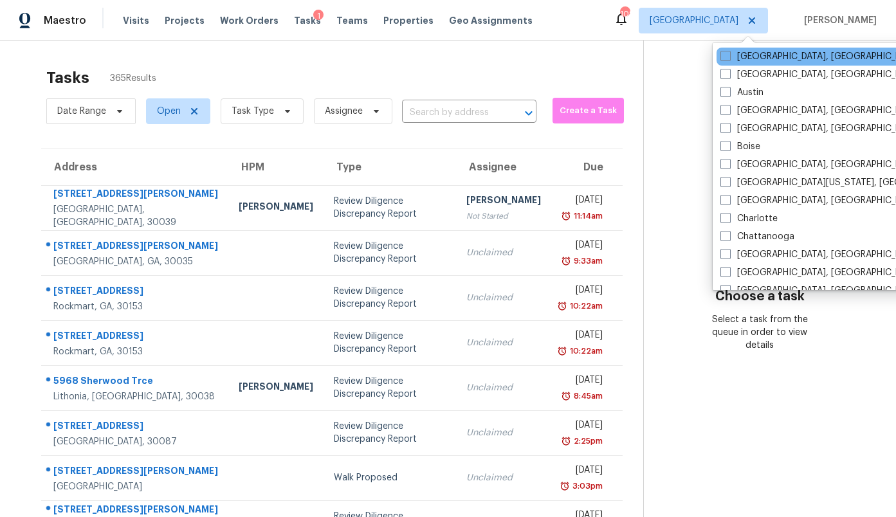
scroll to position [24, 0]
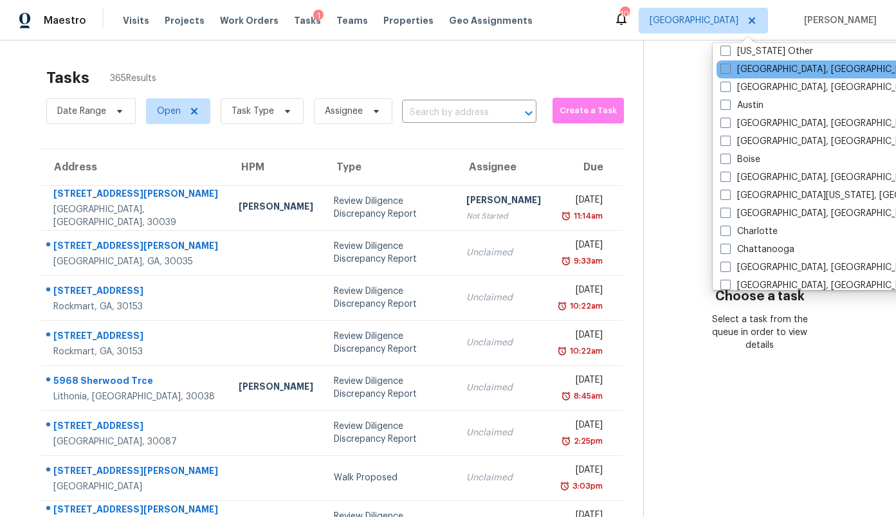
click at [750, 101] on label "Austin" at bounding box center [742, 105] width 43 height 13
click at [729, 101] on input "Austin" at bounding box center [725, 103] width 8 height 8
checkbox input "true"
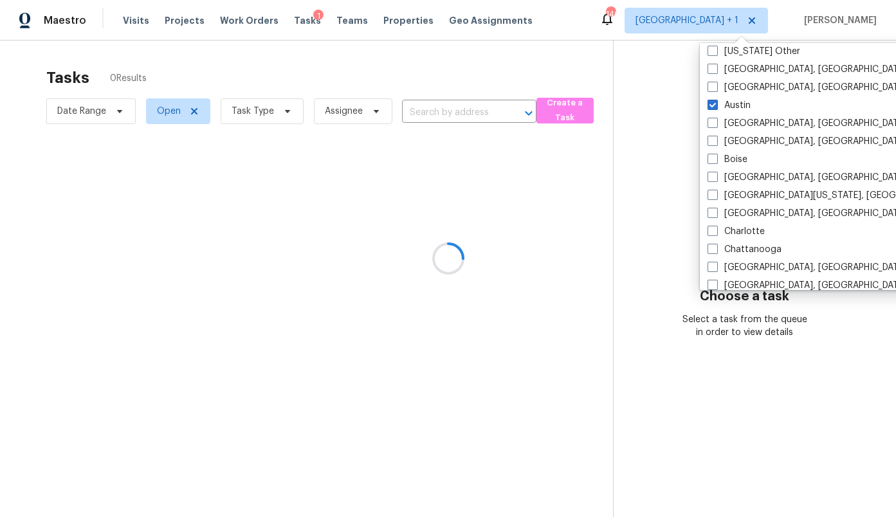
click at [640, 74] on div at bounding box center [448, 258] width 896 height 517
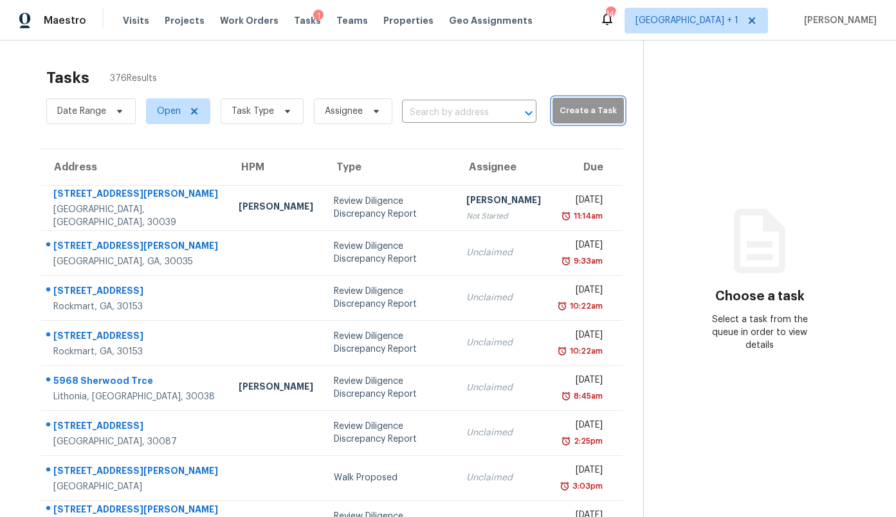
click at [573, 106] on span "Create a Task" at bounding box center [588, 111] width 59 height 15
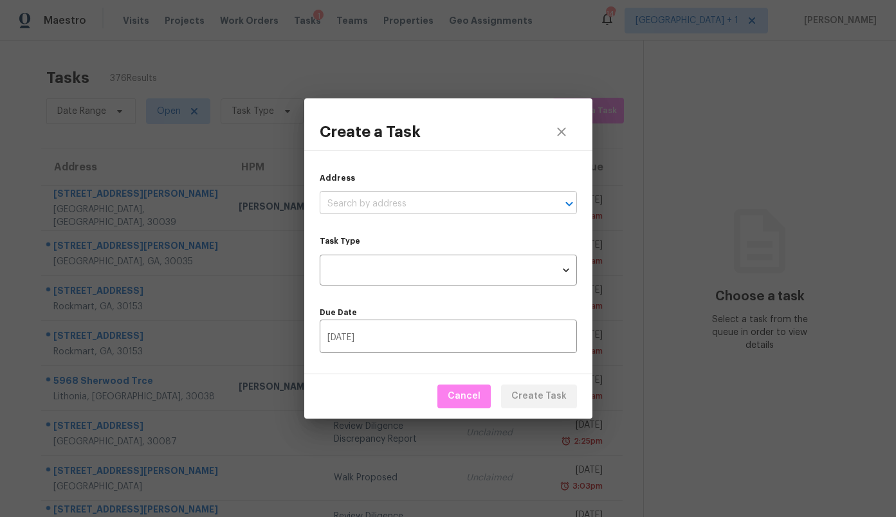
click at [434, 212] on input "text" at bounding box center [430, 204] width 221 height 20
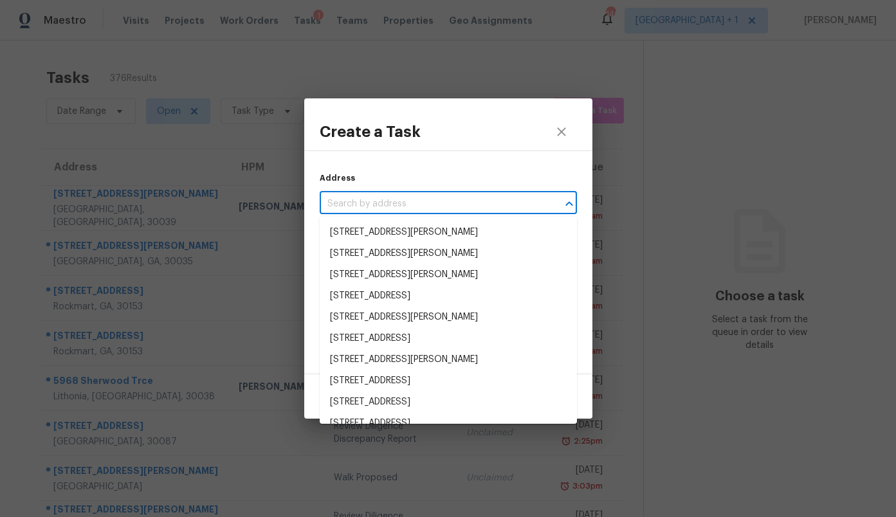
paste input "803 Wild Rose Dr, Austin, TX 78737"
type input "803 Wild Rose Dr, Austin, TX 78737"
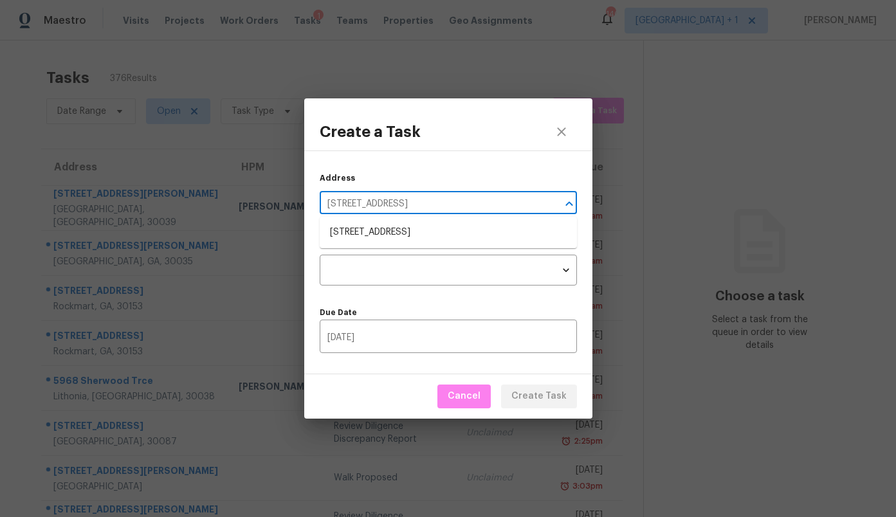
click at [425, 224] on li "803 Wild Rose Dr, Austin, TX 78737" at bounding box center [448, 232] width 257 height 21
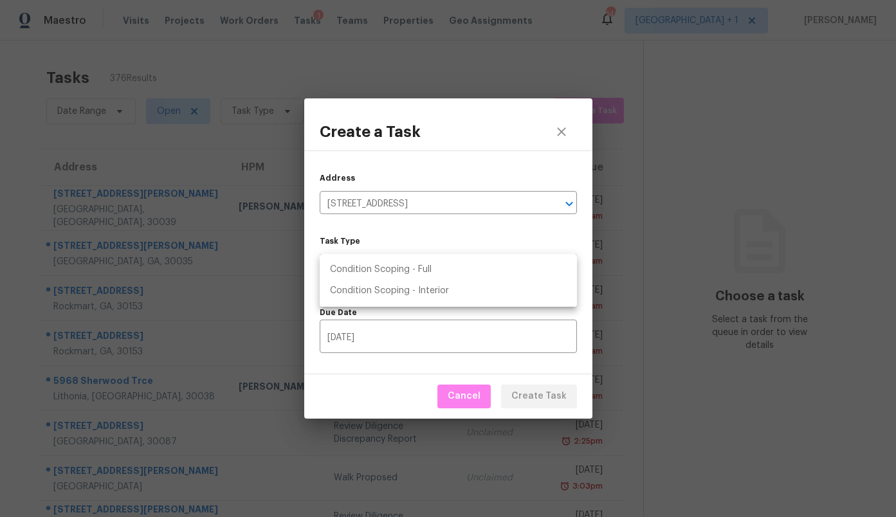
click at [409, 263] on body "Maestro Visits Projects Work Orders Tasks 1 Teams Properties Geo Assignments 14…" at bounding box center [448, 258] width 896 height 517
click at [410, 264] on li "Condition Scoping - Full" at bounding box center [448, 269] width 257 height 21
type input "virtual_full_assessment"
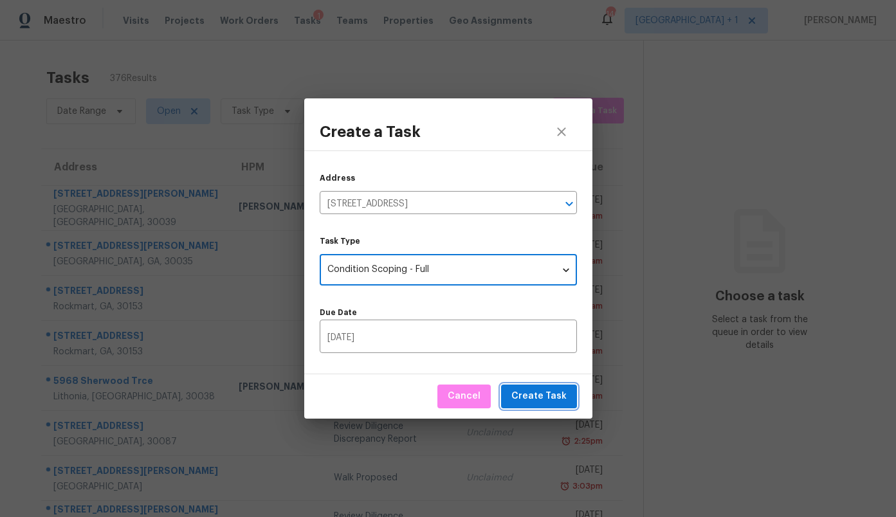
click at [558, 396] on span "Create Task" at bounding box center [538, 397] width 55 height 16
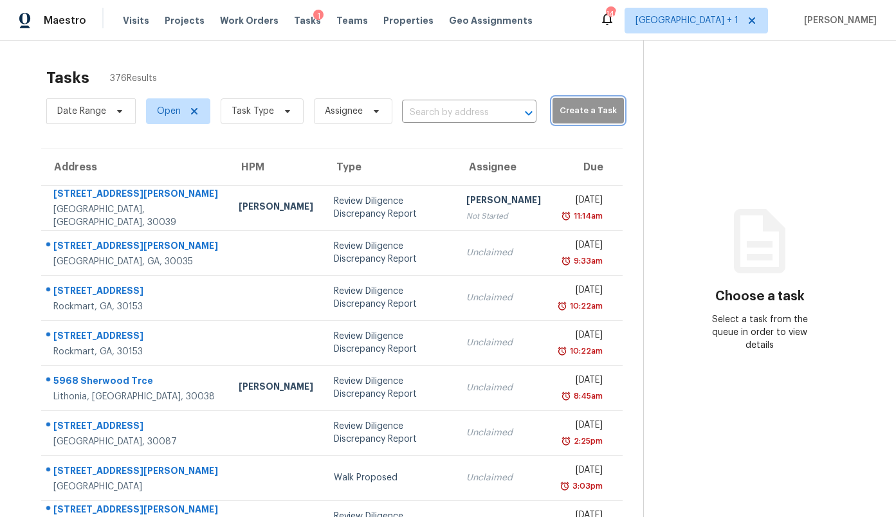
click at [564, 111] on span "Create a Task" at bounding box center [588, 111] width 59 height 15
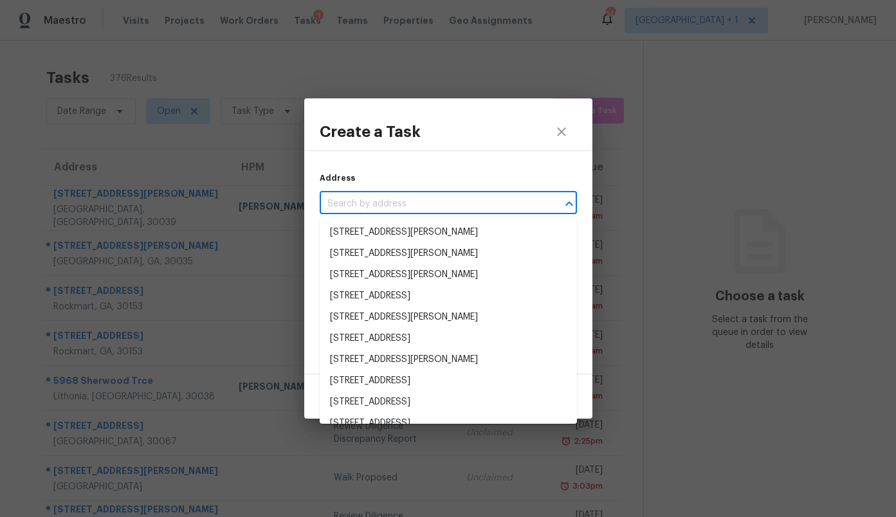
click at [443, 208] on input "text" at bounding box center [430, 204] width 221 height 20
paste input "2244 Hilltop Climb Dr, Leander, TX 78641"
type input "2244 Hilltop Climb Dr, Leander, TX 78641"
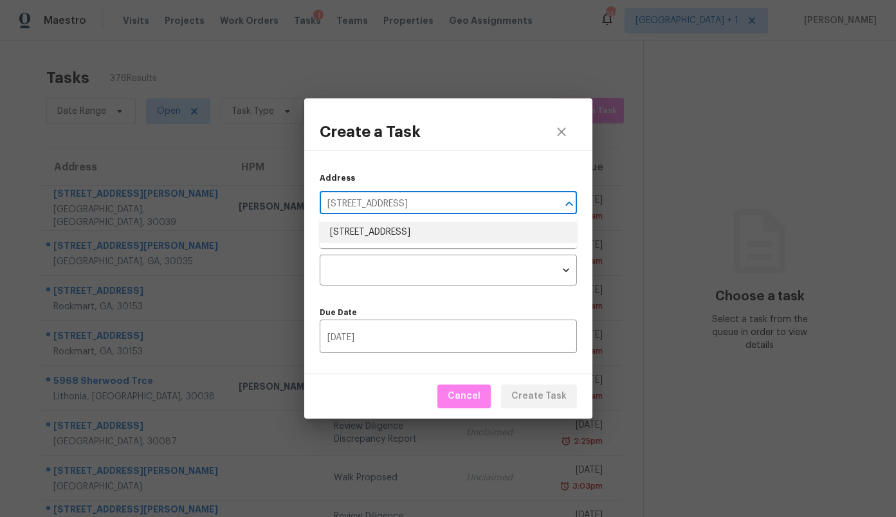
click at [426, 233] on li "2244 Hilltop Climb Dr, Leander, TX 78641" at bounding box center [448, 232] width 257 height 21
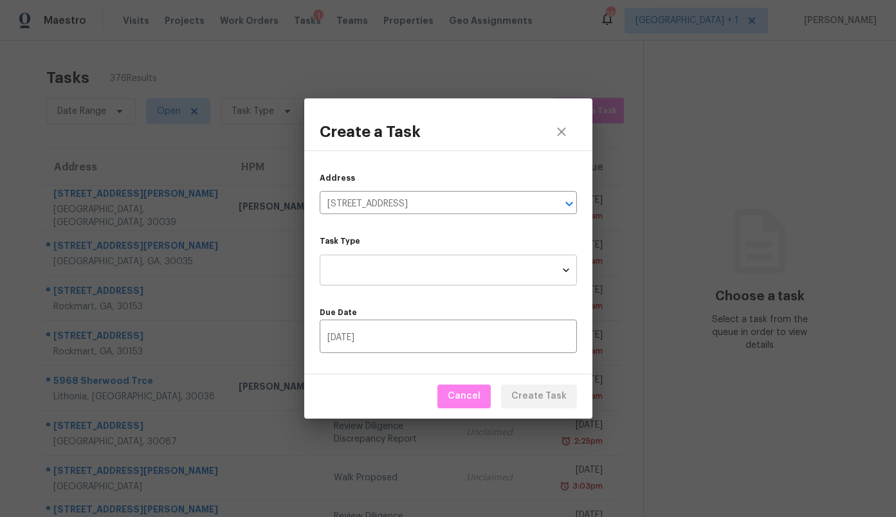
click at [420, 259] on body "Maestro Visits Projects Work Orders Tasks 1 Teams Properties Geo Assignments 14…" at bounding box center [448, 258] width 896 height 517
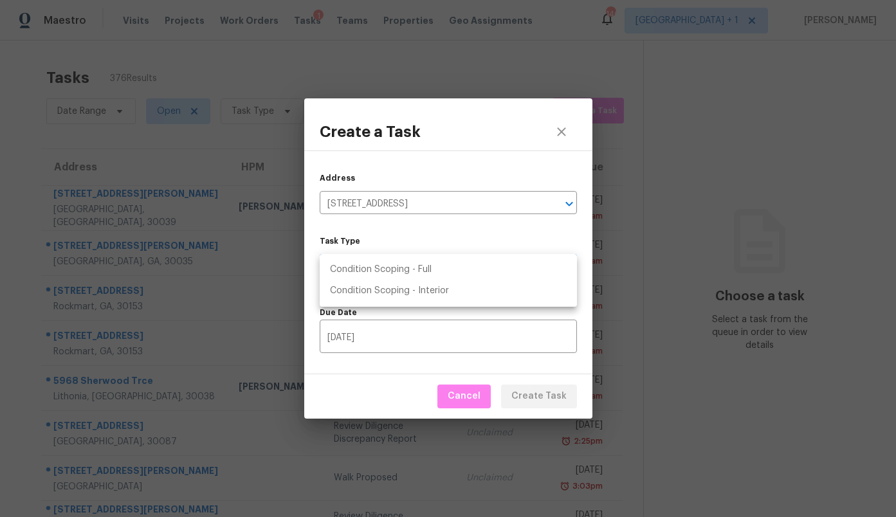
click at [416, 270] on li "Condition Scoping - Full" at bounding box center [448, 269] width 257 height 21
type input "virtual_full_assessment"
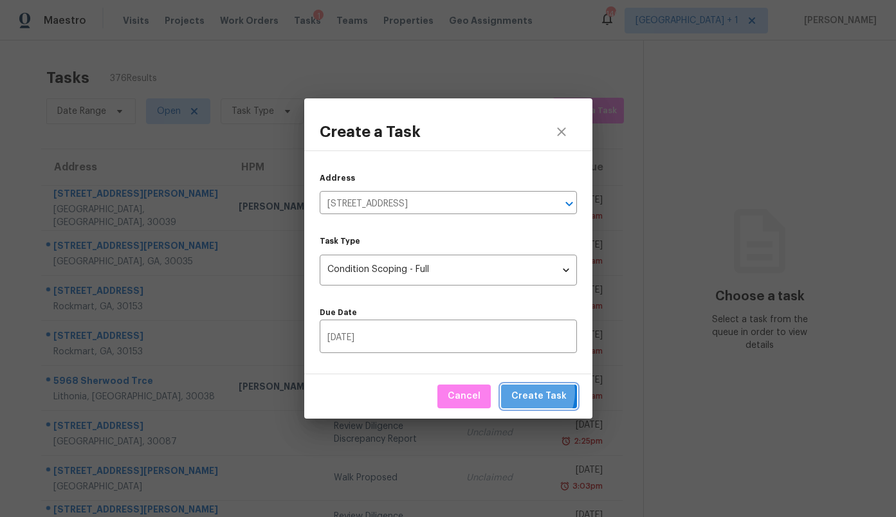
click at [528, 393] on span "Create Task" at bounding box center [538, 397] width 55 height 16
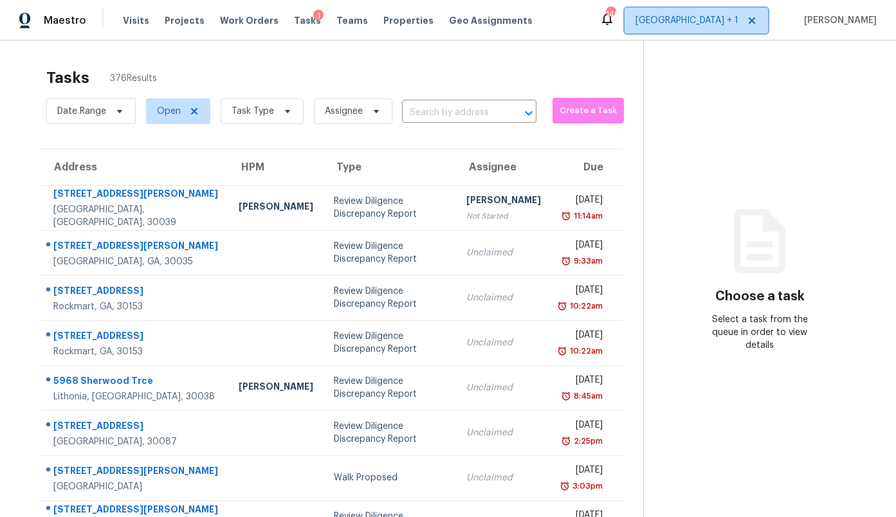
click at [739, 23] on span "Atlanta + 1" at bounding box center [687, 20] width 103 height 13
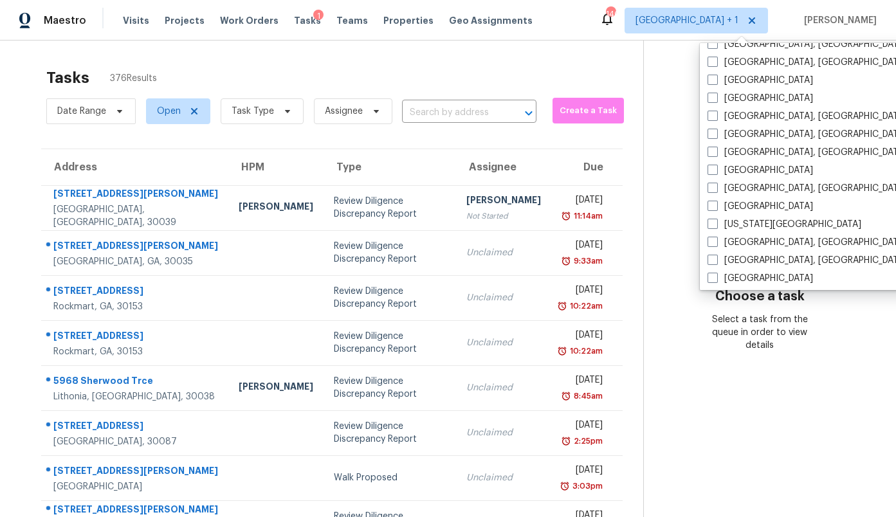
scroll to position [338, 0]
click at [735, 84] on label "[GEOGRAPHIC_DATA]" at bounding box center [761, 79] width 106 height 13
click at [716, 82] on input "[GEOGRAPHIC_DATA]" at bounding box center [712, 77] width 8 height 8
checkbox input "true"
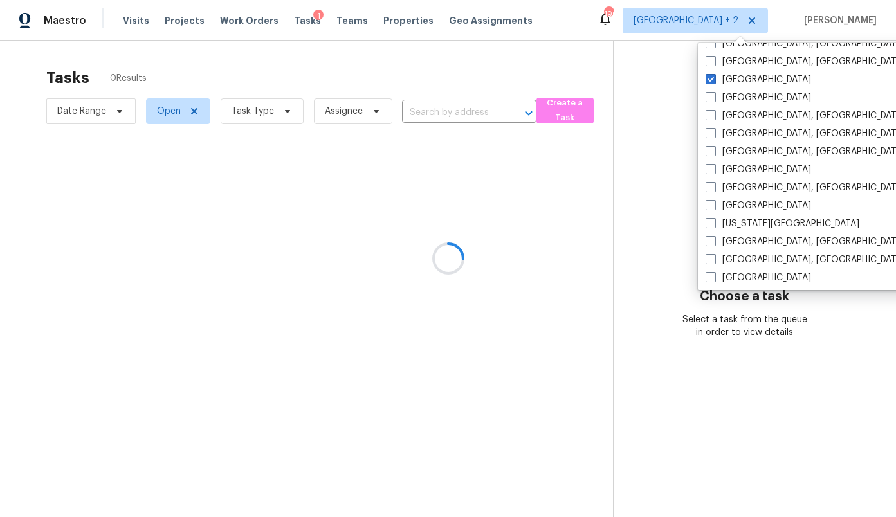
click at [659, 89] on div at bounding box center [448, 258] width 896 height 517
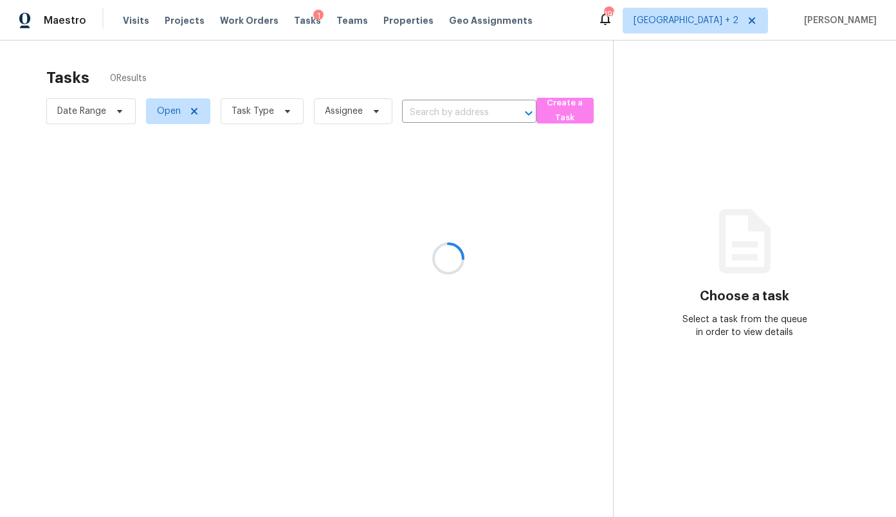
click at [536, 116] on div at bounding box center [448, 258] width 896 height 517
click at [558, 115] on div at bounding box center [448, 258] width 896 height 517
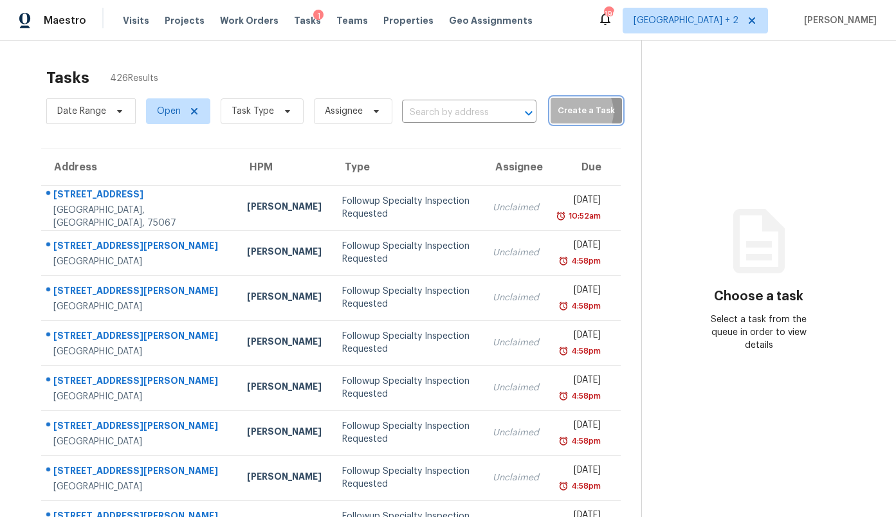
click at [557, 112] on span "Create a Task" at bounding box center [586, 111] width 59 height 15
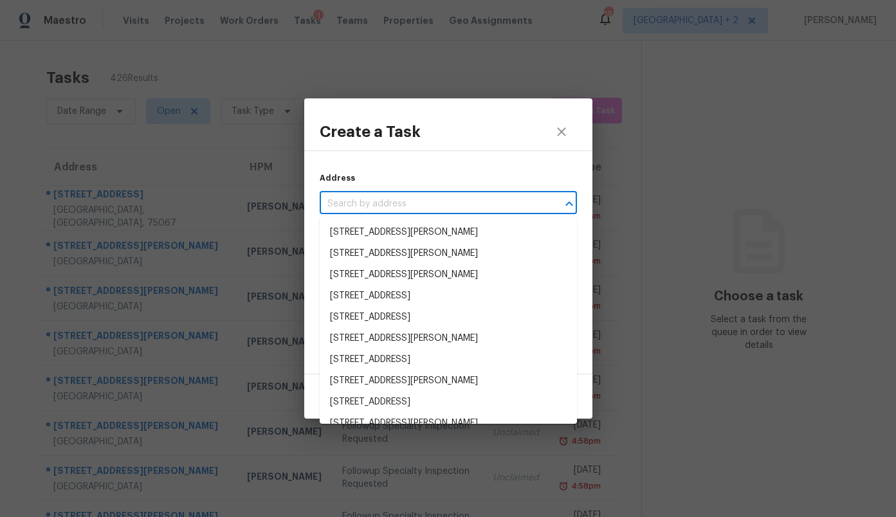
click at [461, 199] on input "text" at bounding box center [430, 204] width 221 height 20
paste input "704 Saddle Oak Ln, Josephine, TX 75189"
type input "704 Saddle Oak Ln, Josephine, TX 75189"
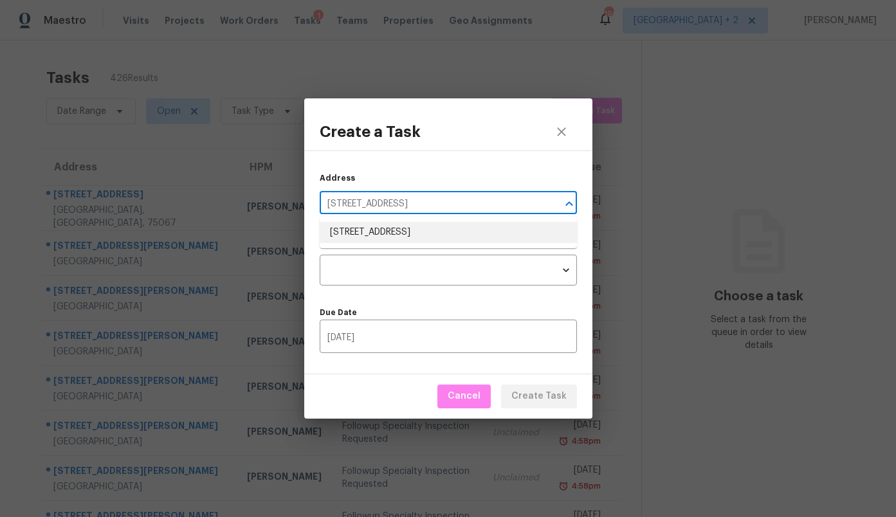
click at [434, 230] on li "704 Saddle Oak Ln, Josephine, TX 75189" at bounding box center [448, 232] width 257 height 21
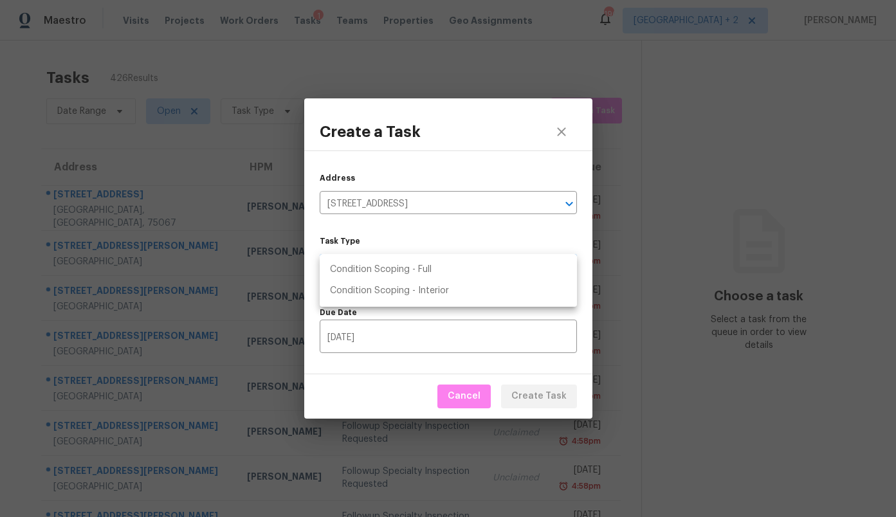
click at [418, 272] on body "Maestro Visits Projects Work Orders Tasks 1 Teams Properties Geo Assignments 19…" at bounding box center [448, 258] width 896 height 517
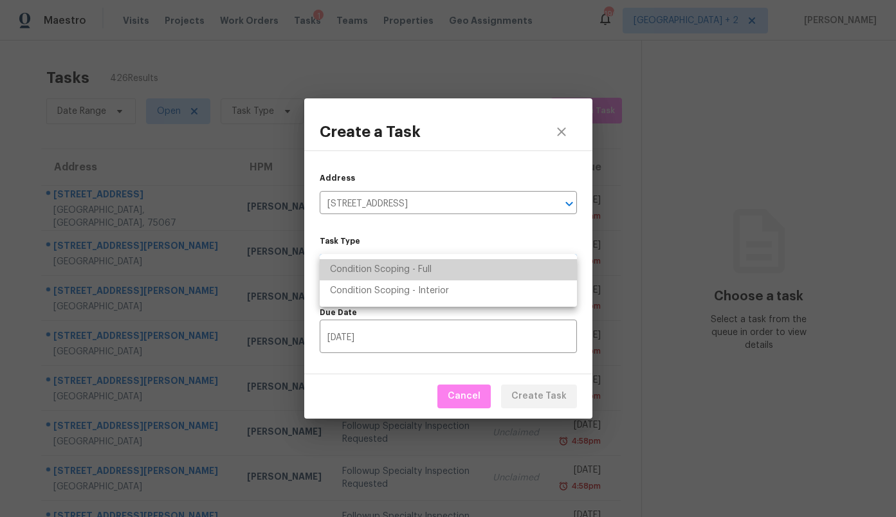
click at [410, 268] on li "Condition Scoping - Full" at bounding box center [448, 269] width 257 height 21
type input "virtual_full_assessment"
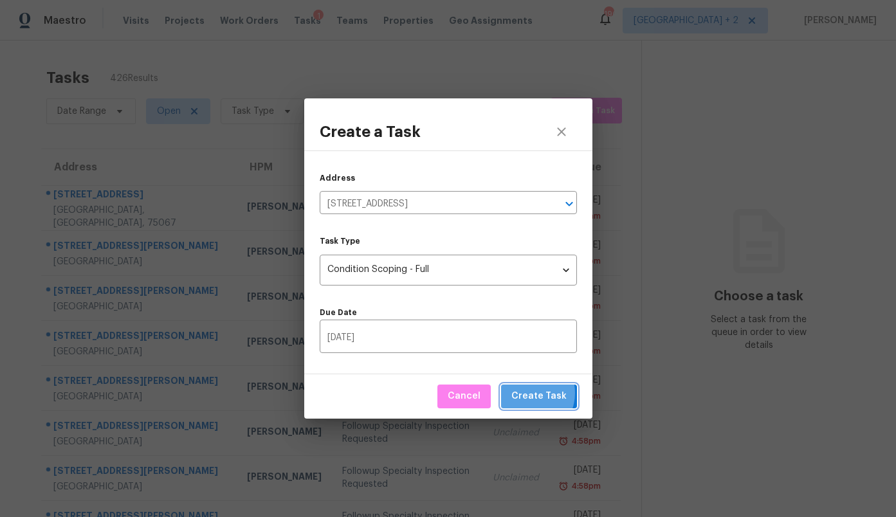
click at [531, 394] on span "Create Task" at bounding box center [538, 397] width 55 height 16
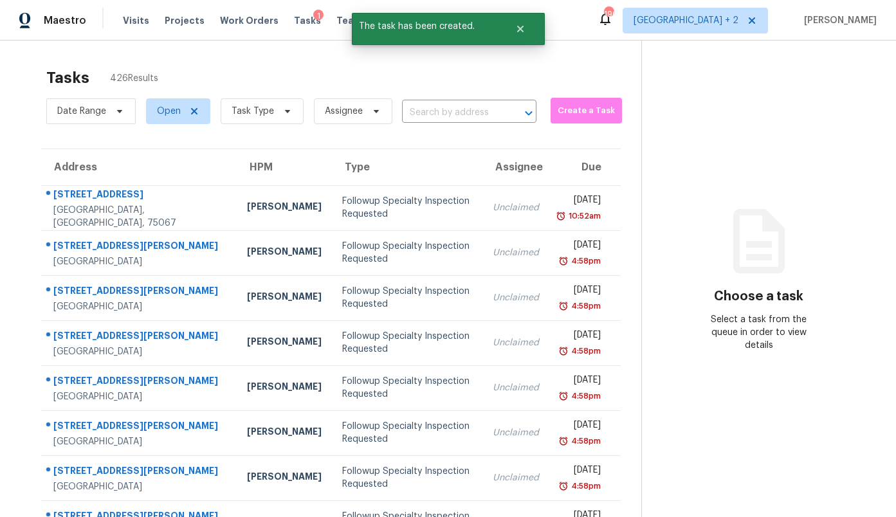
click at [642, 84] on section "Choose a task Select a task from the queue in order to view details" at bounding box center [758, 356] width 234 height 630
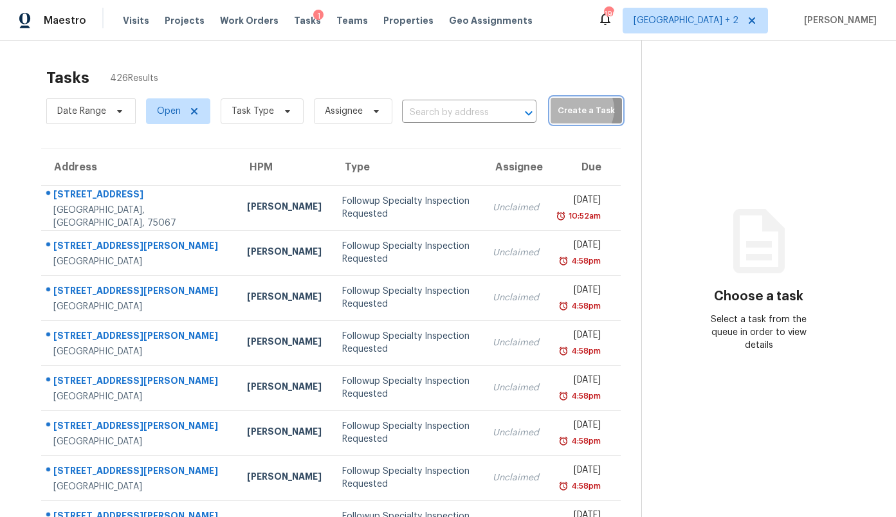
click at [560, 109] on span "Create a Task" at bounding box center [586, 111] width 59 height 15
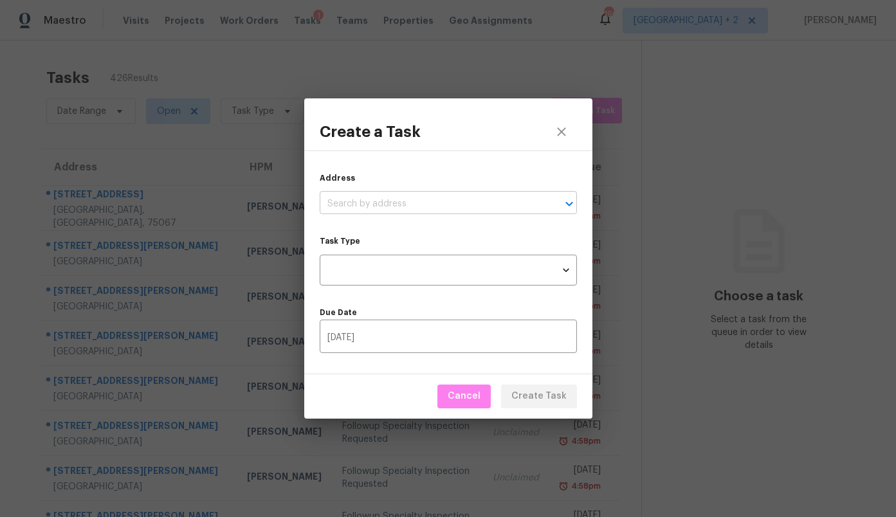
click at [452, 198] on input "text" at bounding box center [430, 204] width 221 height 20
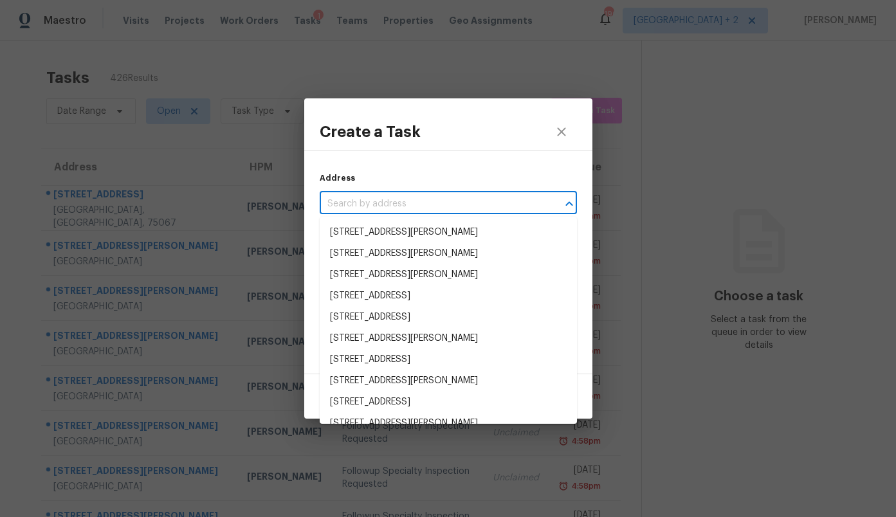
paste input "1224 Naranjo Dr, Georgetown, TX 78628"
type input "1224 Naranjo Dr, Georgetown, TX 78628"
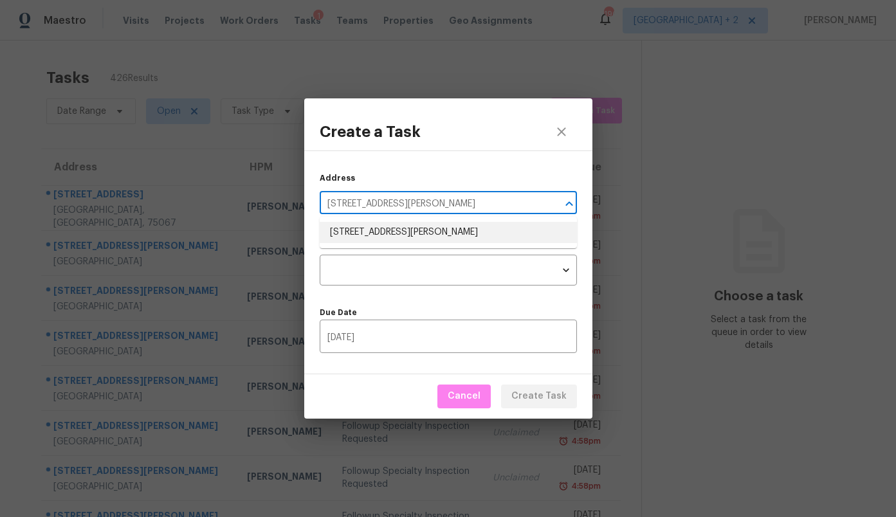
click at [424, 230] on li "1224 Naranjo Dr, Georgetown, TX 78628" at bounding box center [448, 232] width 257 height 21
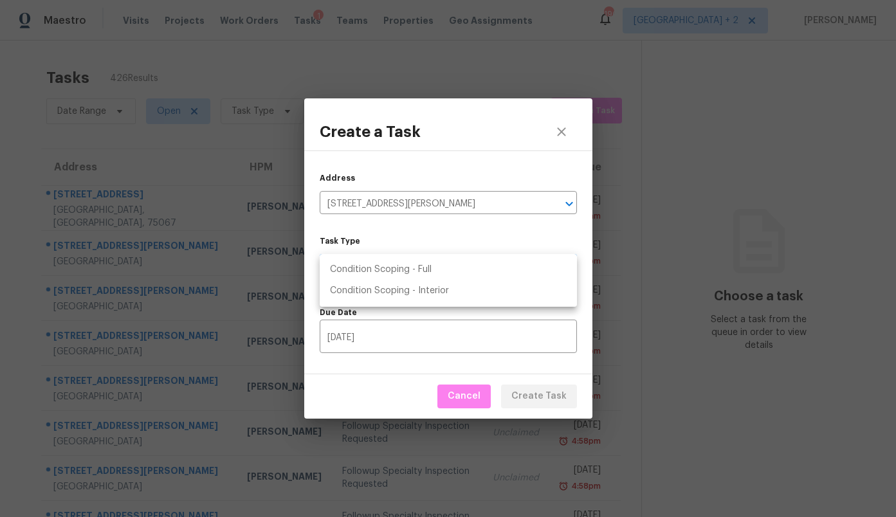
click at [414, 268] on body "Maestro Visits Projects Work Orders Tasks 1 Teams Properties Geo Assignments 19…" at bounding box center [448, 258] width 896 height 517
click at [414, 268] on li "Condition Scoping - Full" at bounding box center [448, 269] width 257 height 21
type input "virtual_full_assessment"
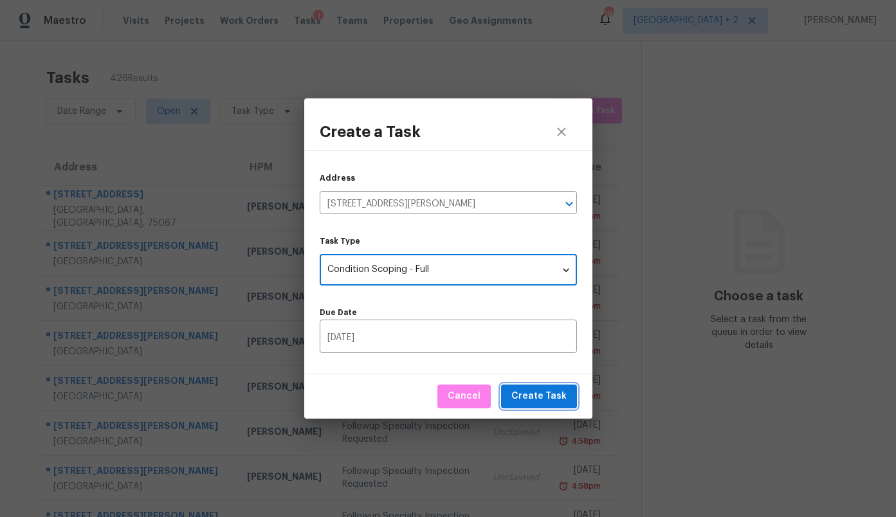
click at [549, 401] on span "Create Task" at bounding box center [538, 397] width 55 height 16
